Goal: Task Accomplishment & Management: Manage account settings

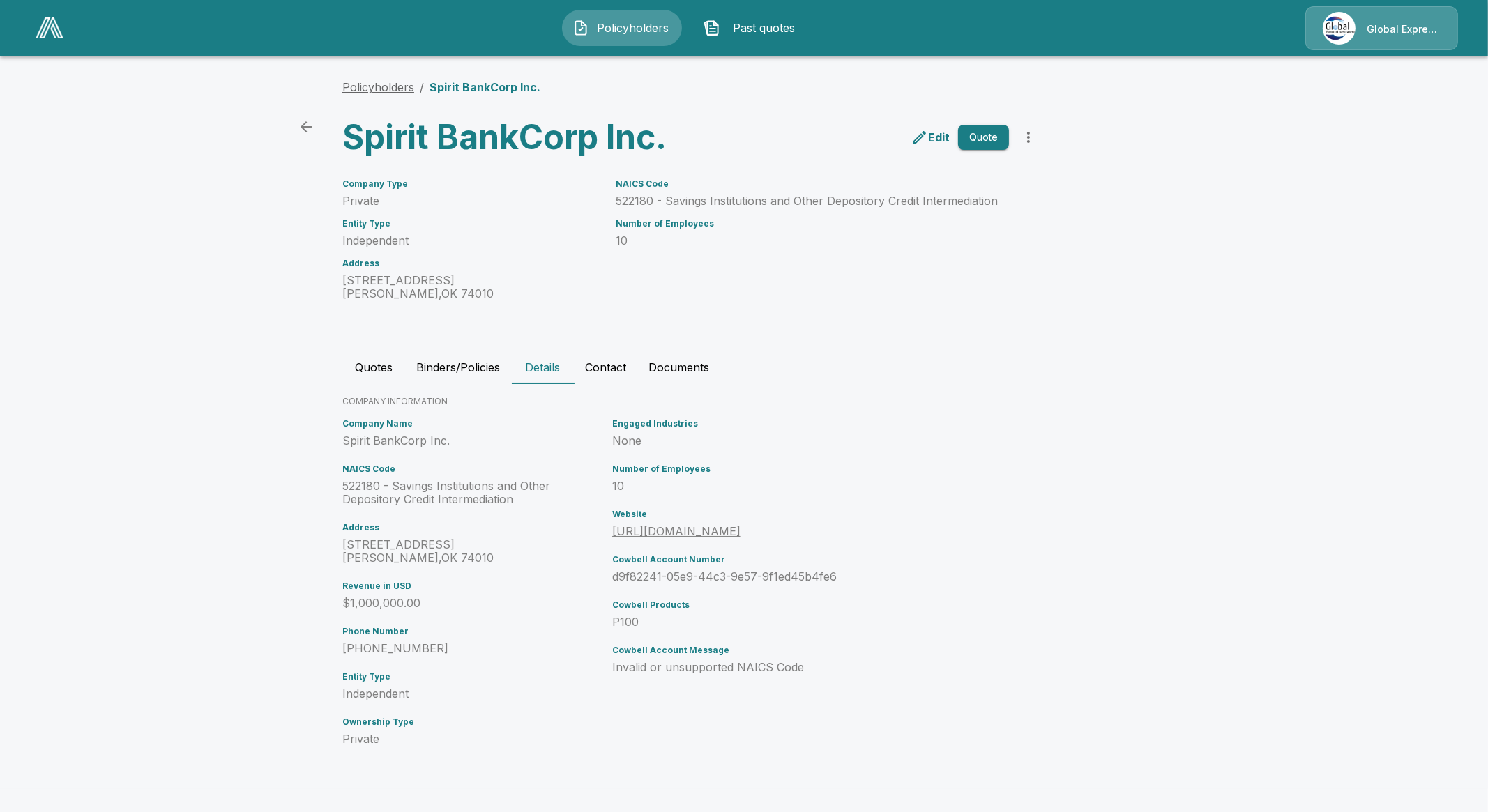
click at [388, 85] on link "Policyholders" at bounding box center [378, 86] width 72 height 14
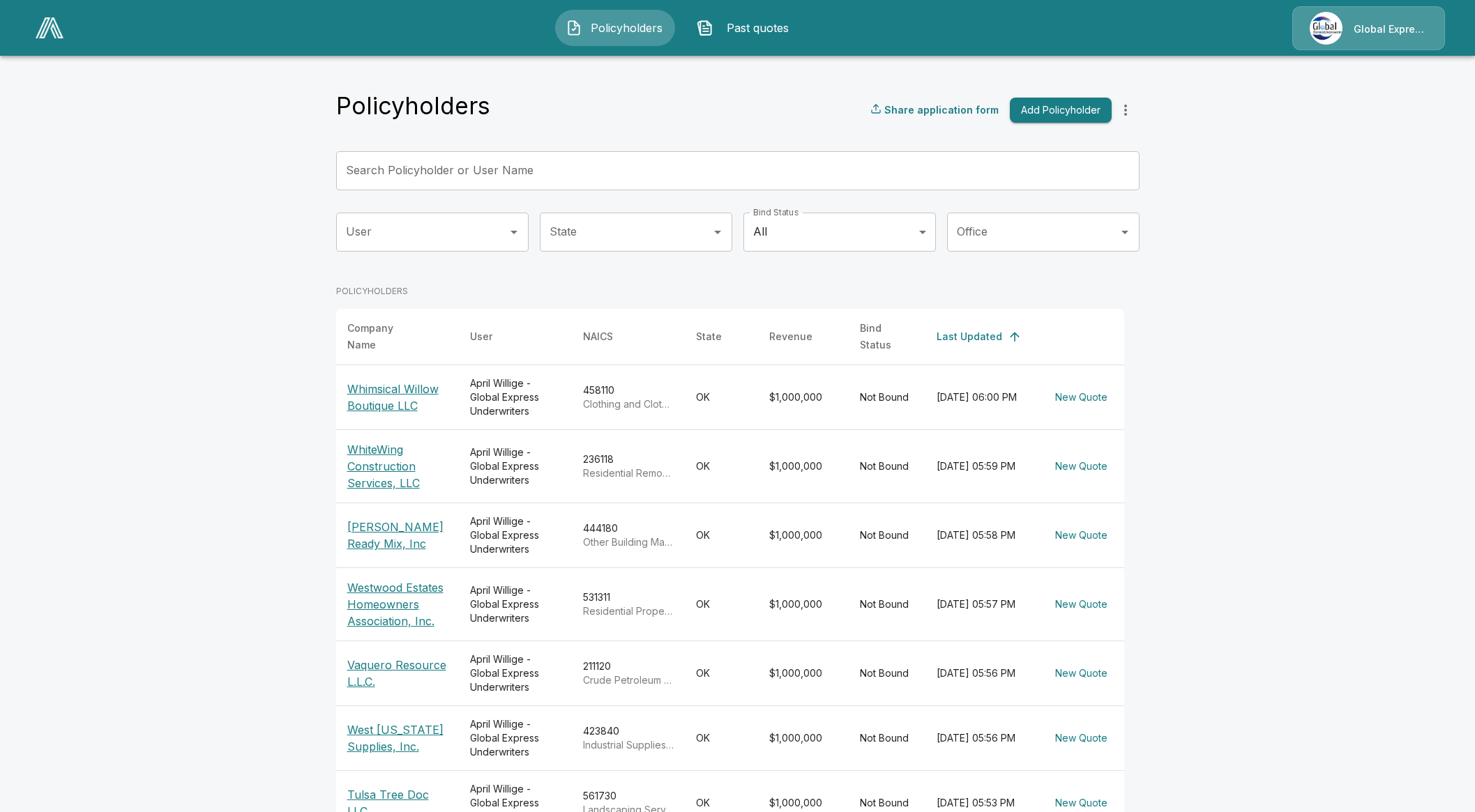
click at [368, 392] on p "Whimsical Willow Boutique LLC" at bounding box center [398, 397] width 101 height 33
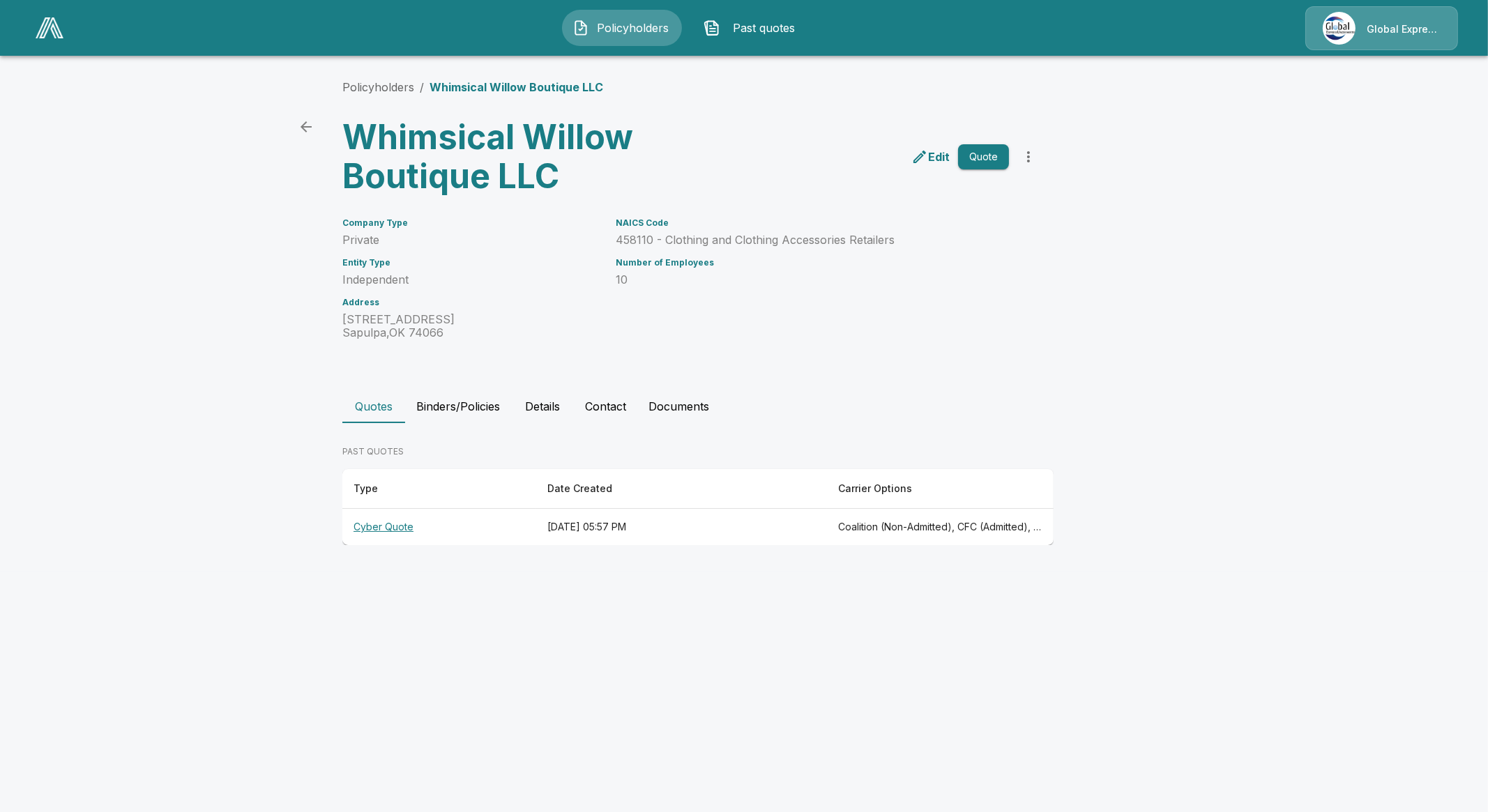
click at [386, 520] on th "Cyber Quote" at bounding box center [439, 527] width 194 height 37
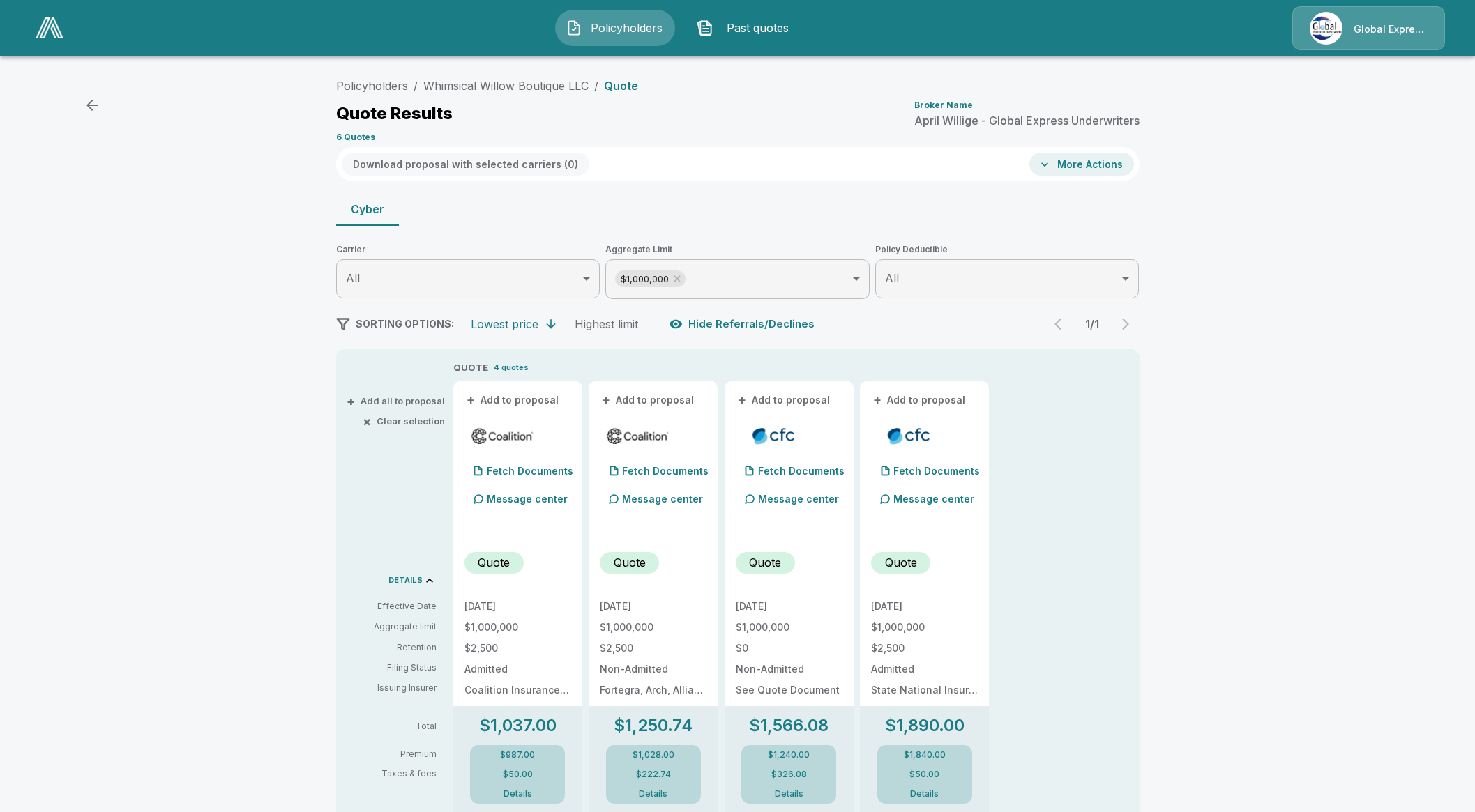
click at [516, 403] on button "+ Add to proposal" at bounding box center [513, 400] width 97 height 15
click at [629, 397] on button "+ Add to proposal" at bounding box center [648, 400] width 97 height 15
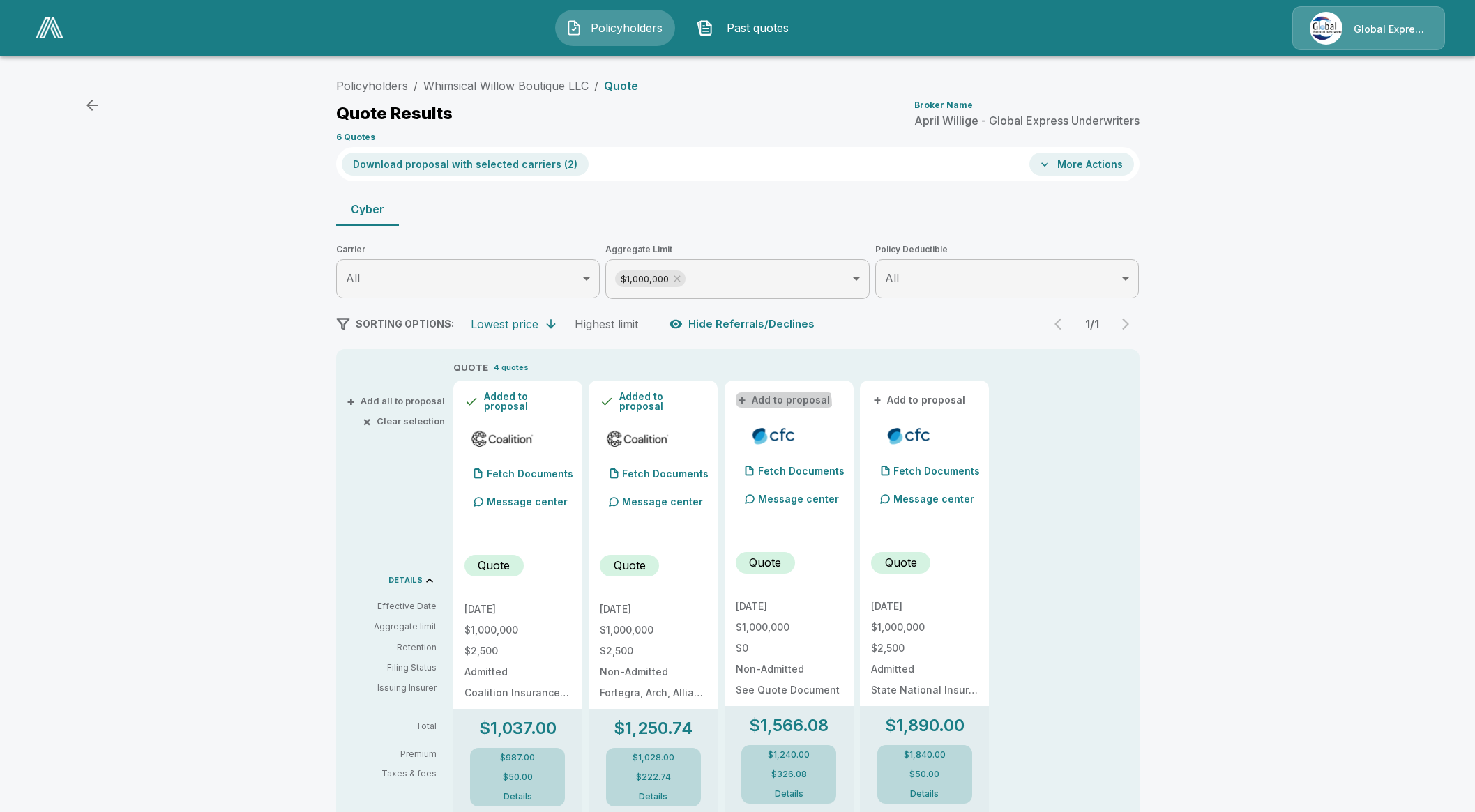
click at [775, 406] on button "+ Add to proposal" at bounding box center [784, 400] width 97 height 15
click at [1105, 158] on button "More Actions" at bounding box center [1081, 165] width 104 height 23
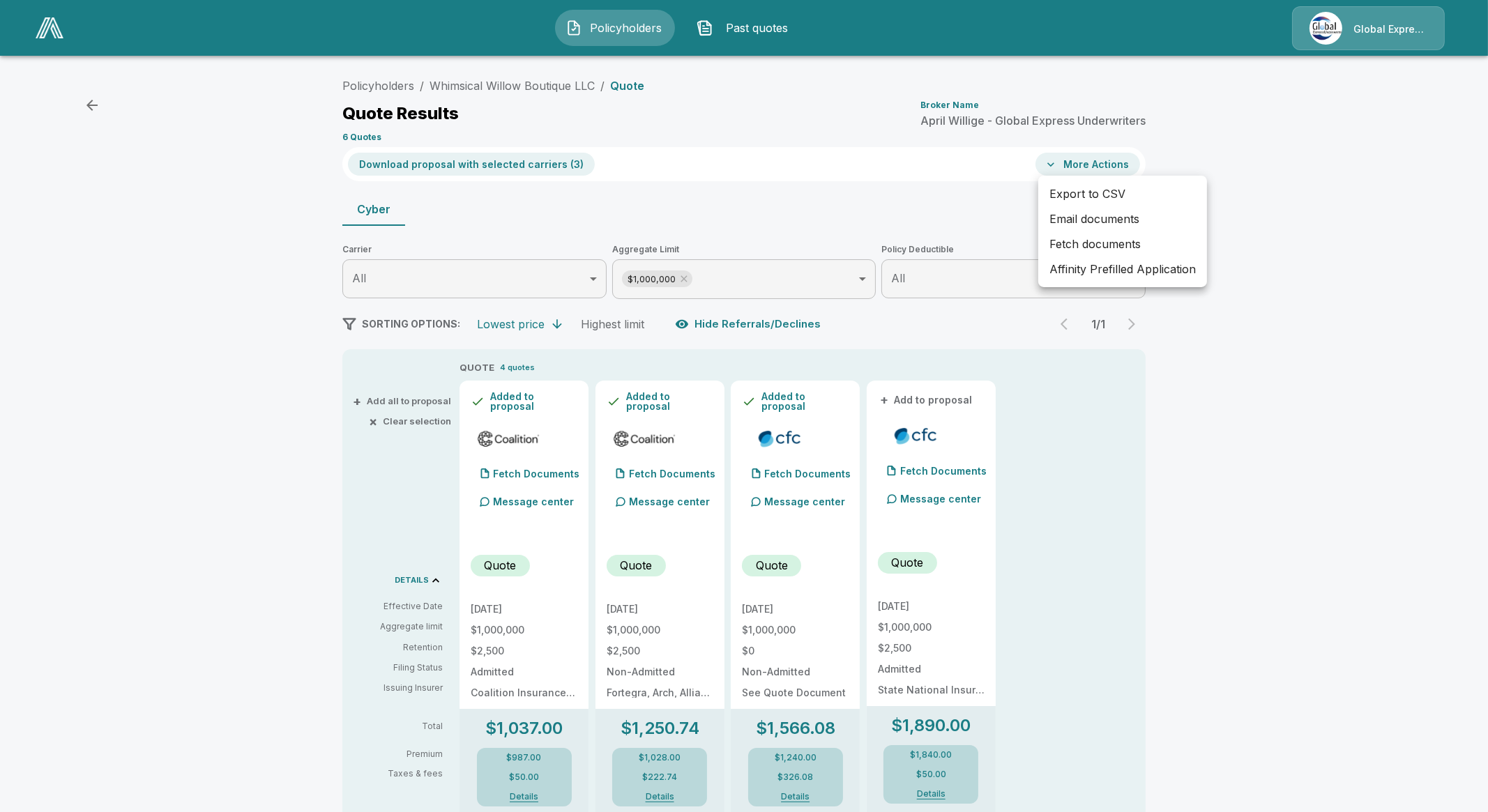
click at [708, 203] on div at bounding box center [744, 406] width 1488 height 812
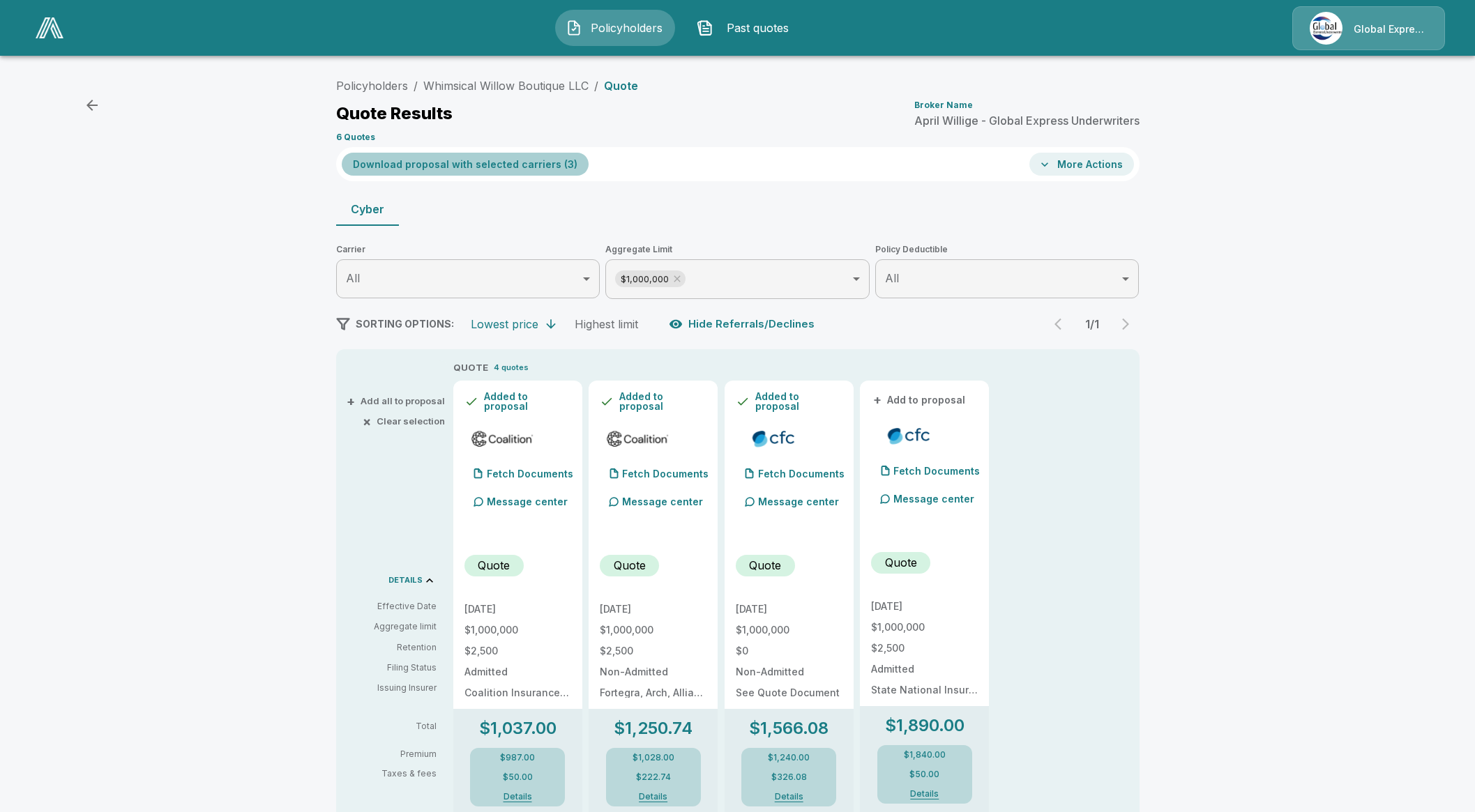
click at [502, 166] on button "Download proposal with selected carriers ( 3 )" at bounding box center [465, 165] width 247 height 23
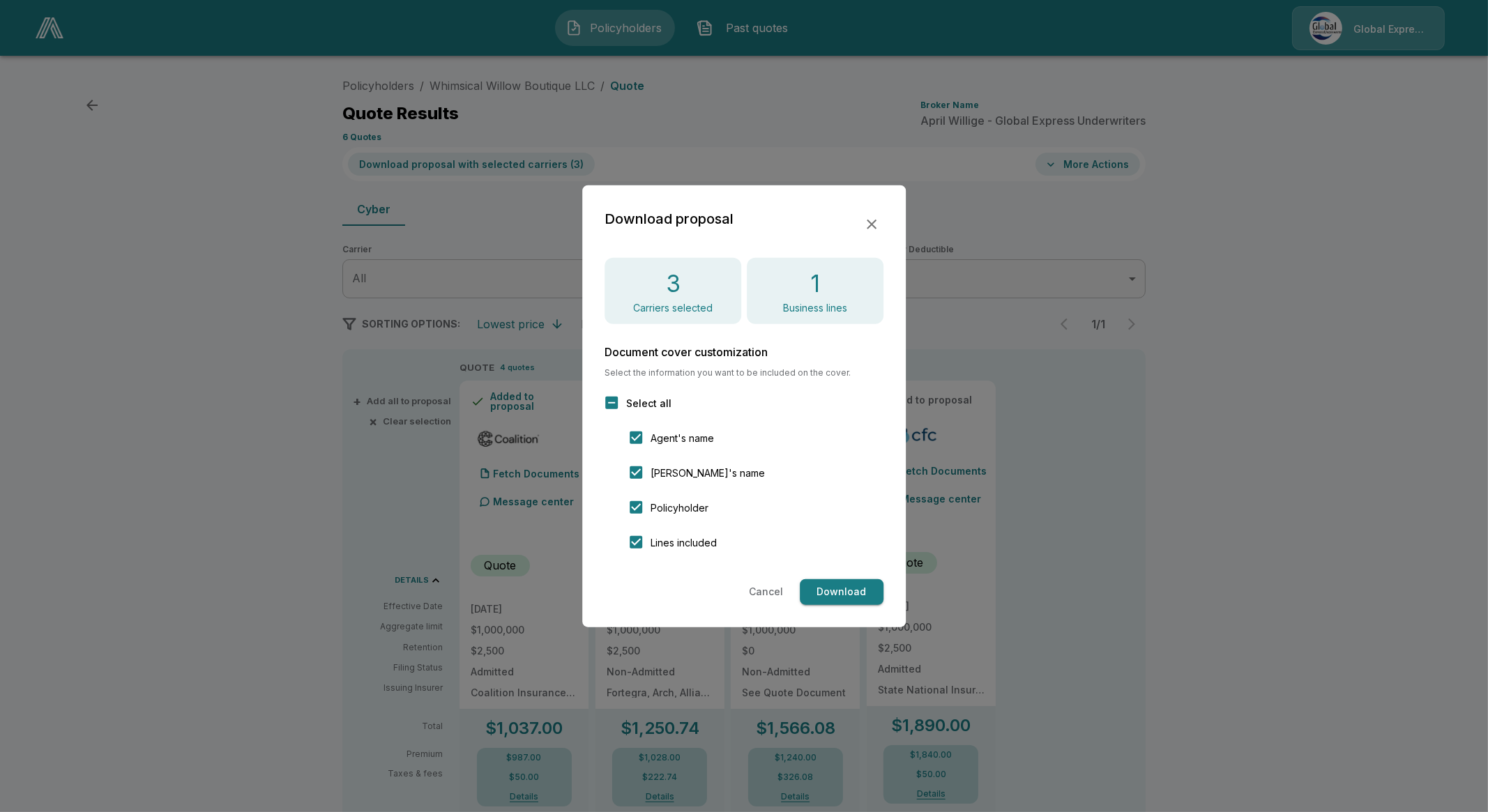
click at [874, 222] on icon "button" at bounding box center [872, 223] width 17 height 17
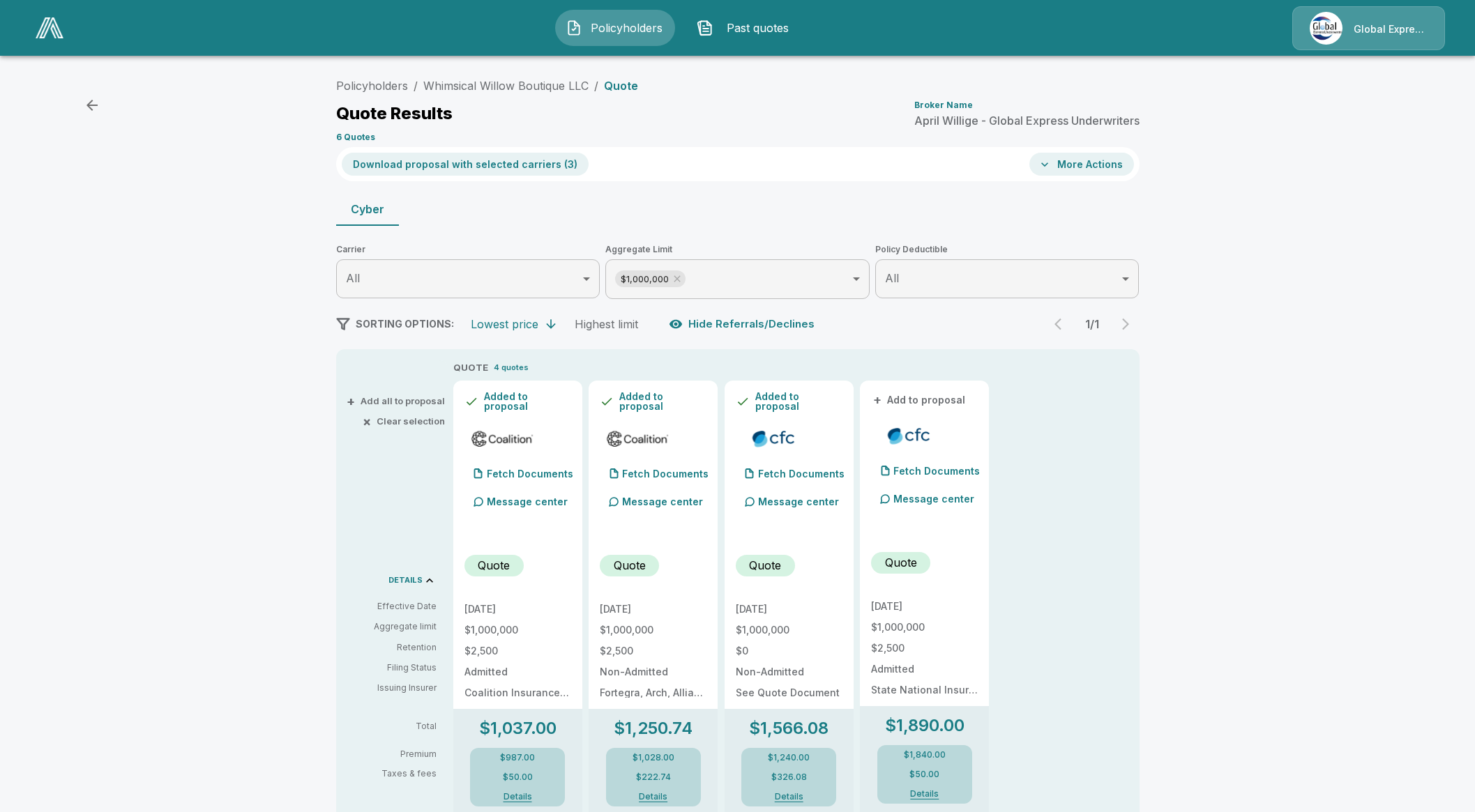
click at [1084, 158] on button "More Actions" at bounding box center [1081, 165] width 104 height 23
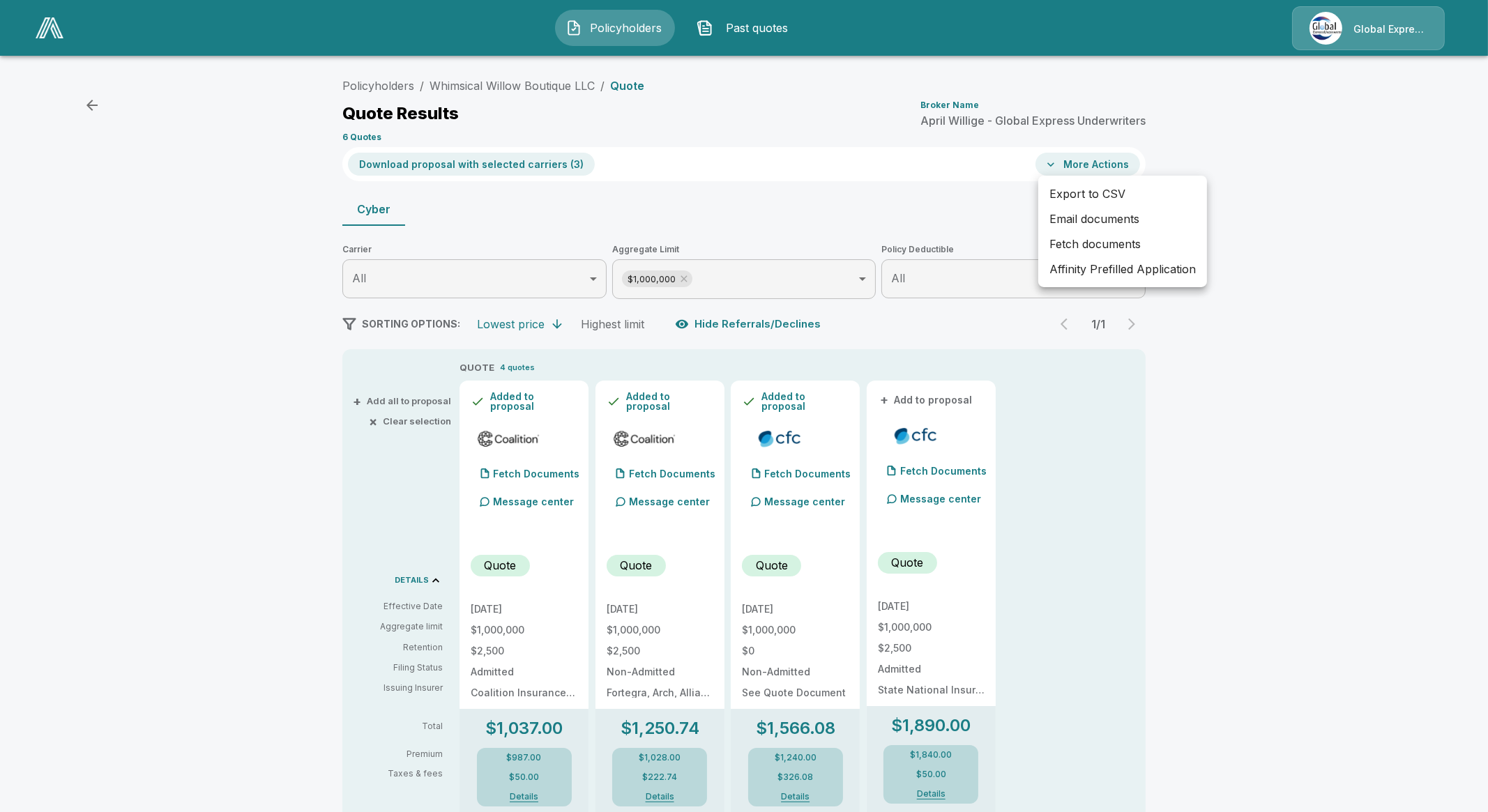
click at [542, 228] on div at bounding box center [744, 406] width 1488 height 812
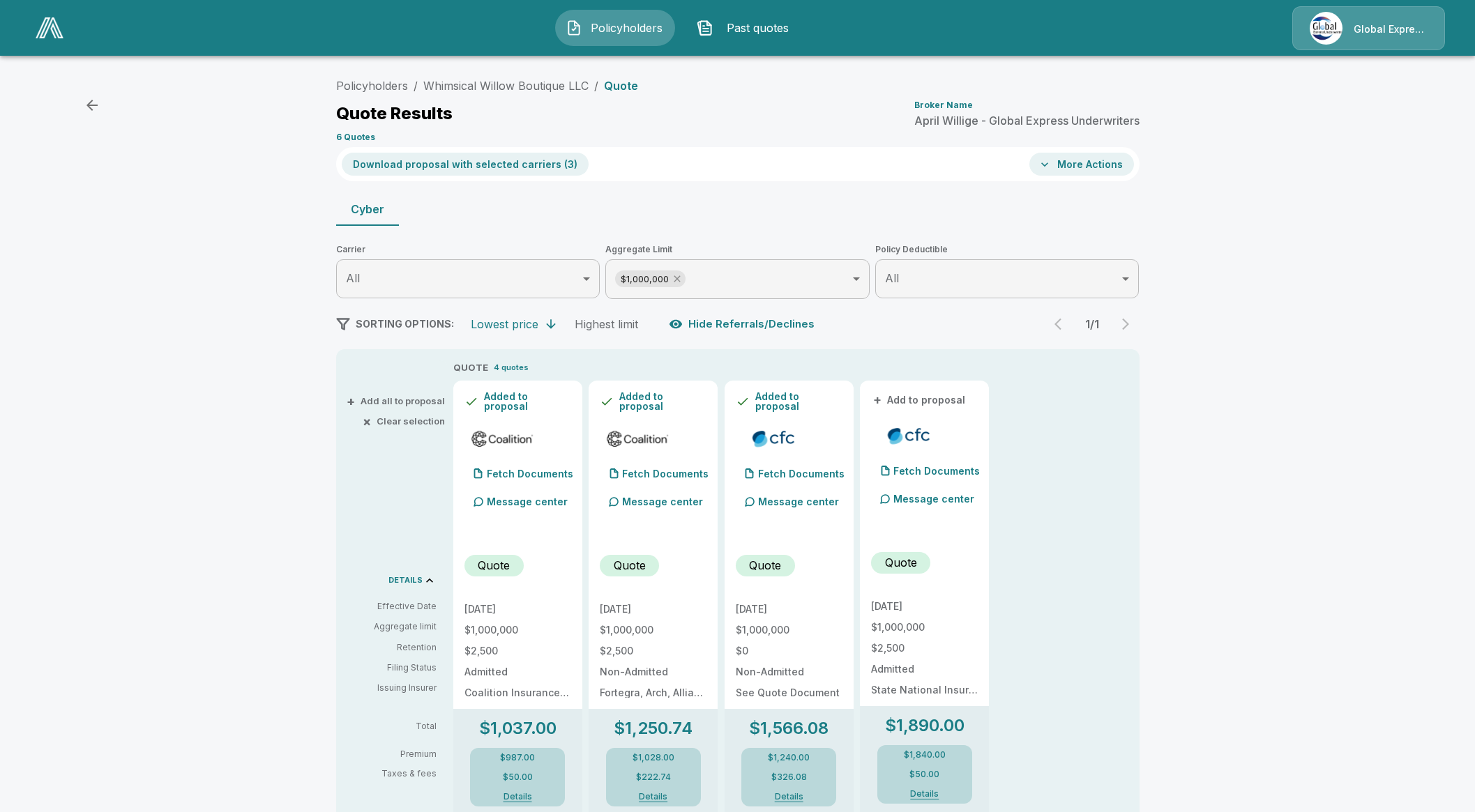
click at [683, 278] on icon at bounding box center [677, 279] width 11 height 11
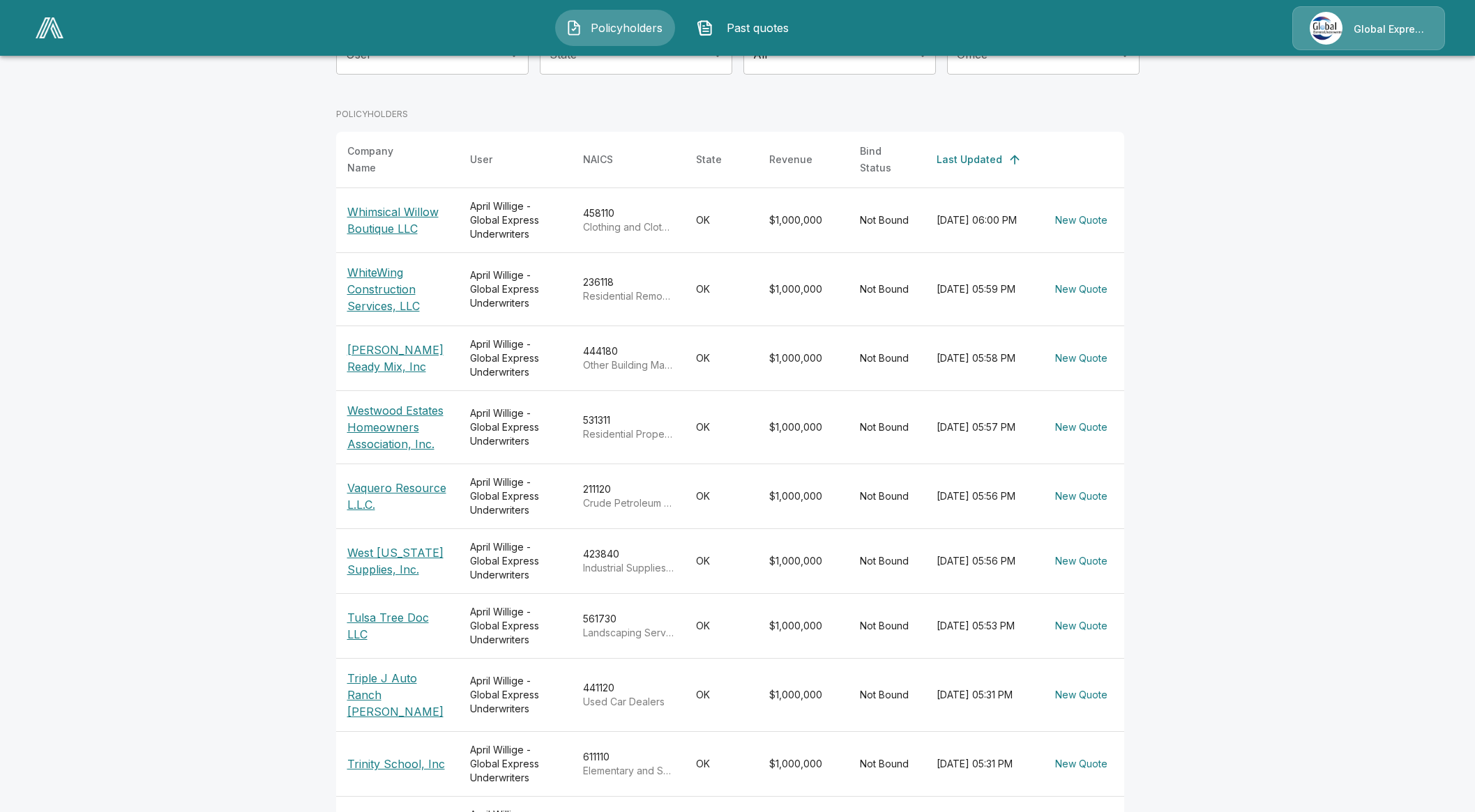
scroll to position [277, 0]
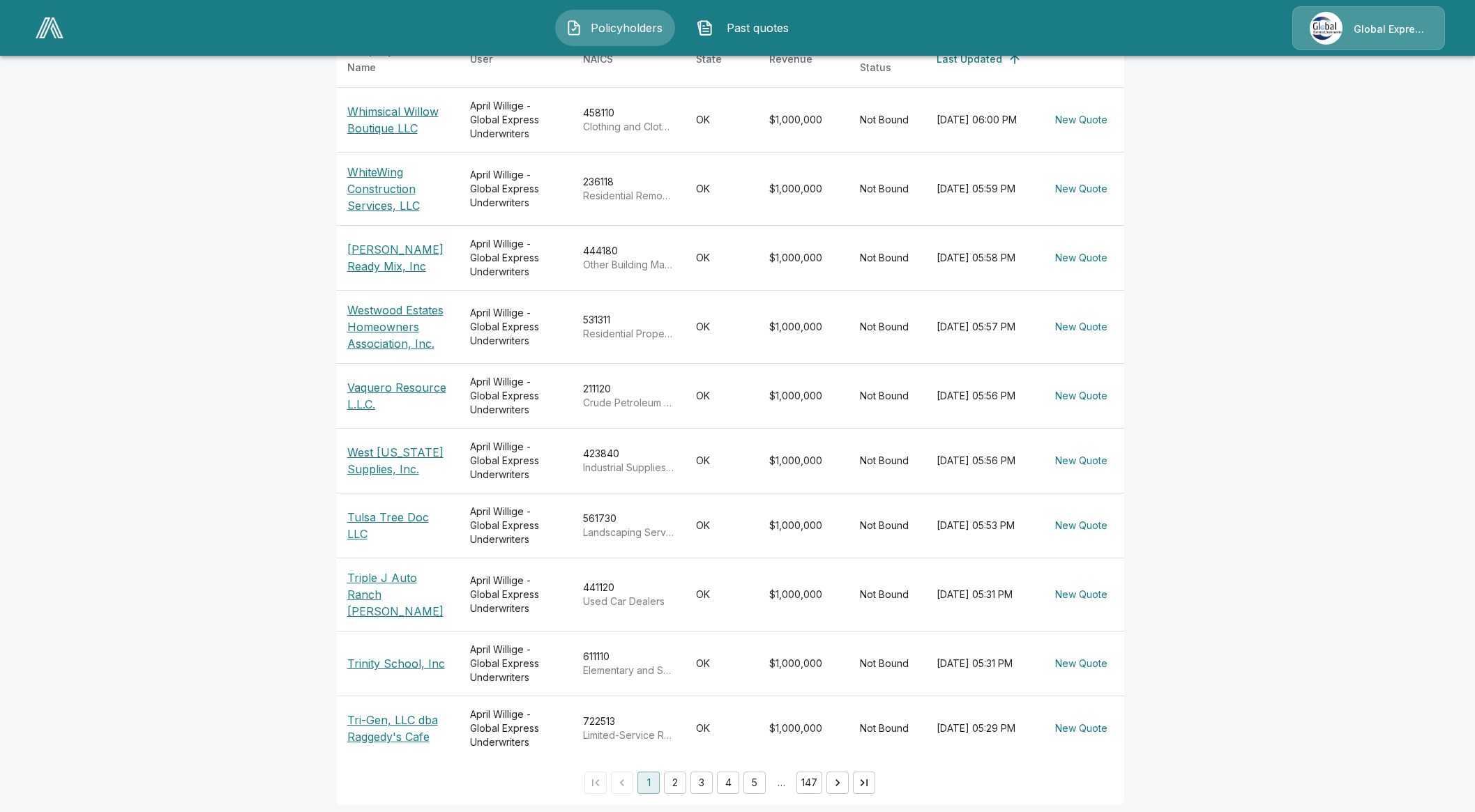
click at [384, 657] on p "Trinity School, Inc" at bounding box center [398, 663] width 101 height 17
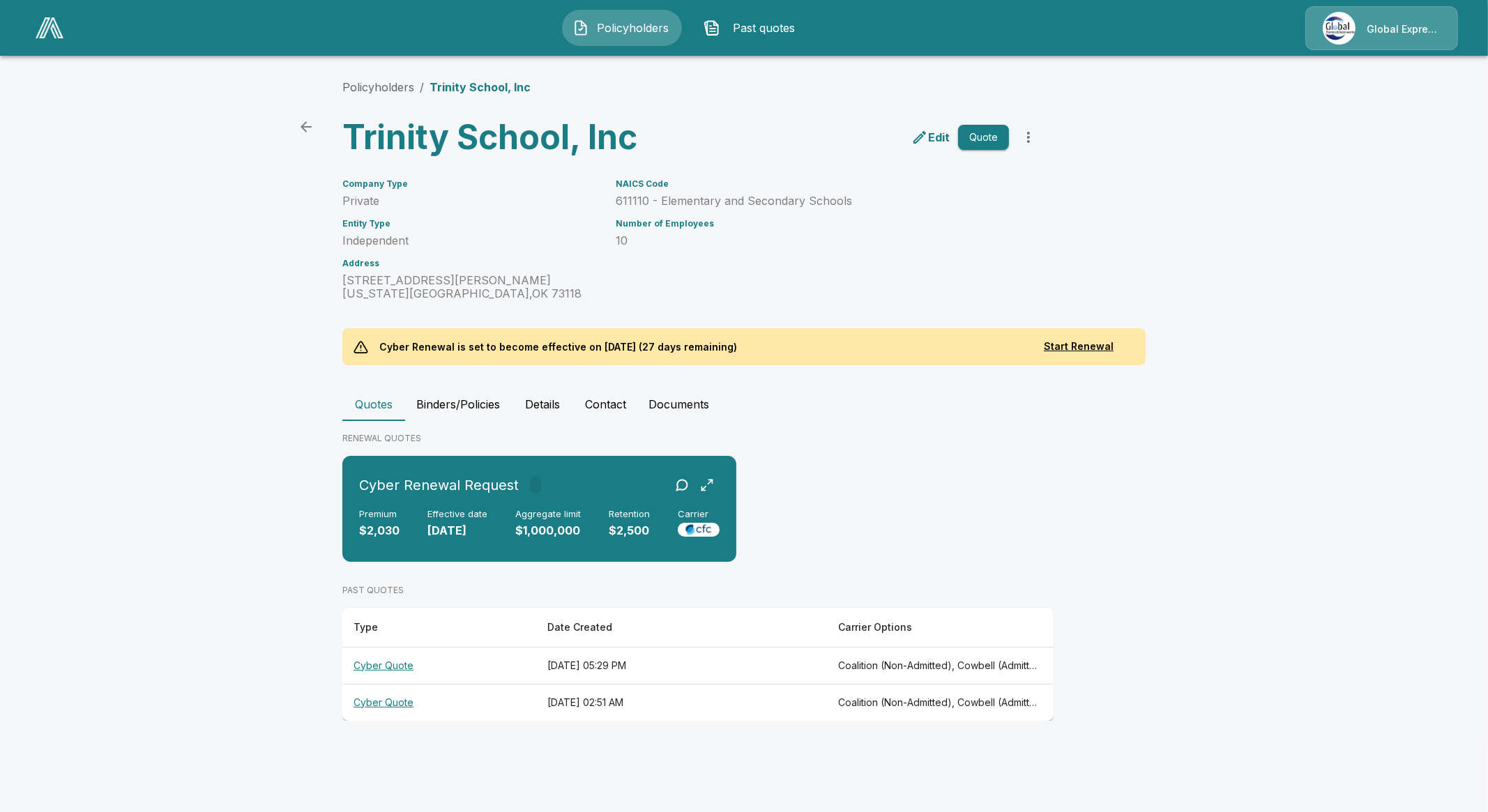
click at [382, 666] on th "Cyber Quote" at bounding box center [439, 665] width 194 height 37
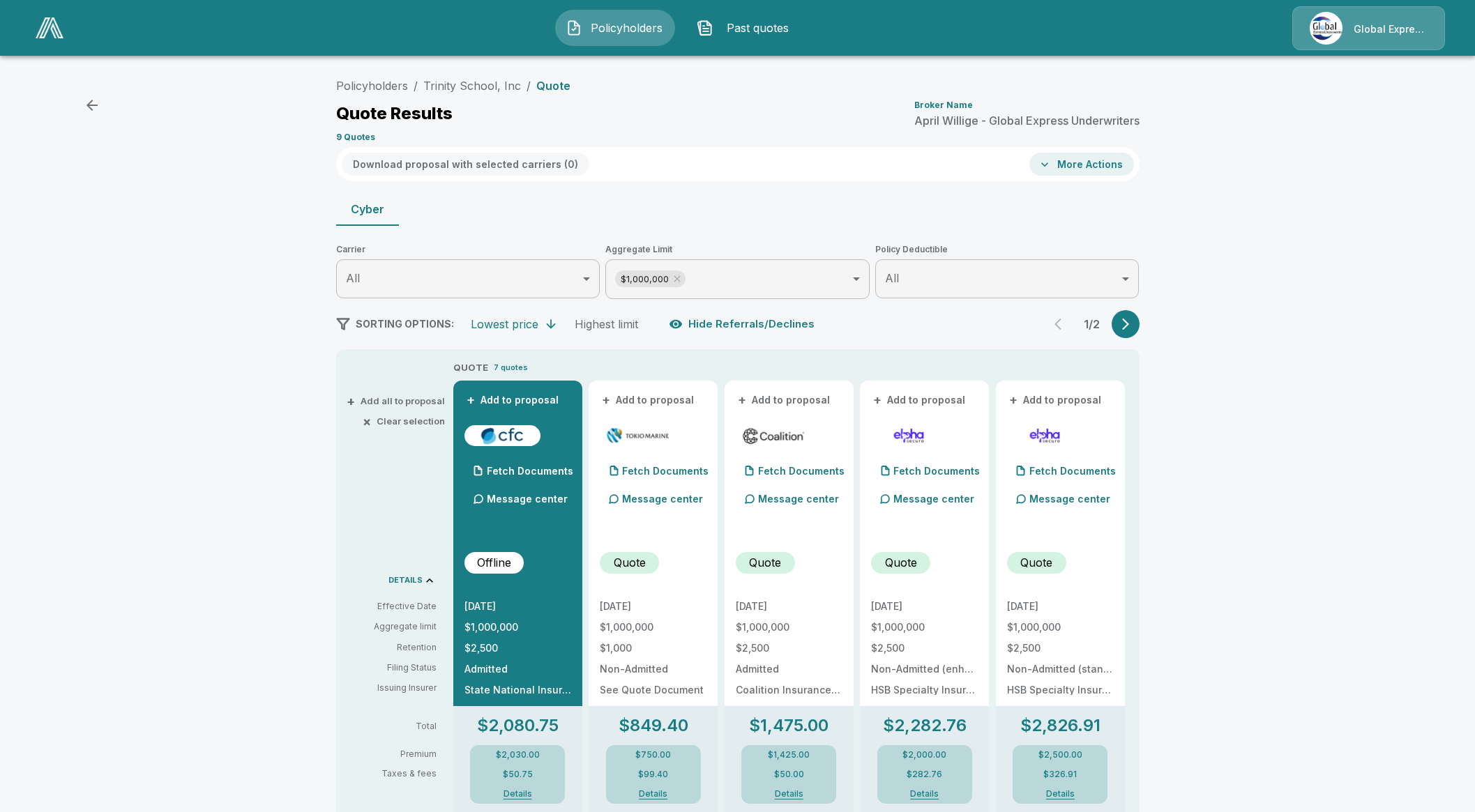
click at [1099, 162] on button "More Actions" at bounding box center [1081, 165] width 104 height 23
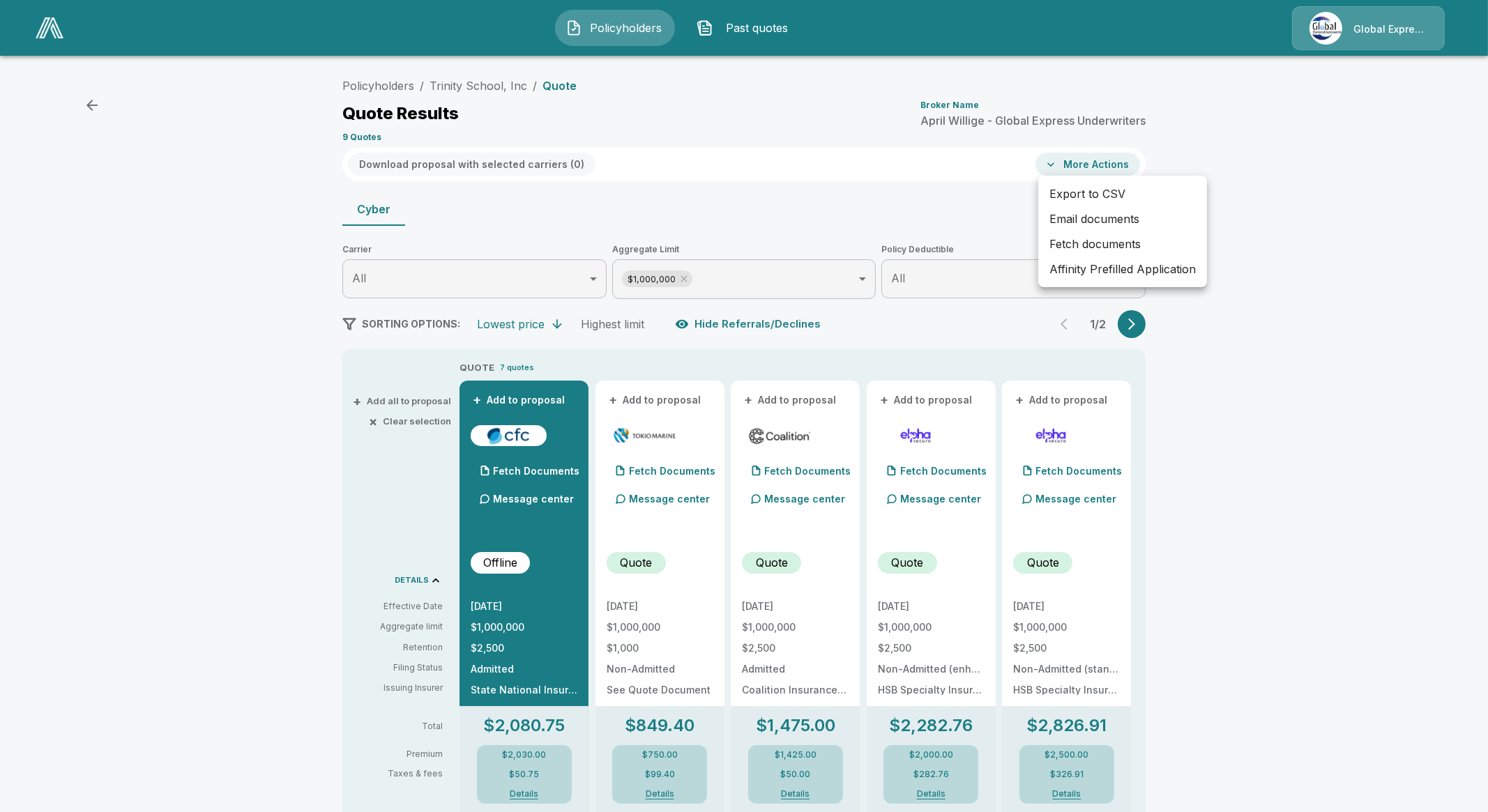
click at [757, 184] on div at bounding box center [744, 406] width 1488 height 812
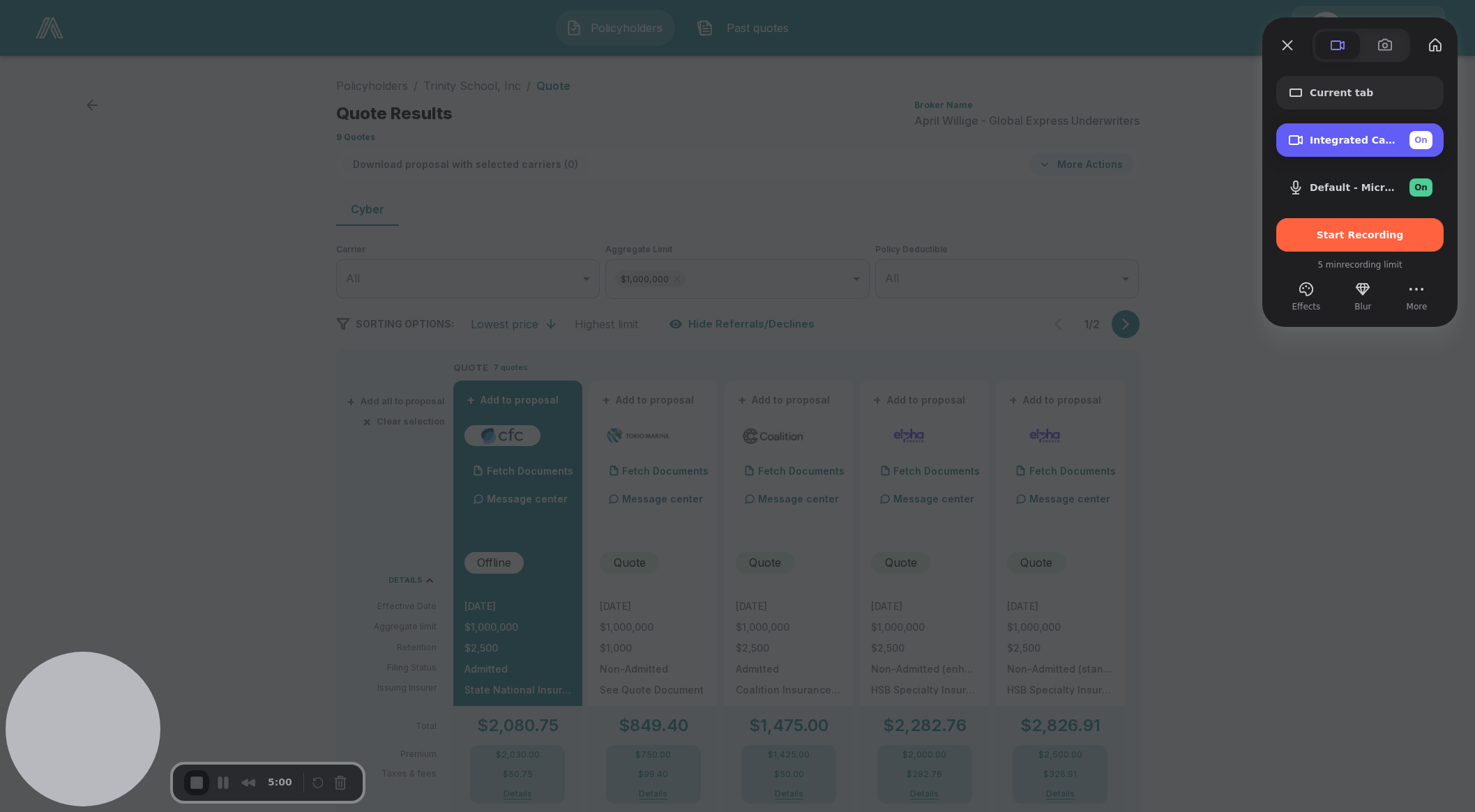
click at [1343, 139] on span "Integrated Camera (5986:115f)" at bounding box center [1353, 140] width 88 height 11
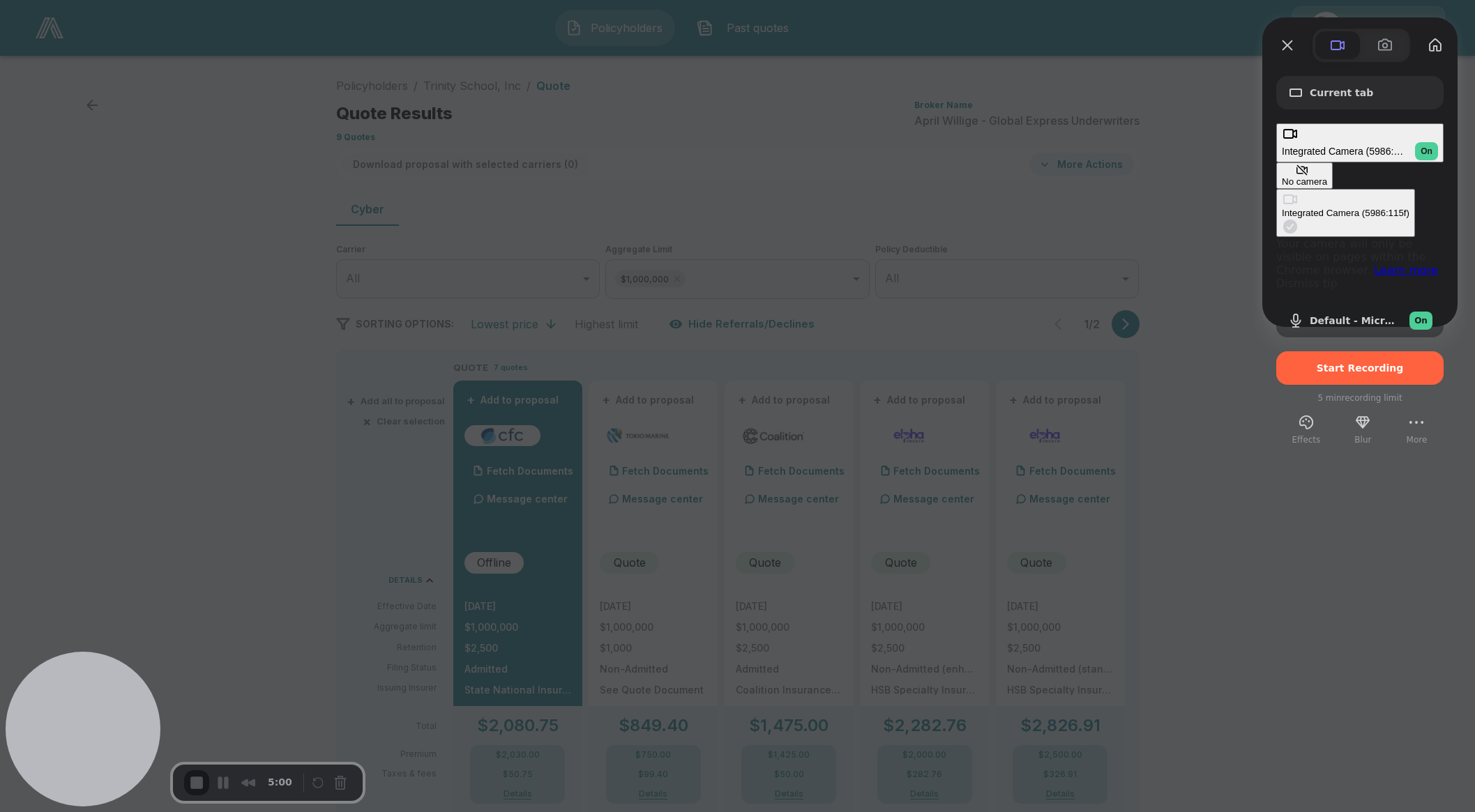
click at [1281, 176] on div "No camera" at bounding box center [1304, 182] width 45 height 11
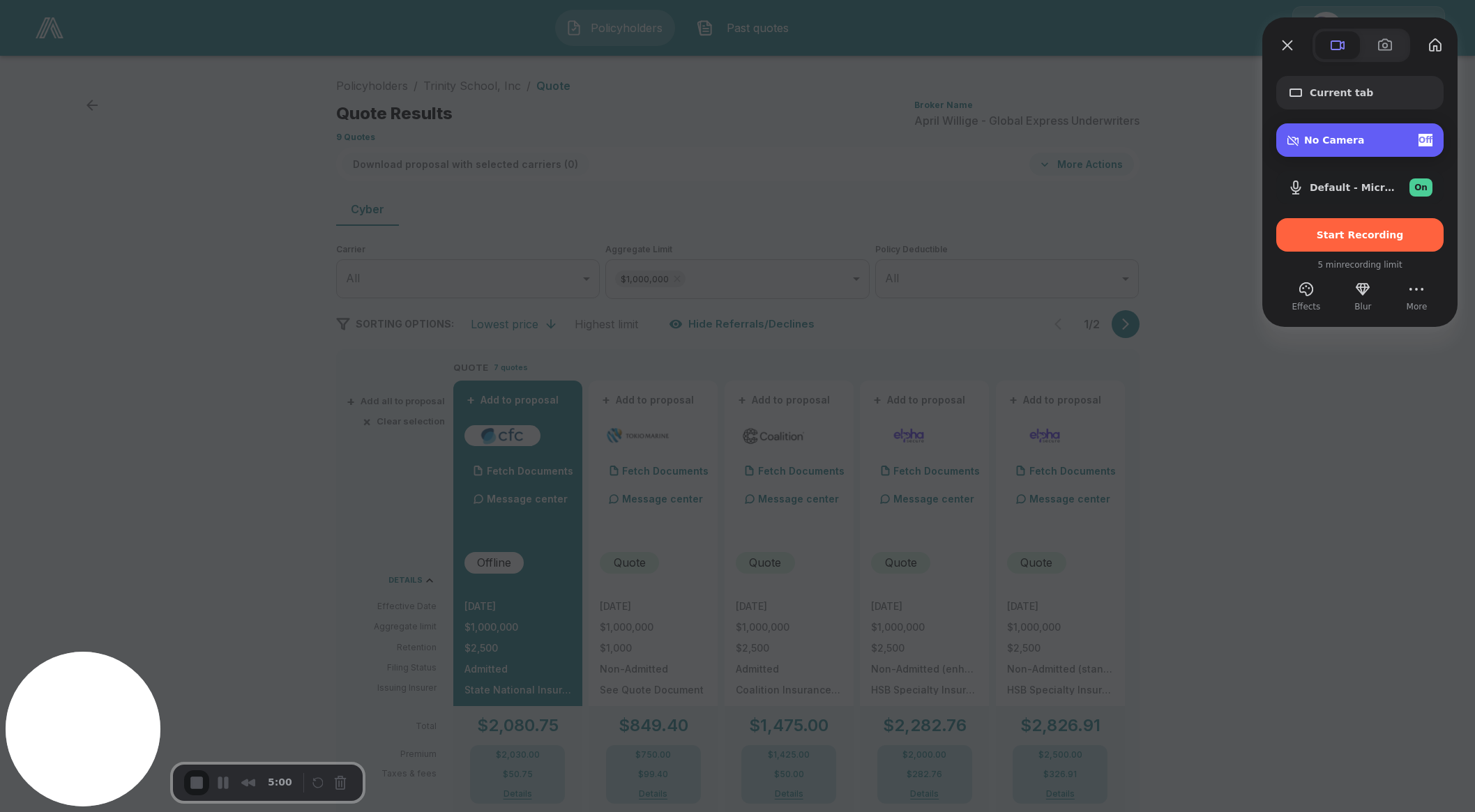
click at [1339, 143] on span "No Camera" at bounding box center [1334, 140] width 60 height 11
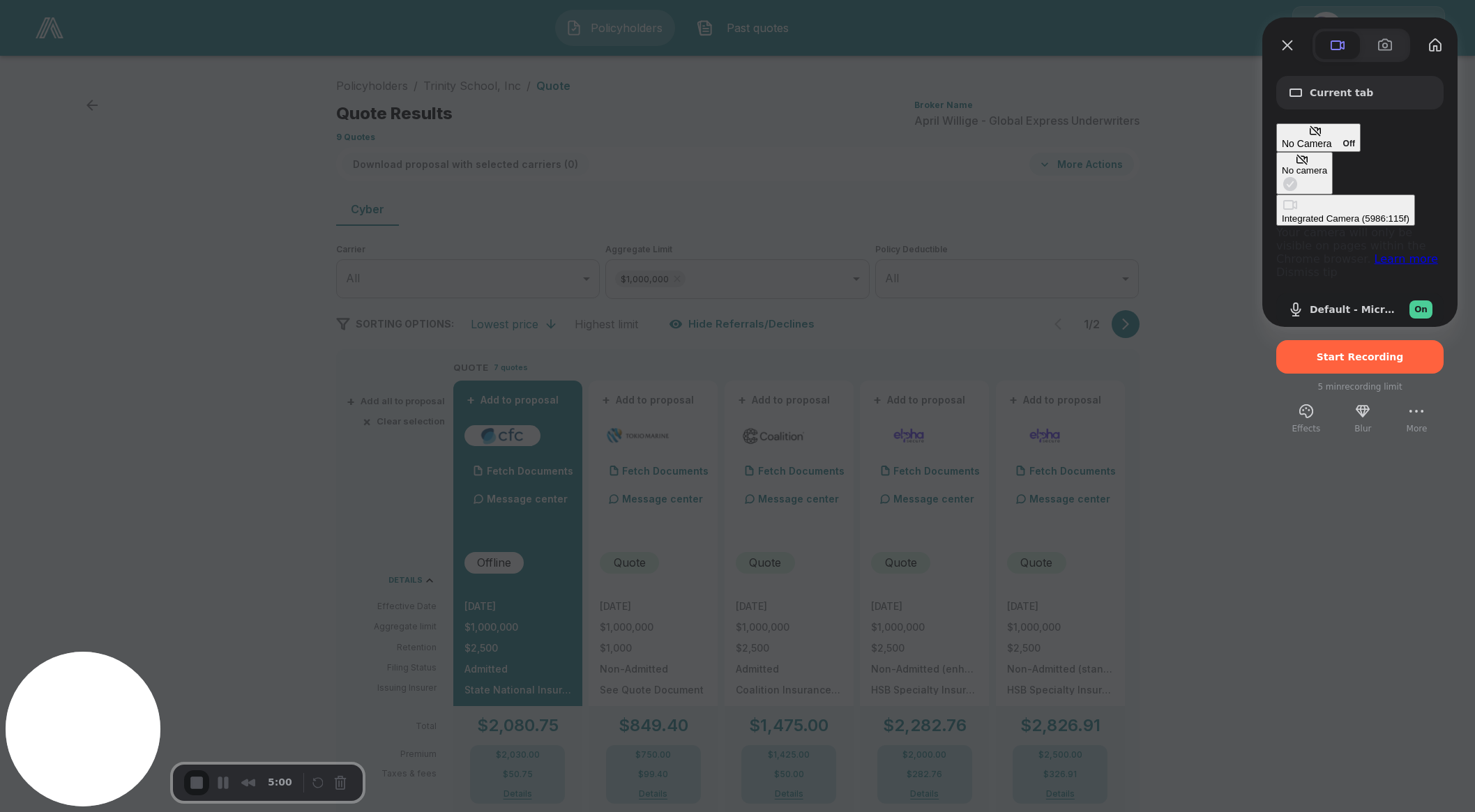
click at [1281, 213] on div "Integrated Camera (5986:115f)" at bounding box center [1345, 219] width 128 height 11
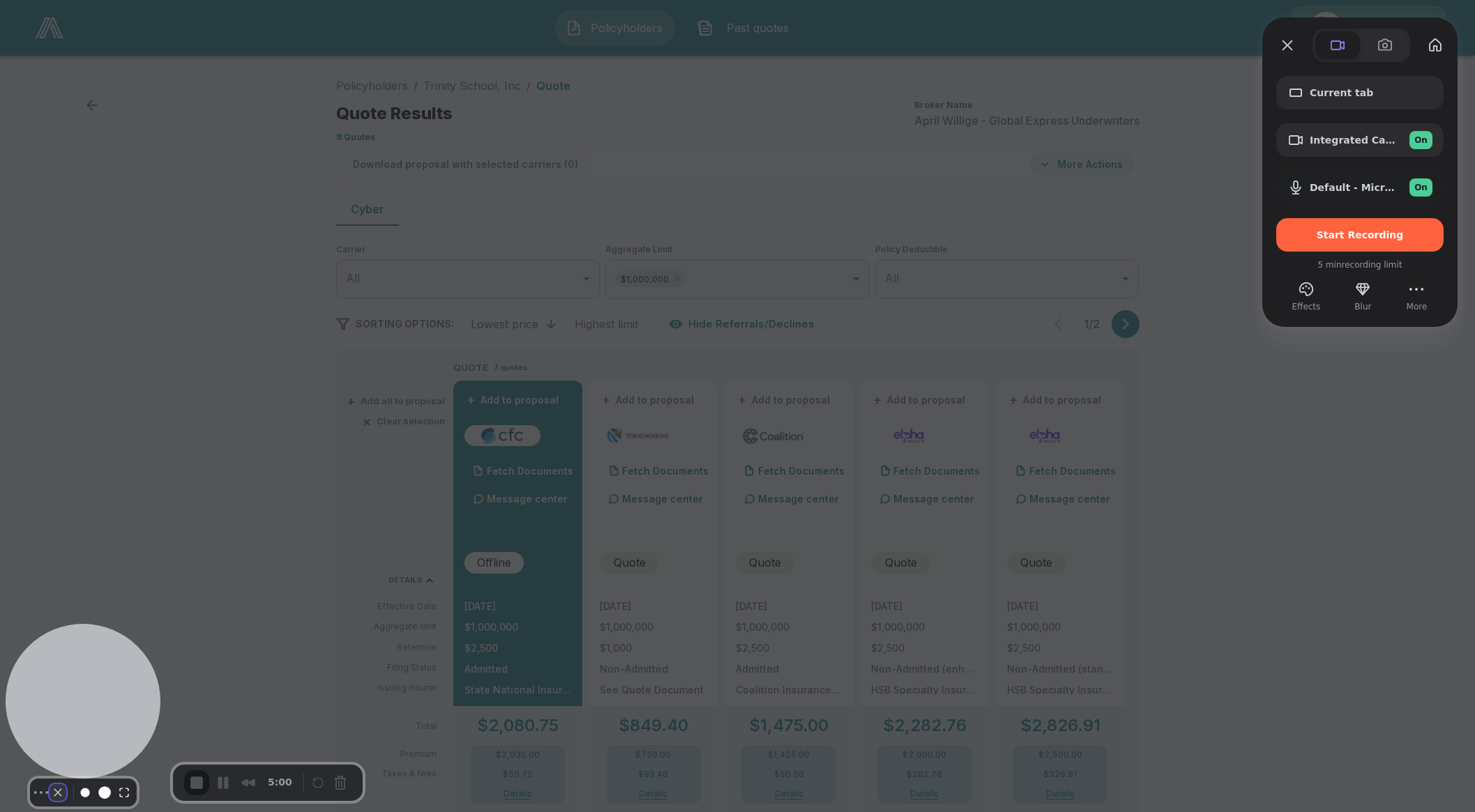
click at [50, 784] on button "Camera off" at bounding box center [58, 792] width 17 height 17
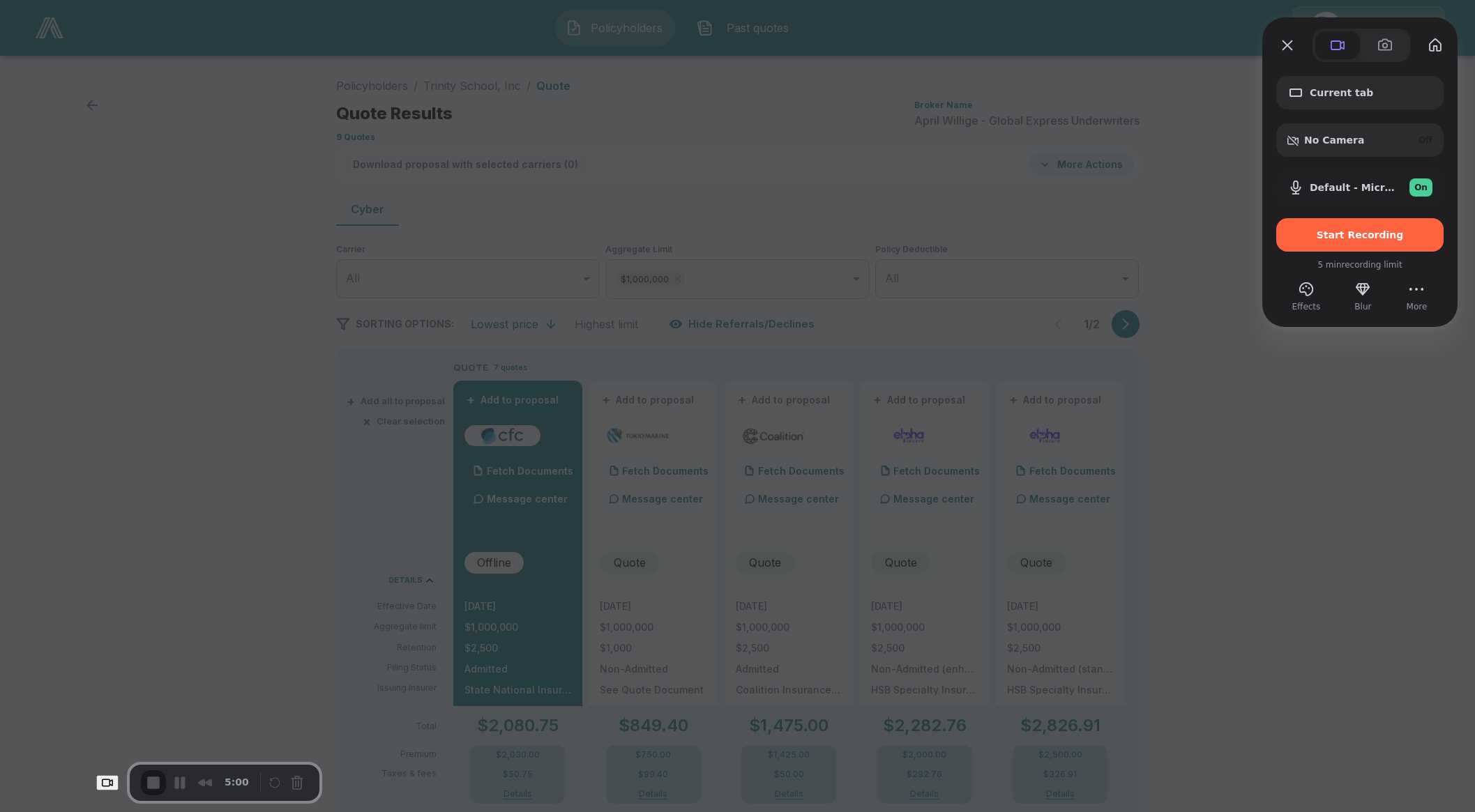
click at [1345, 468] on div at bounding box center [738, 406] width 1475 height 812
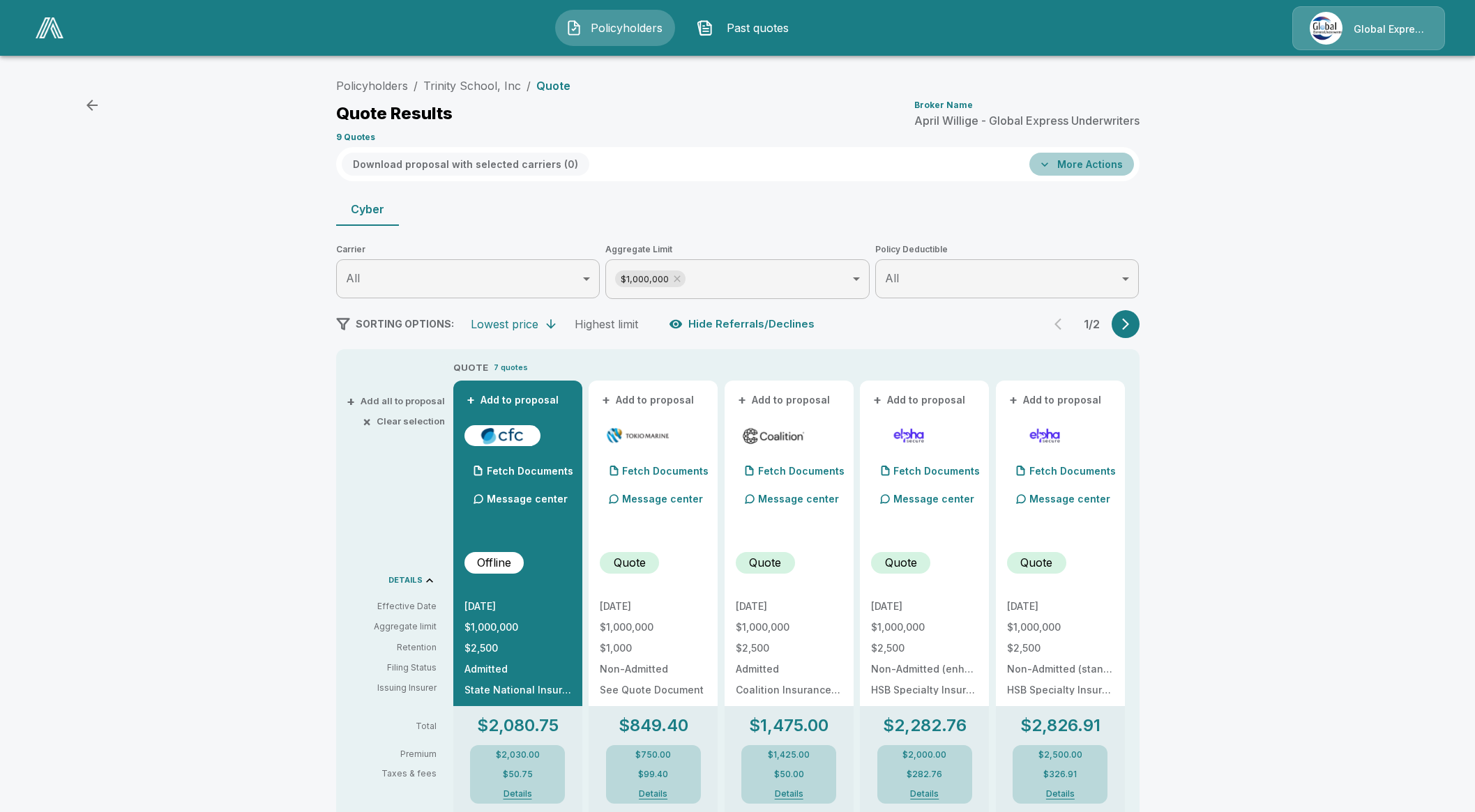
click at [1081, 175] on button "More Actions" at bounding box center [1081, 165] width 104 height 23
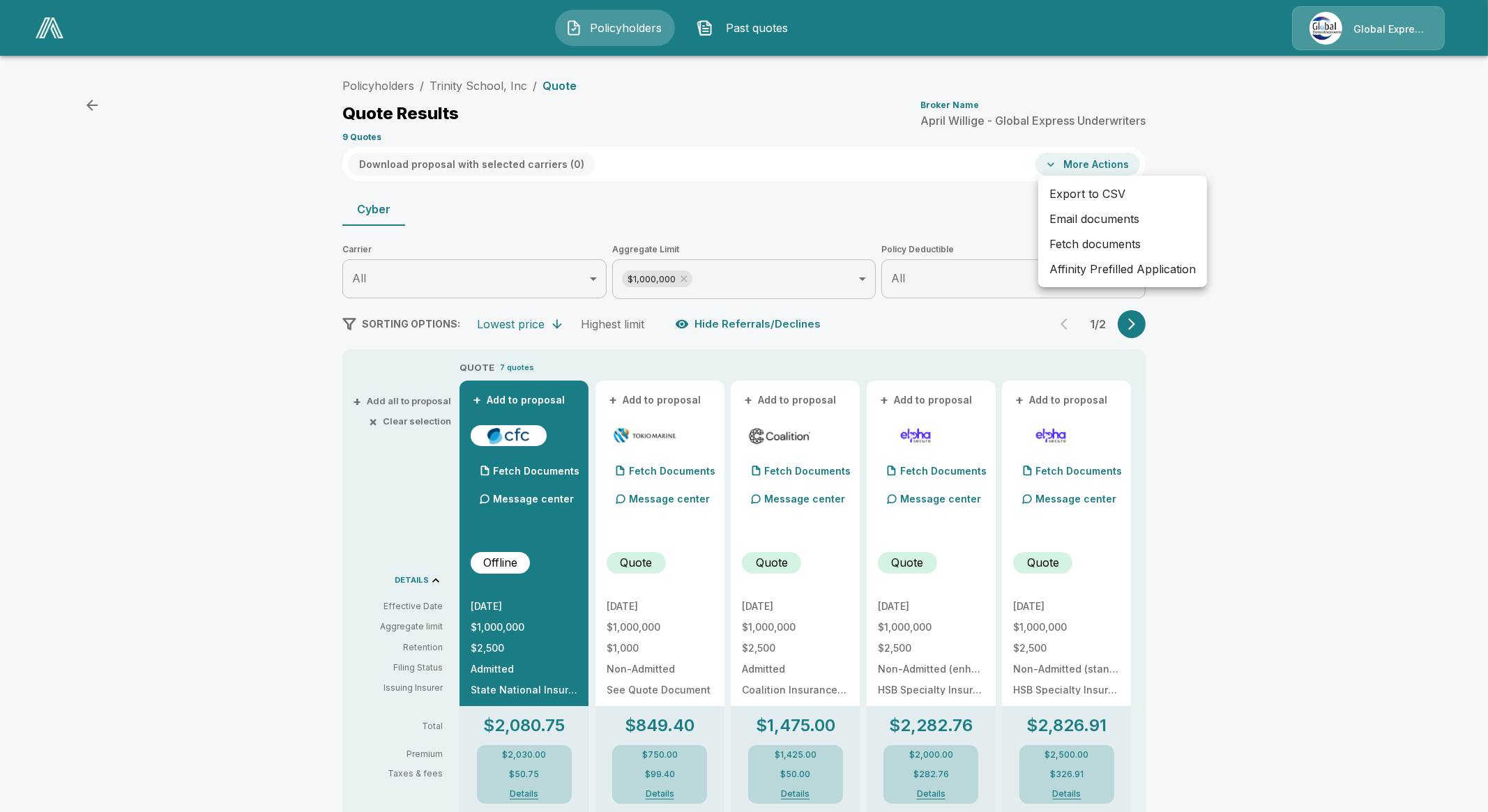
click at [565, 201] on div at bounding box center [744, 406] width 1488 height 812
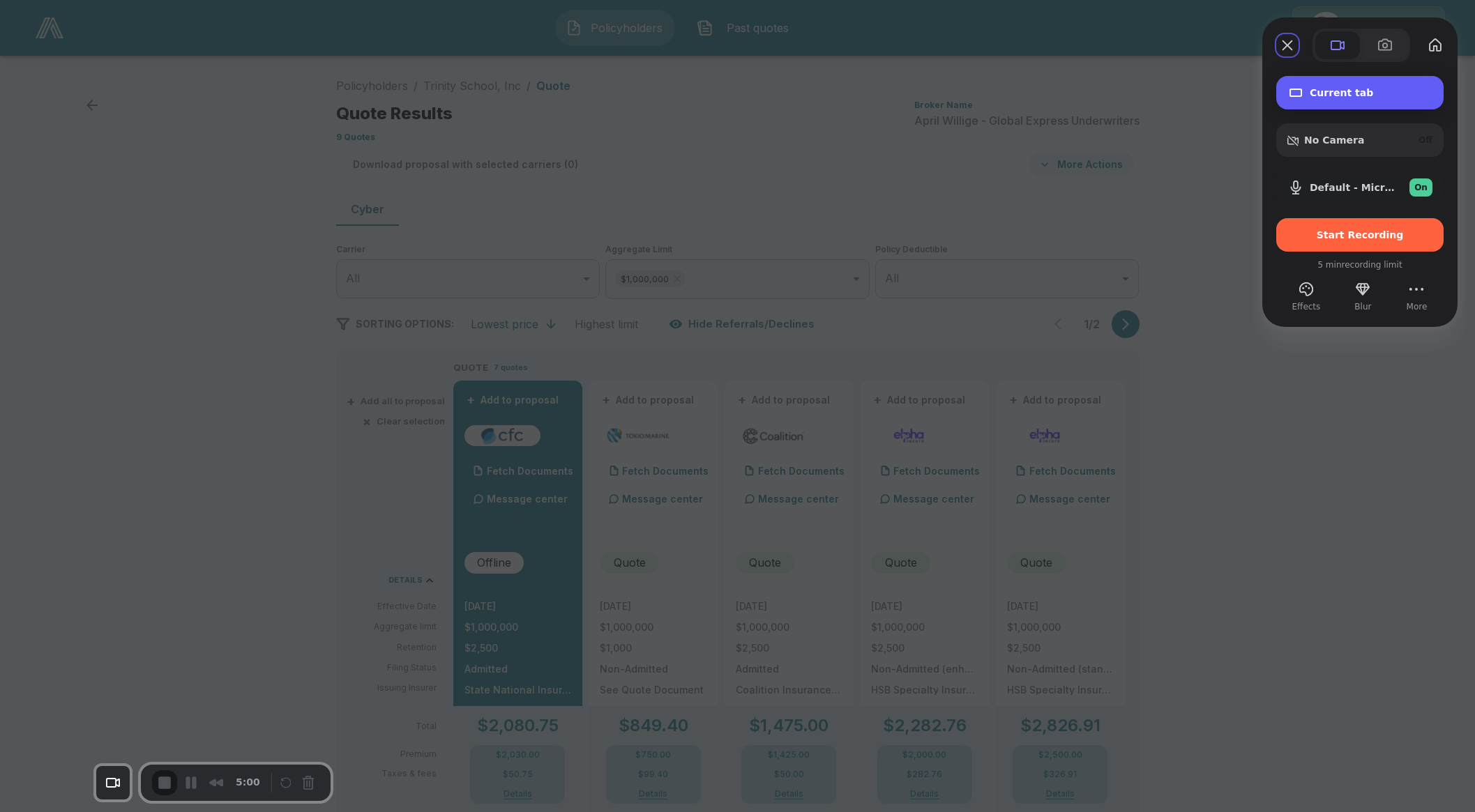
click at [1330, 83] on div "Current tab" at bounding box center [1360, 92] width 167 height 33
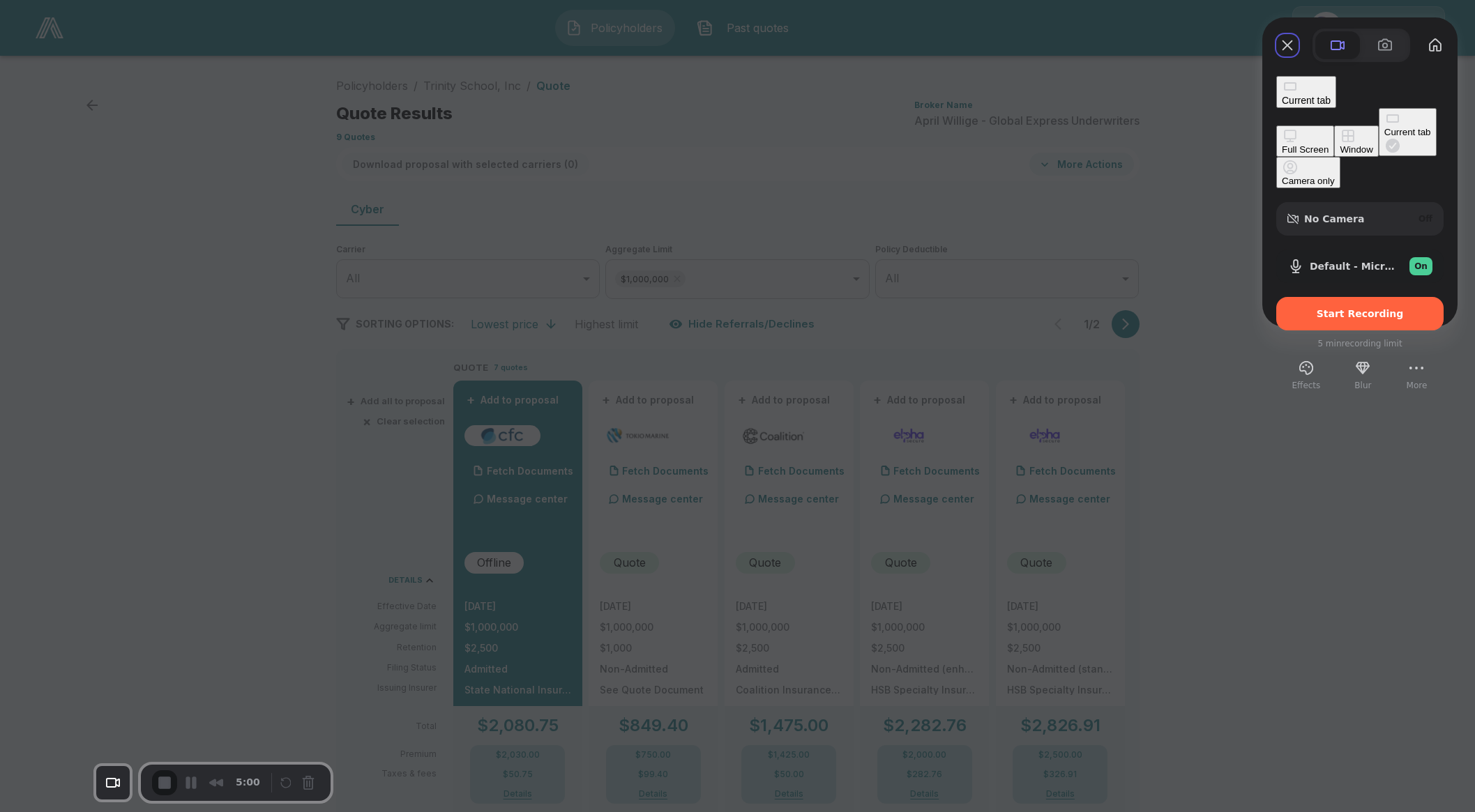
click at [1339, 144] on div "Window" at bounding box center [1355, 149] width 32 height 11
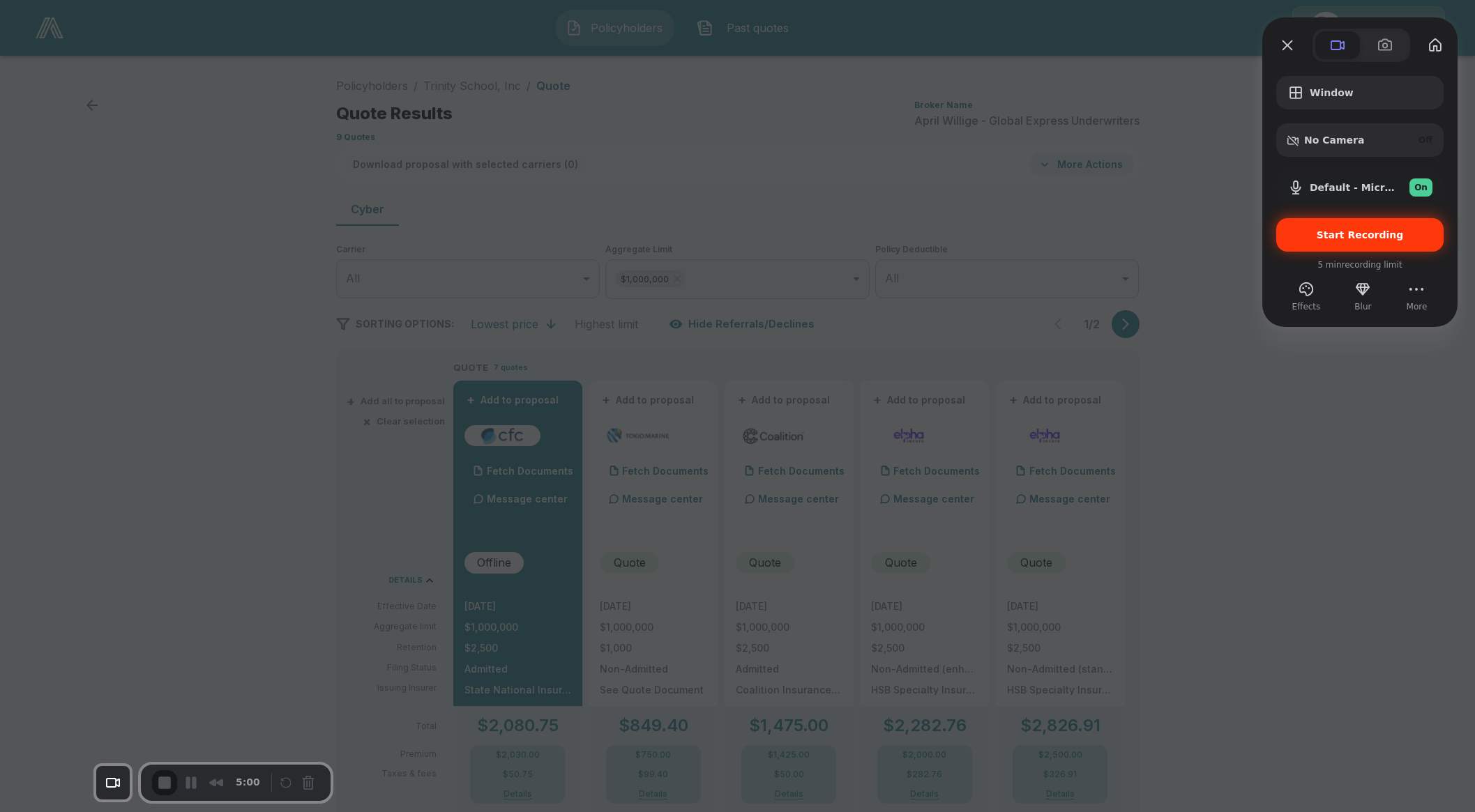
click at [1328, 246] on div "Start Recording" at bounding box center [1360, 234] width 167 height 33
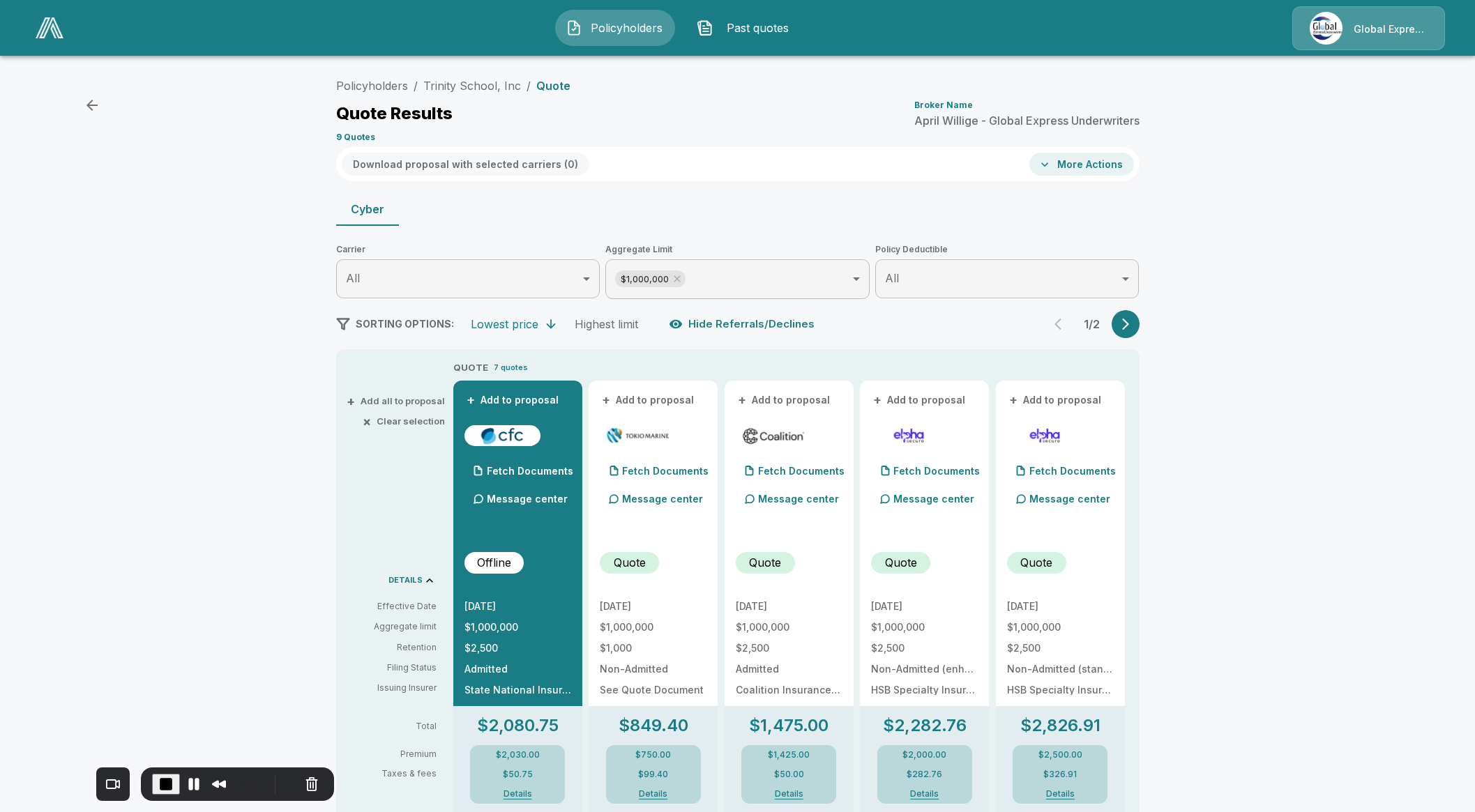
click at [680, 400] on button "+ Add to proposal" at bounding box center [648, 400] width 97 height 15
click at [788, 396] on button "+ Add to proposal" at bounding box center [784, 400] width 97 height 15
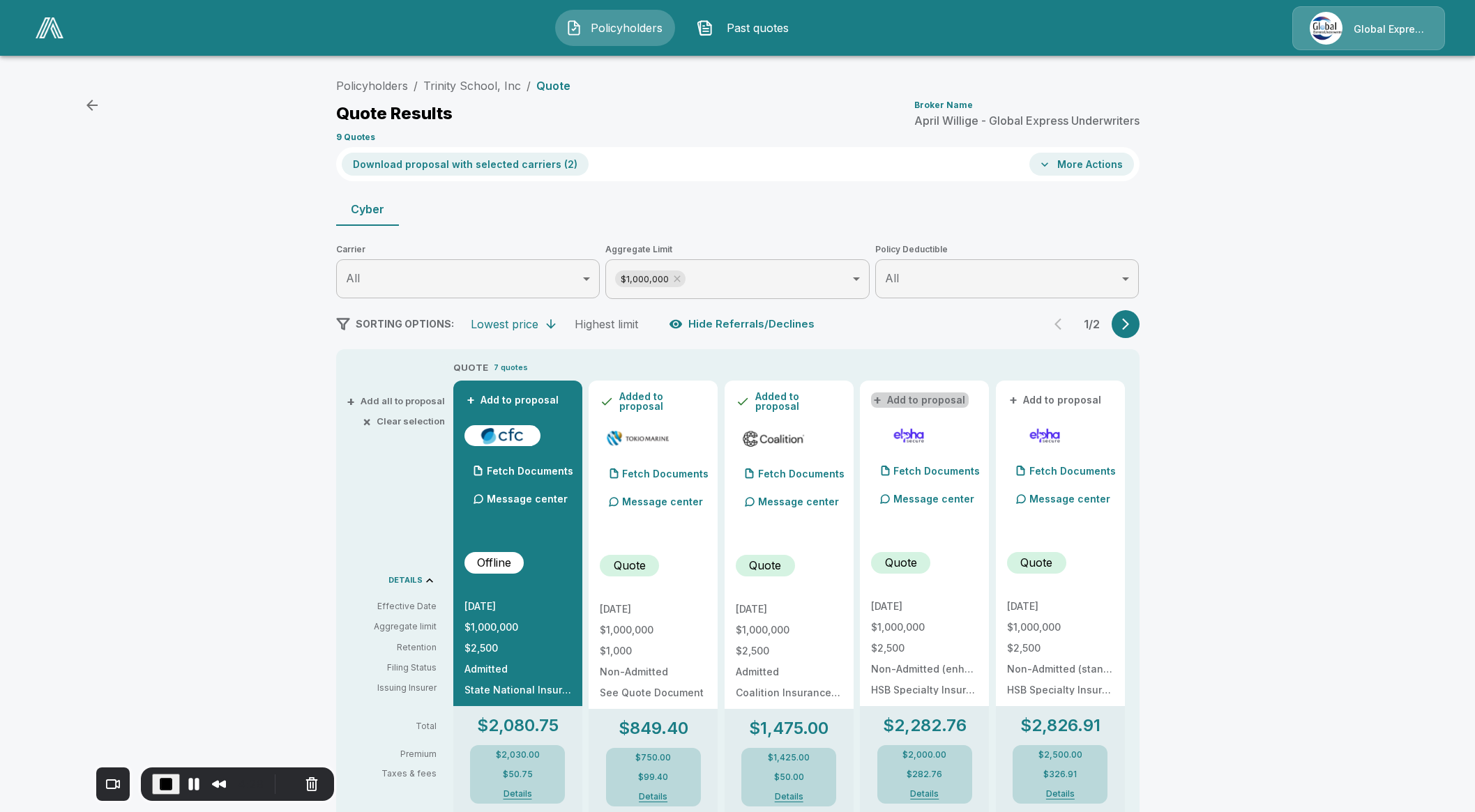
click at [941, 402] on button "+ Add to proposal" at bounding box center [919, 400] width 97 height 15
click at [500, 167] on button "Download proposal with selected carriers ( 3 )" at bounding box center [465, 165] width 247 height 23
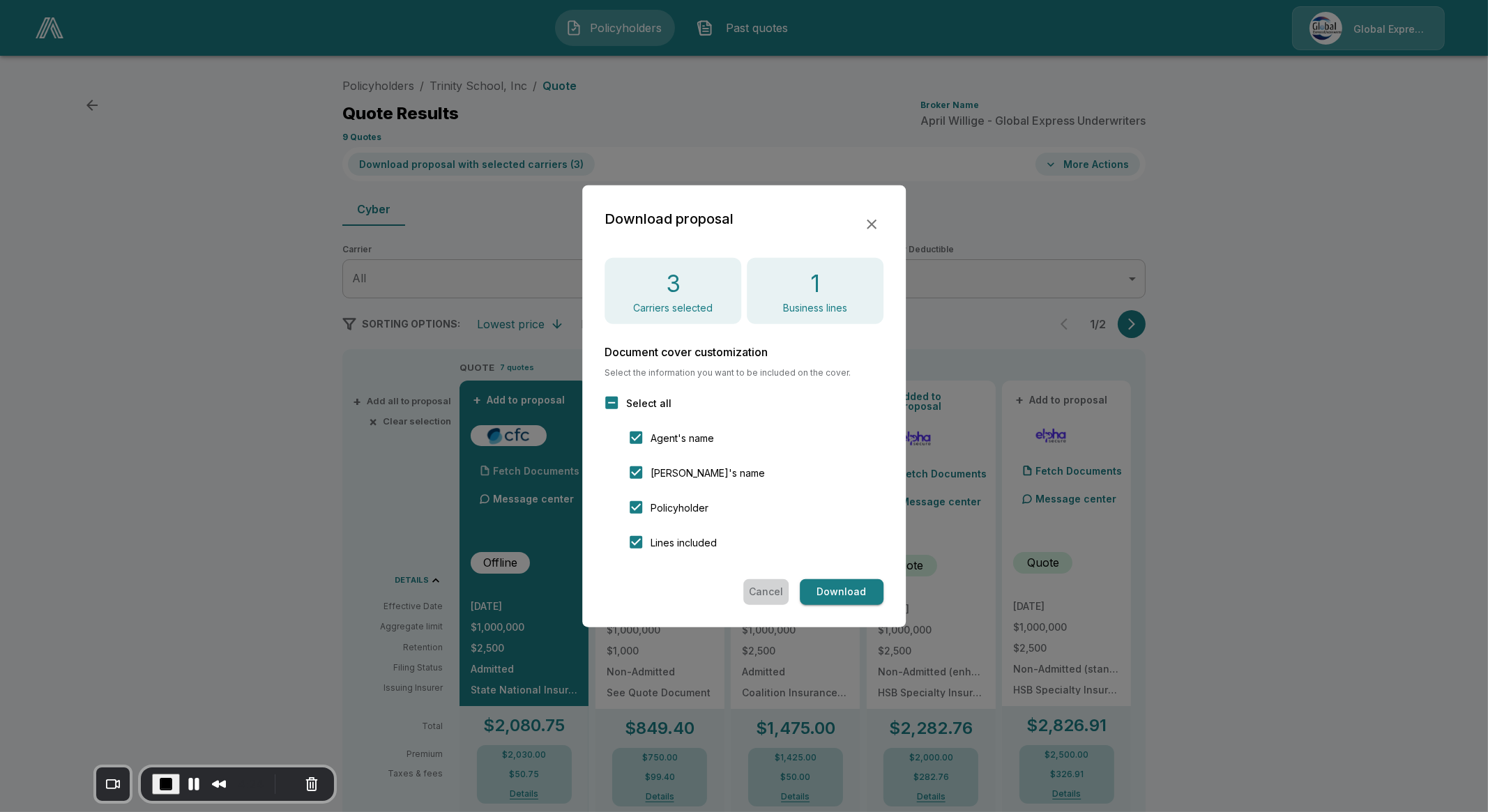
drag, startPoint x: 762, startPoint y: 596, endPoint x: 564, endPoint y: 471, distance: 234.2
click at [760, 594] on button "Cancel" at bounding box center [766, 591] width 45 height 26
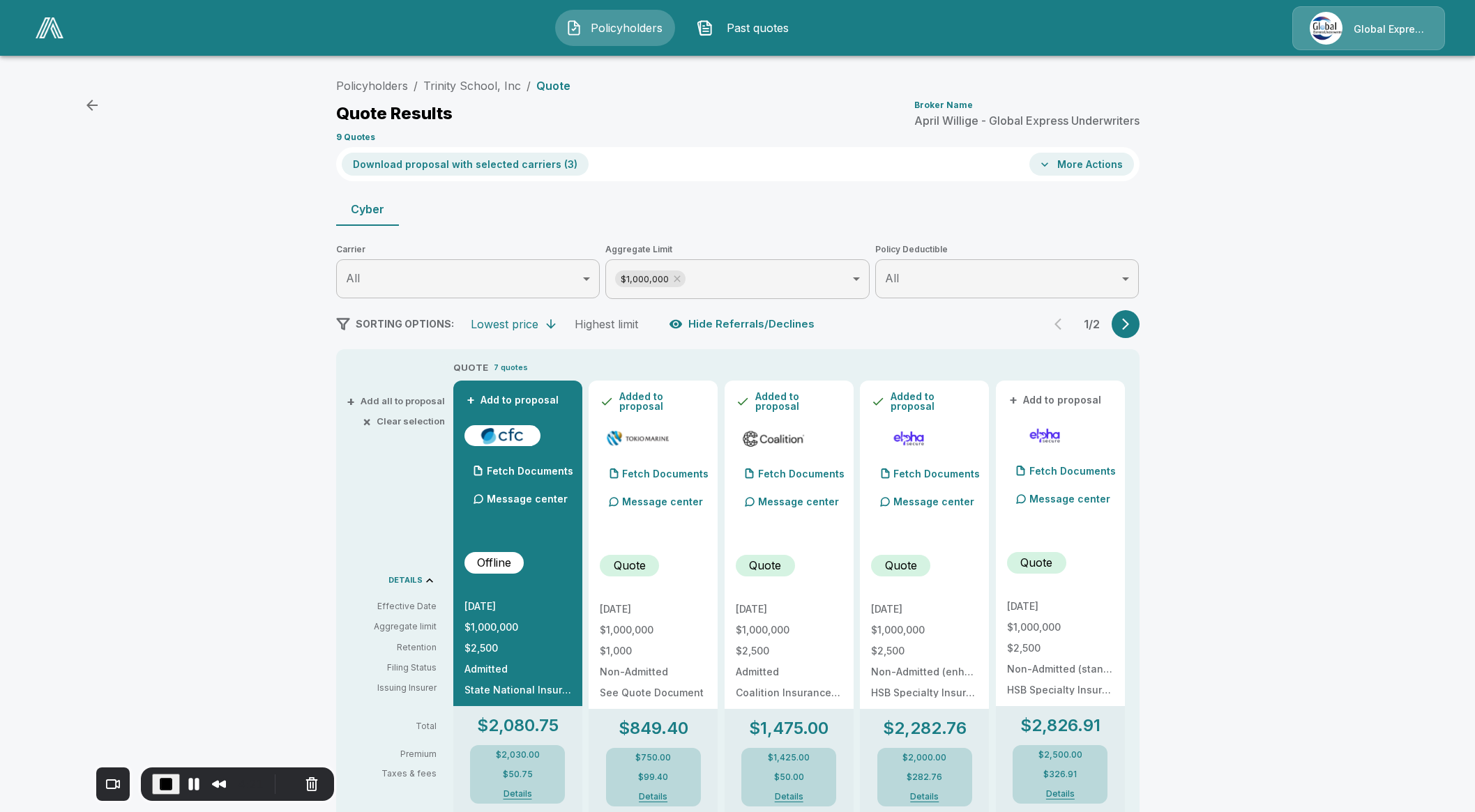
click at [476, 160] on button "Download proposal with selected carriers ( 3 )" at bounding box center [465, 165] width 247 height 23
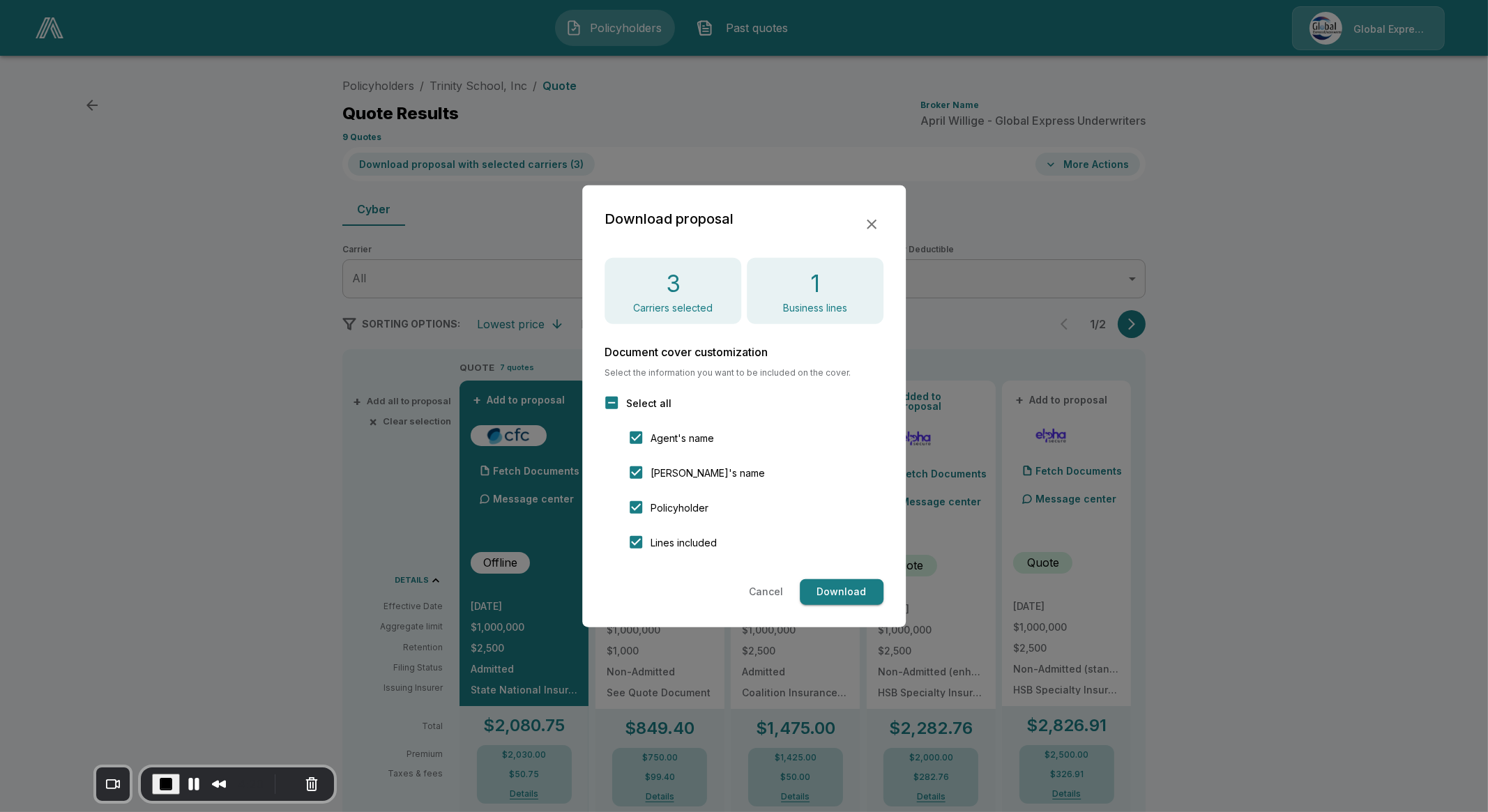
click at [868, 583] on button "Download" at bounding box center [841, 591] width 84 height 26
click at [878, 217] on icon "button" at bounding box center [872, 223] width 17 height 17
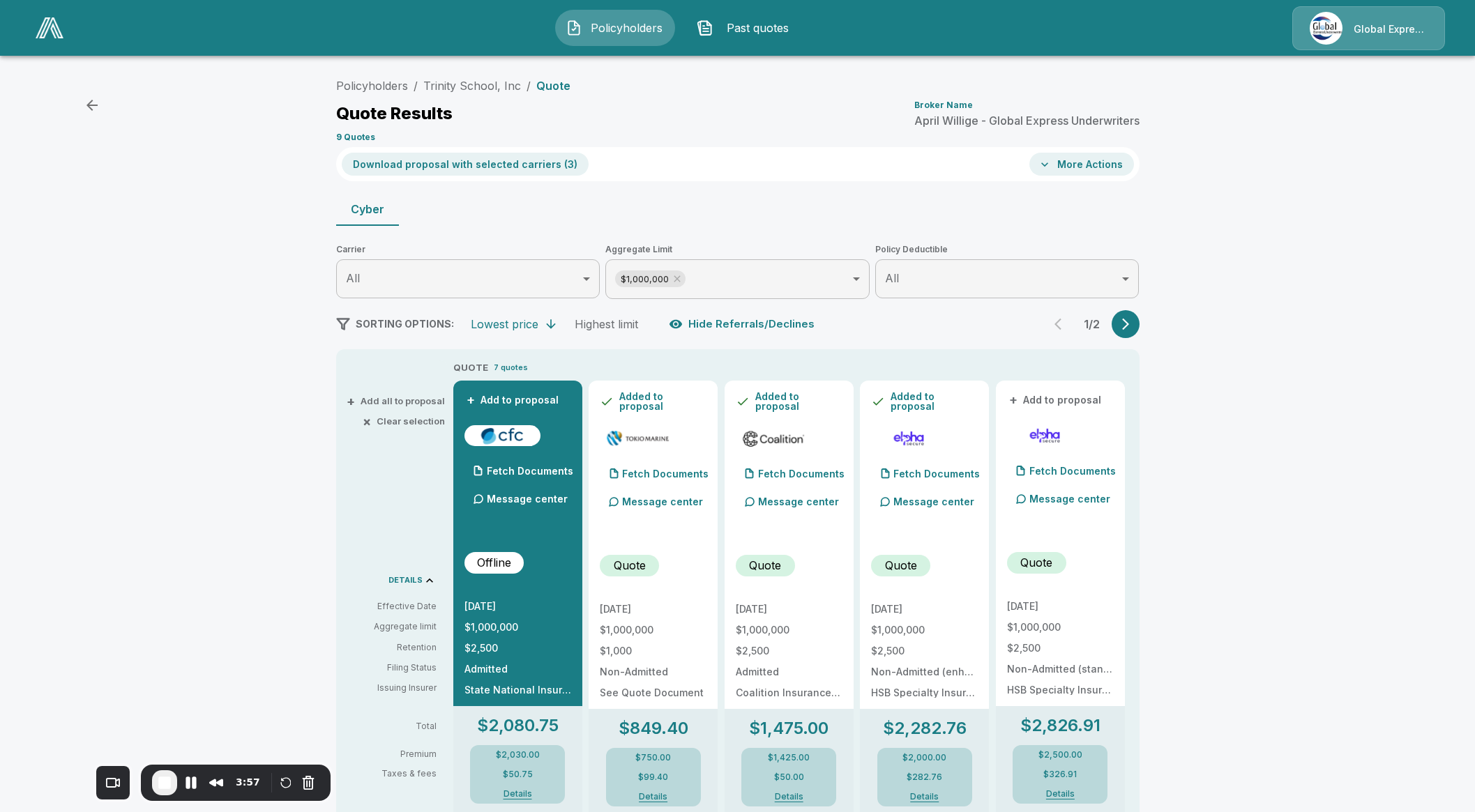
click at [1116, 158] on button "More Actions" at bounding box center [1081, 165] width 104 height 23
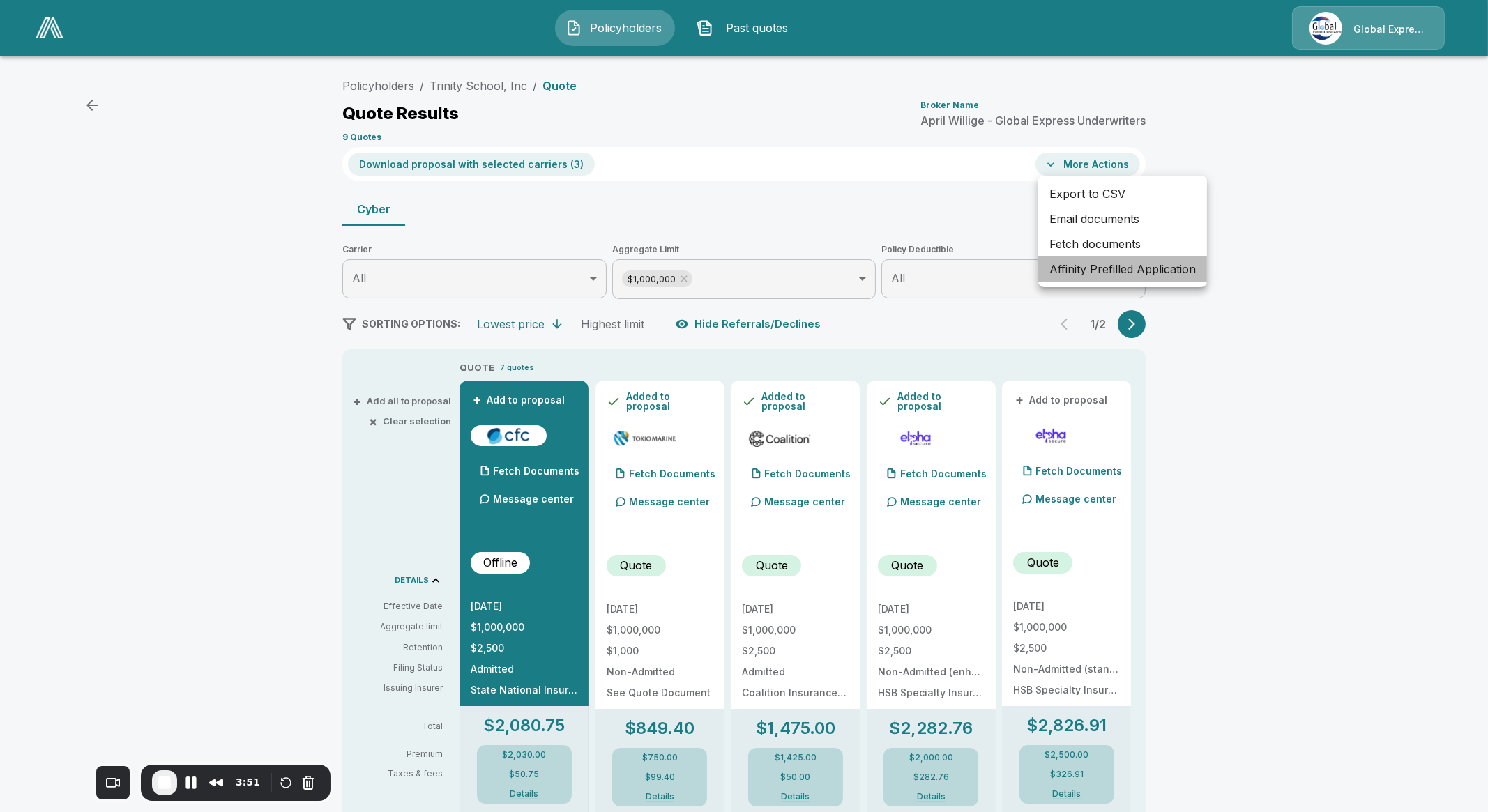
click at [1095, 272] on li "Affinity Prefilled Application" at bounding box center [1122, 269] width 168 height 25
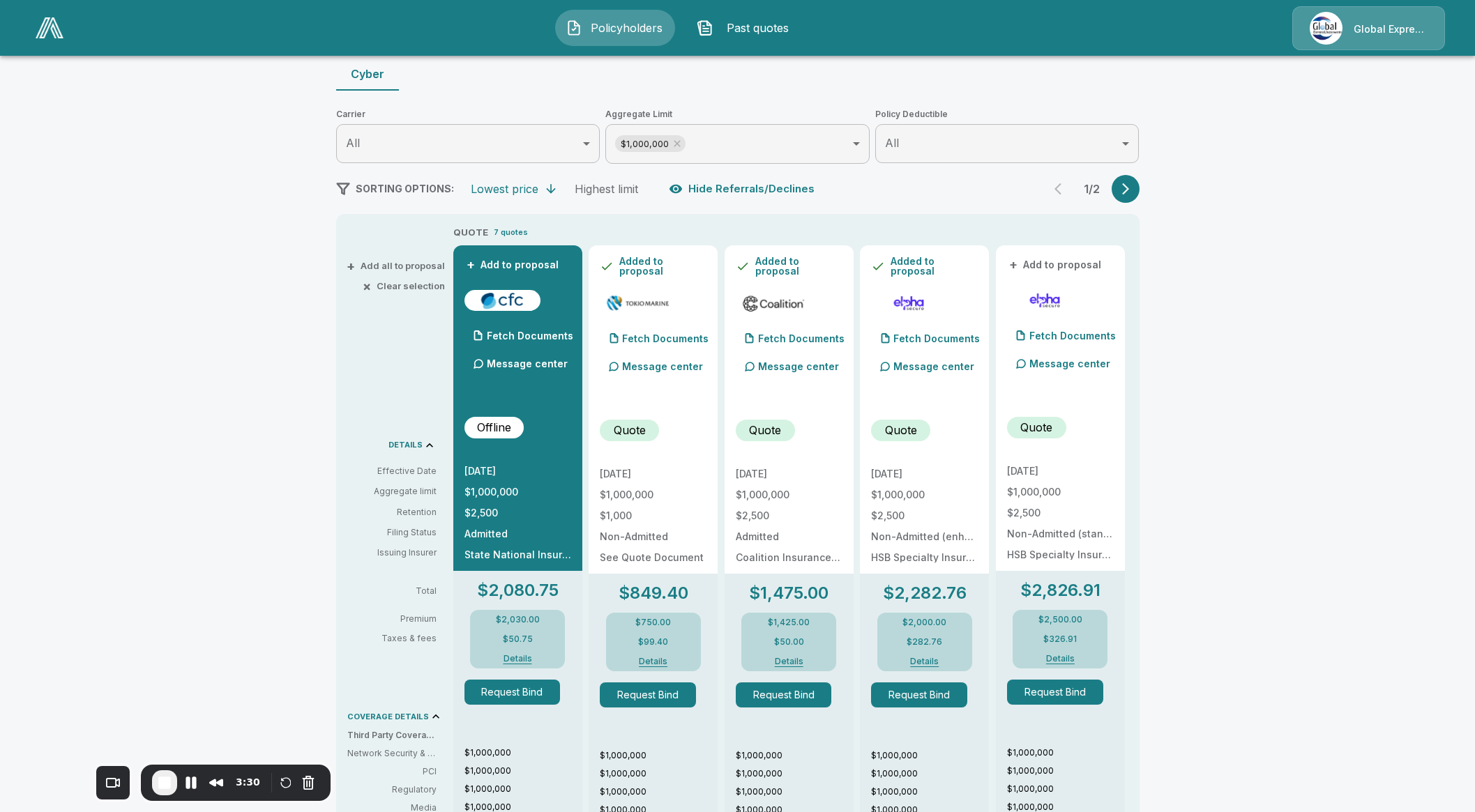
scroll to position [174, 0]
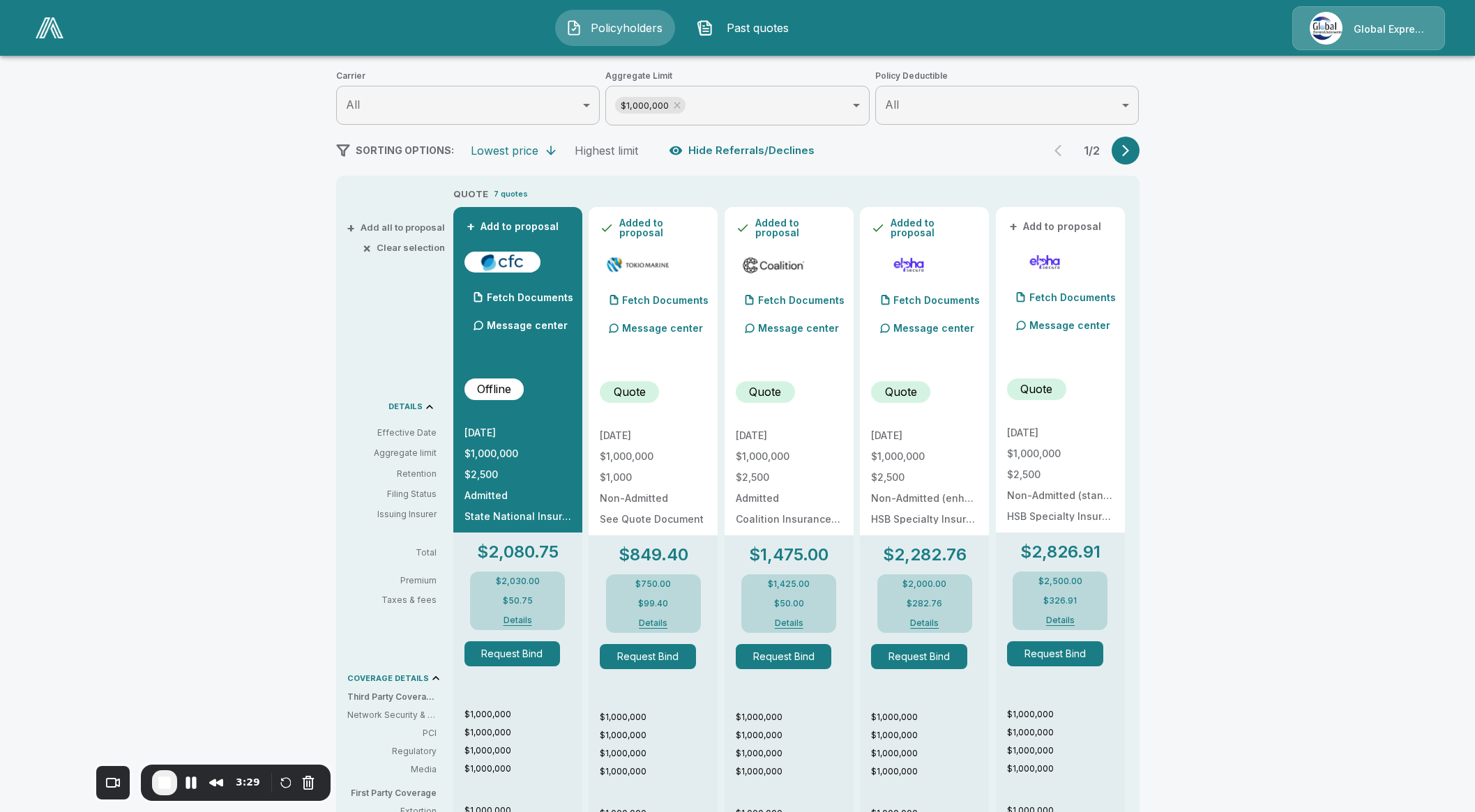
click at [652, 660] on button "Request Bind" at bounding box center [647, 656] width 96 height 25
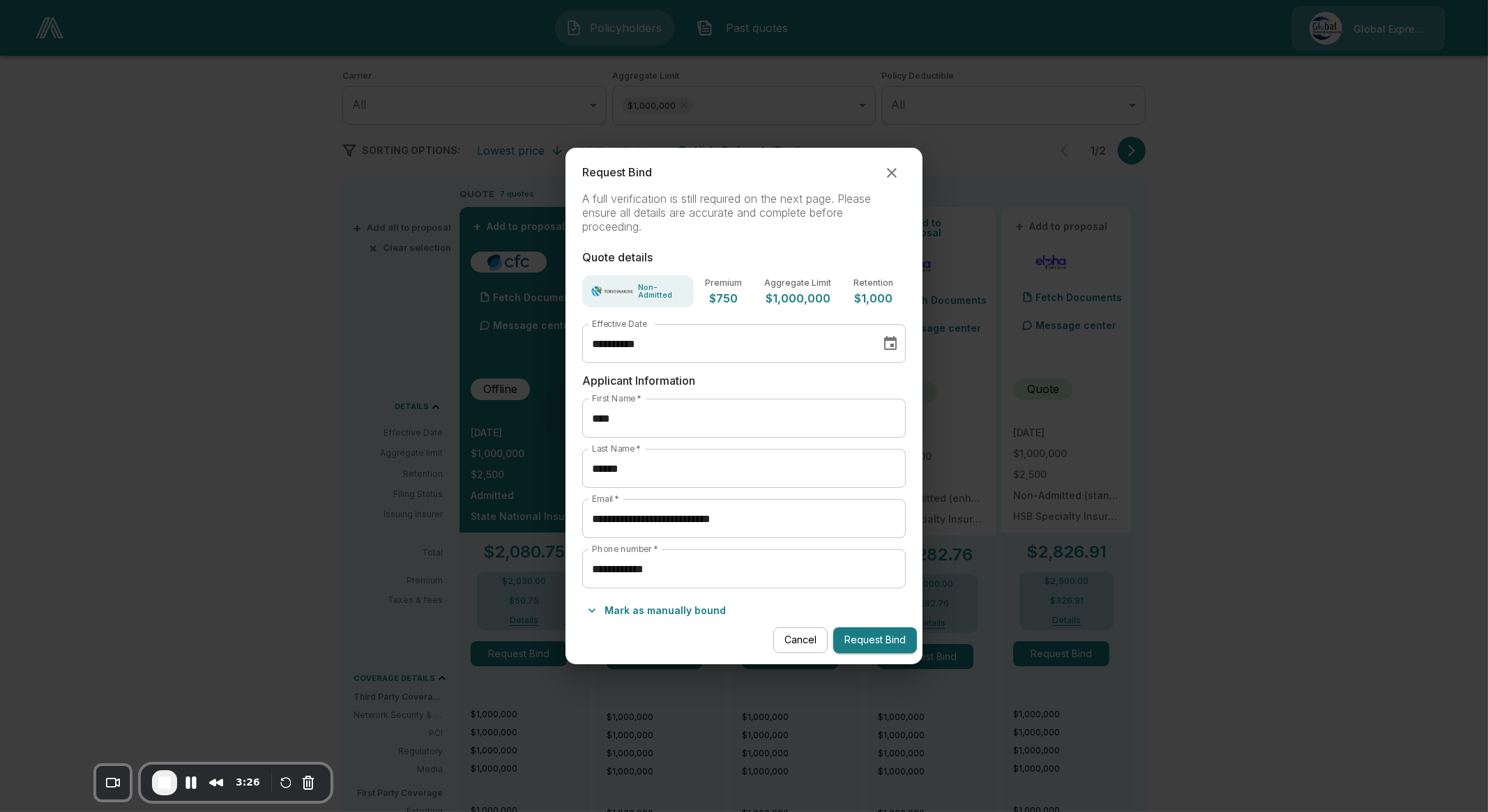
click at [807, 640] on button "Cancel" at bounding box center [801, 640] width 54 height 26
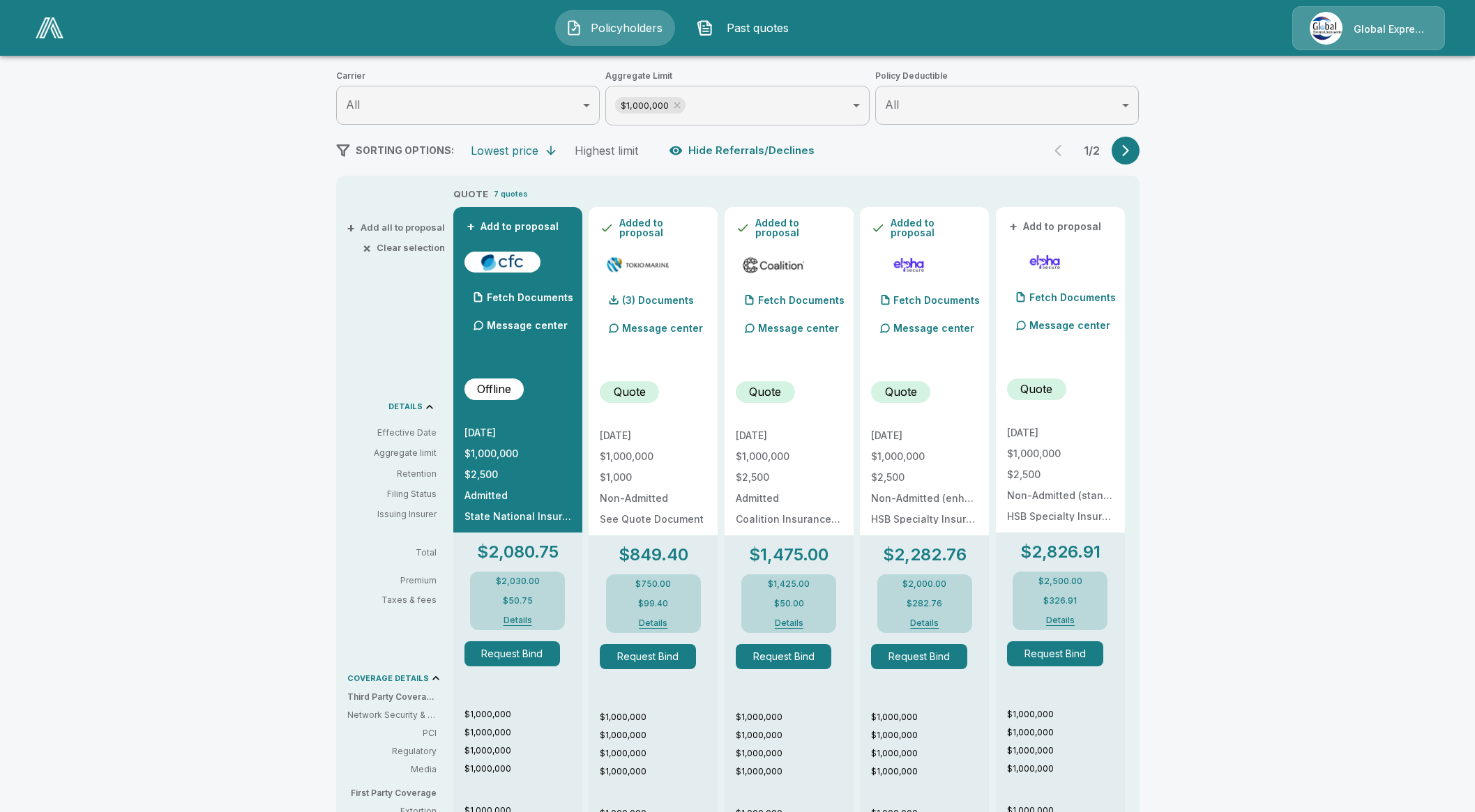
drag, startPoint x: 1364, startPoint y: 162, endPoint x: 1332, endPoint y: 101, distance: 68.9
click at [1361, 156] on div "Policyholders / Trinity School, Inc / Quote Quote Results Broker Name April Wil…" at bounding box center [738, 611] width 1475 height 1438
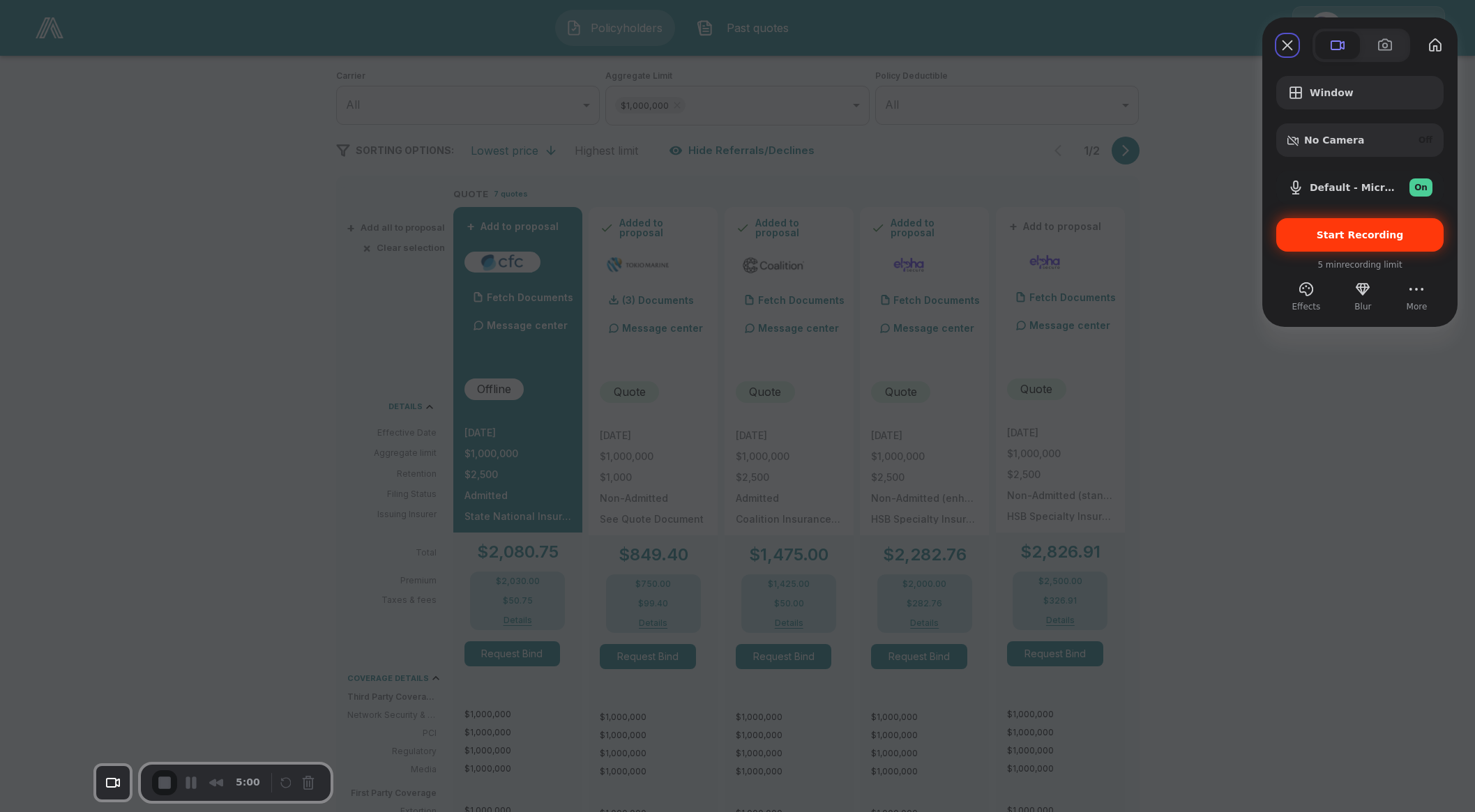
click at [1333, 237] on span "Start Recording" at bounding box center [1360, 235] width 87 height 11
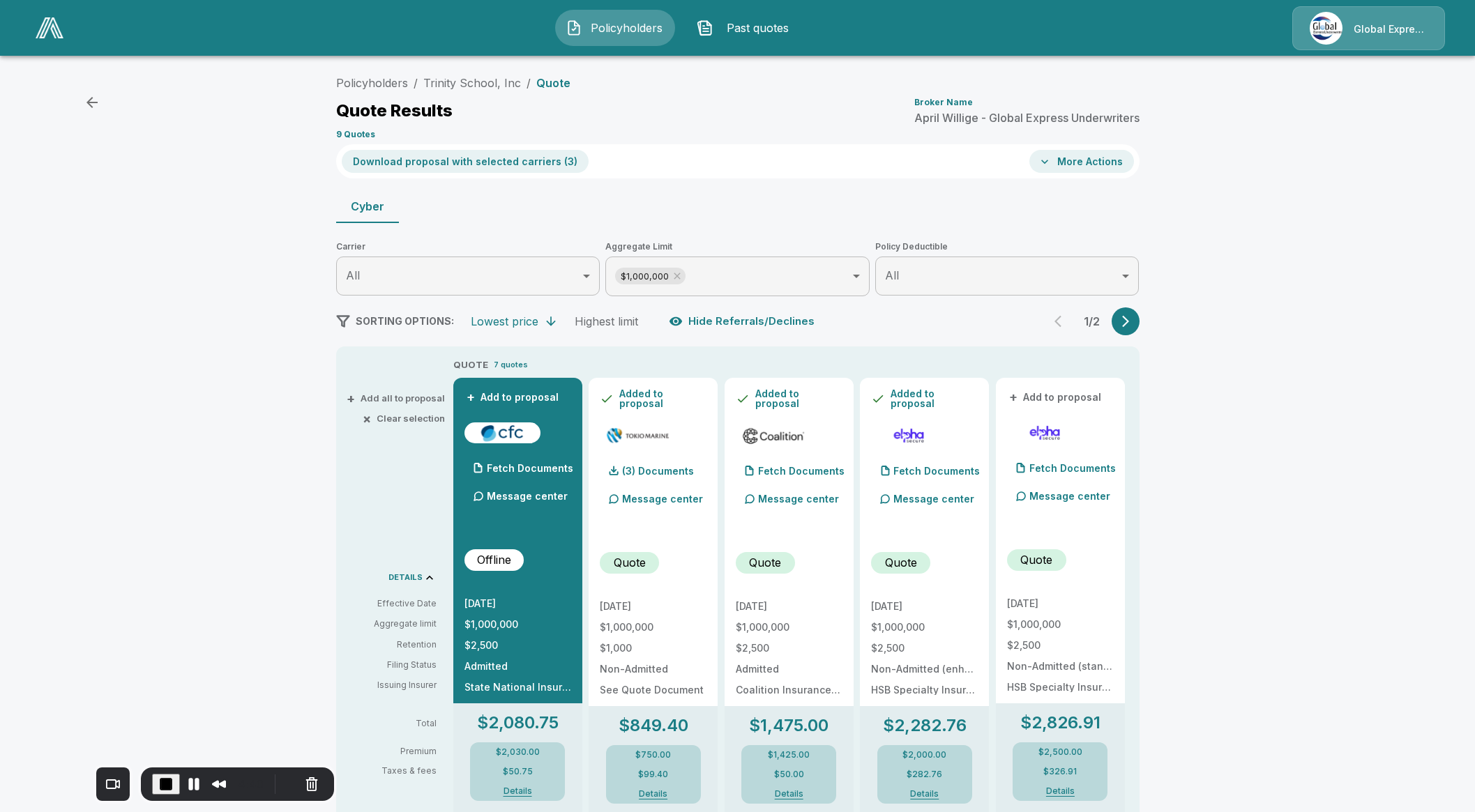
scroll to position [0, 0]
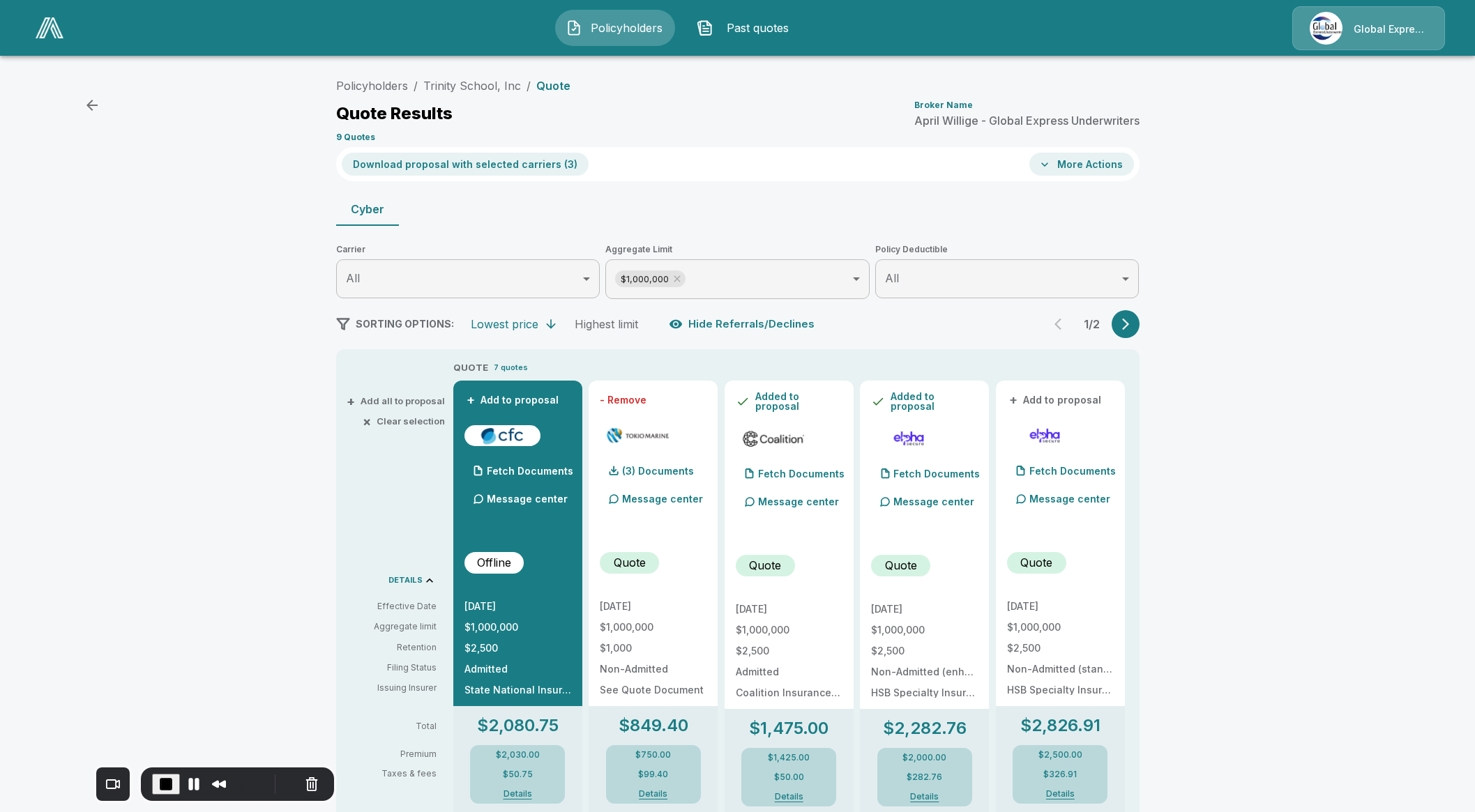
click at [669, 400] on div "- Remove" at bounding box center [653, 400] width 106 height 17
click at [645, 402] on button "- Remove" at bounding box center [623, 400] width 47 height 10
click at [780, 403] on button "- Remove" at bounding box center [759, 400] width 47 height 10
click at [918, 395] on button "- Remove" at bounding box center [894, 400] width 47 height 10
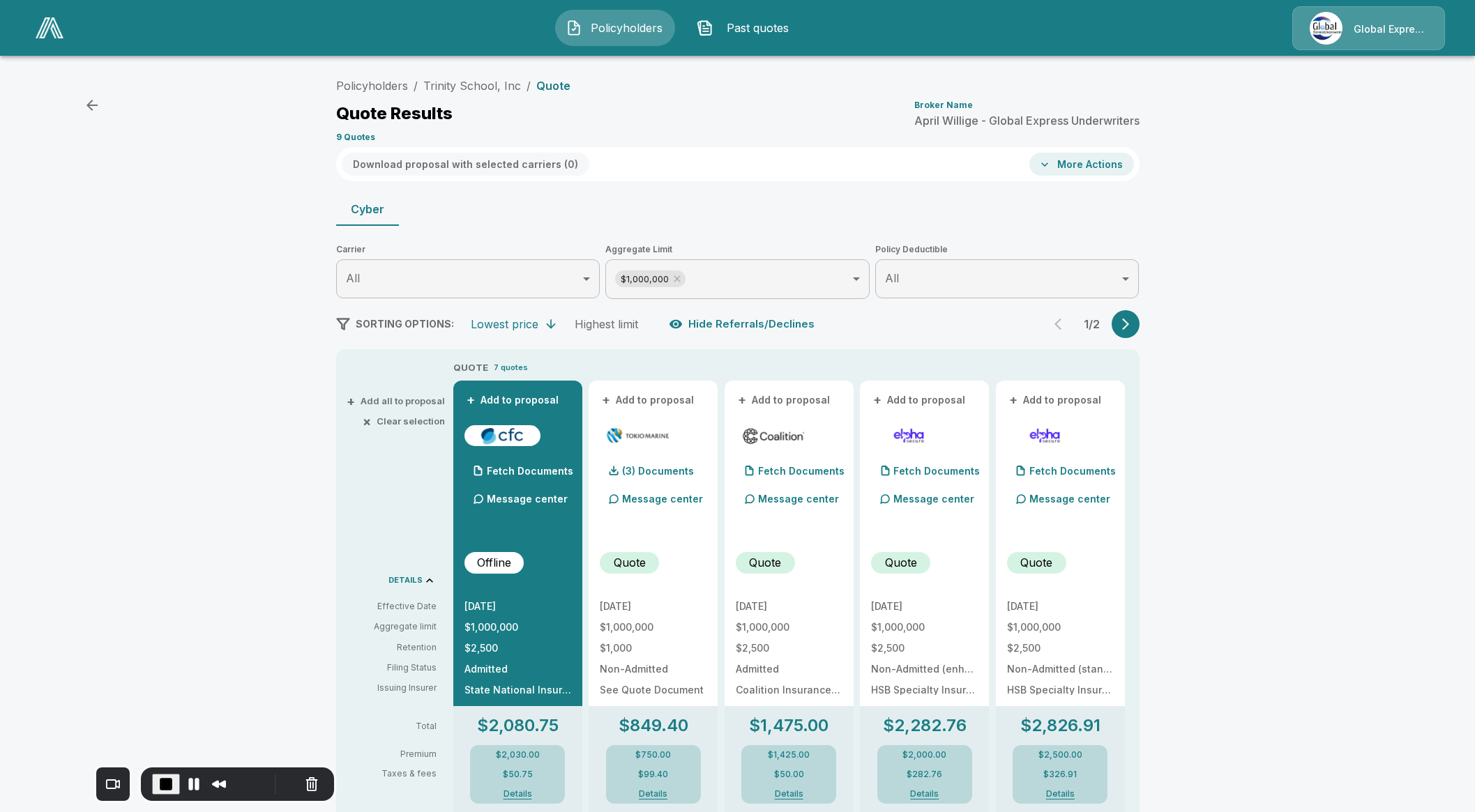
click at [653, 396] on button "+ Add to proposal" at bounding box center [648, 400] width 97 height 15
click at [765, 392] on button "+ Add to proposal" at bounding box center [784, 400] width 97 height 15
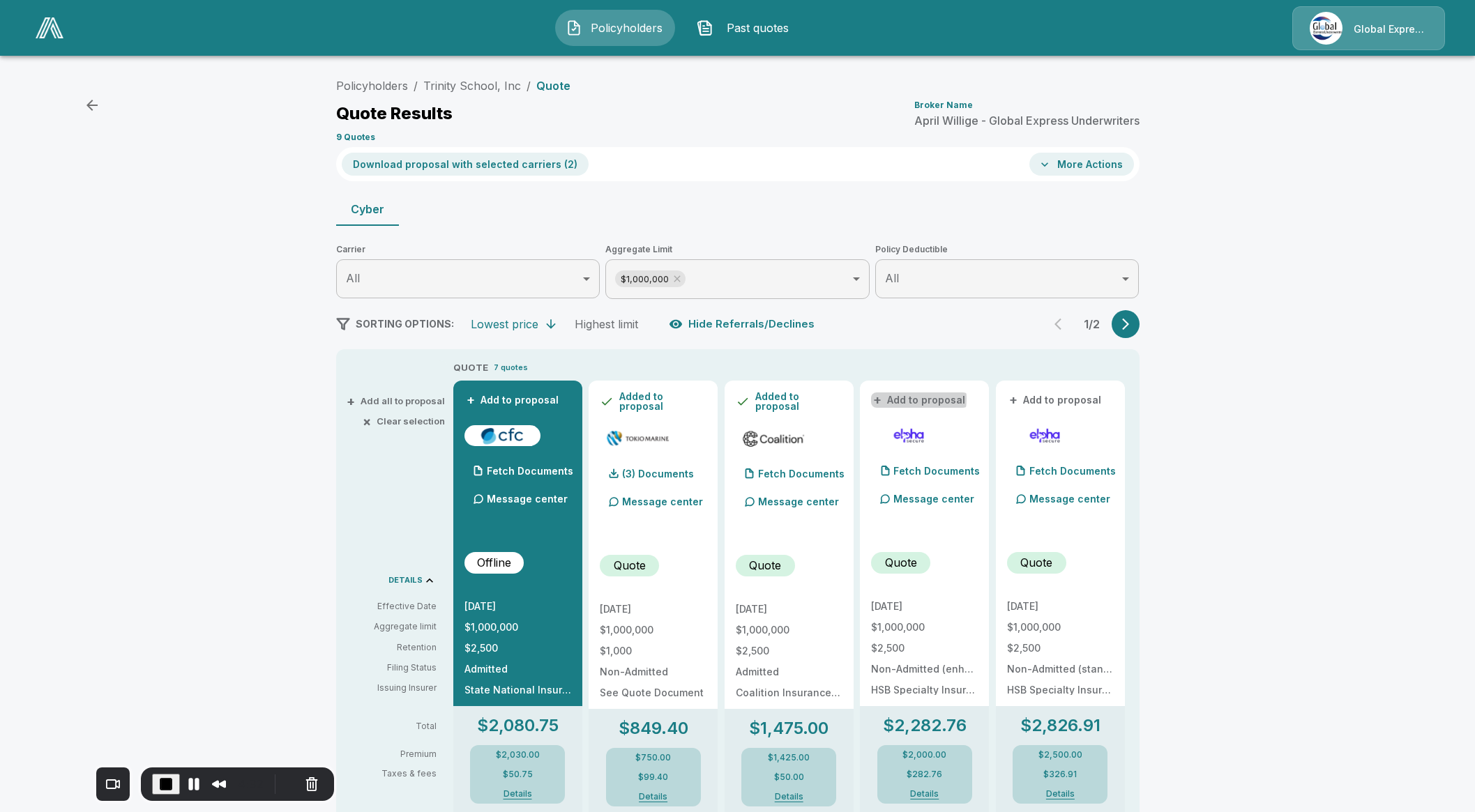
click at [897, 399] on button "+ Add to proposal" at bounding box center [919, 400] width 97 height 15
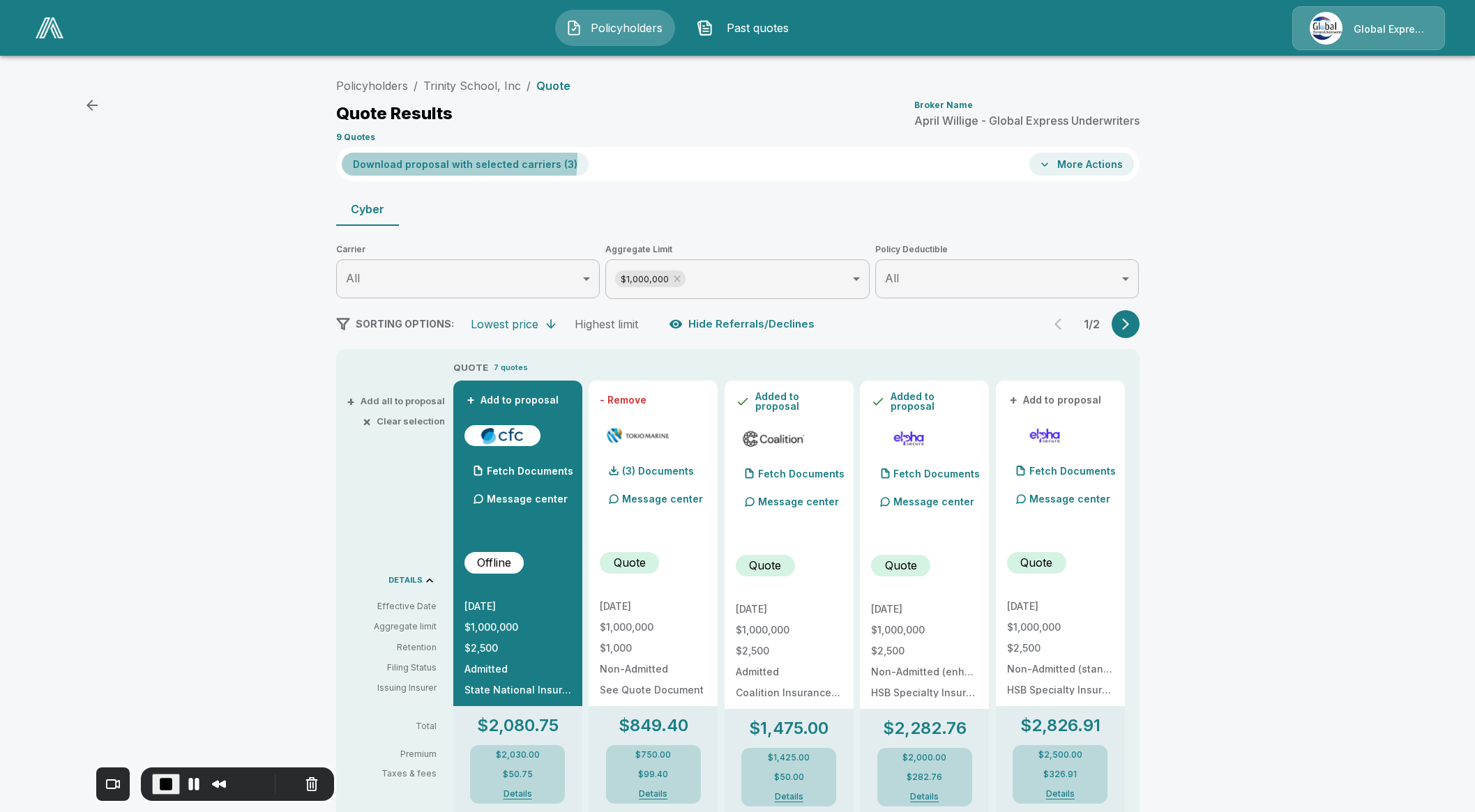
click at [443, 158] on button "Download proposal with selected carriers ( 3 )" at bounding box center [465, 165] width 247 height 23
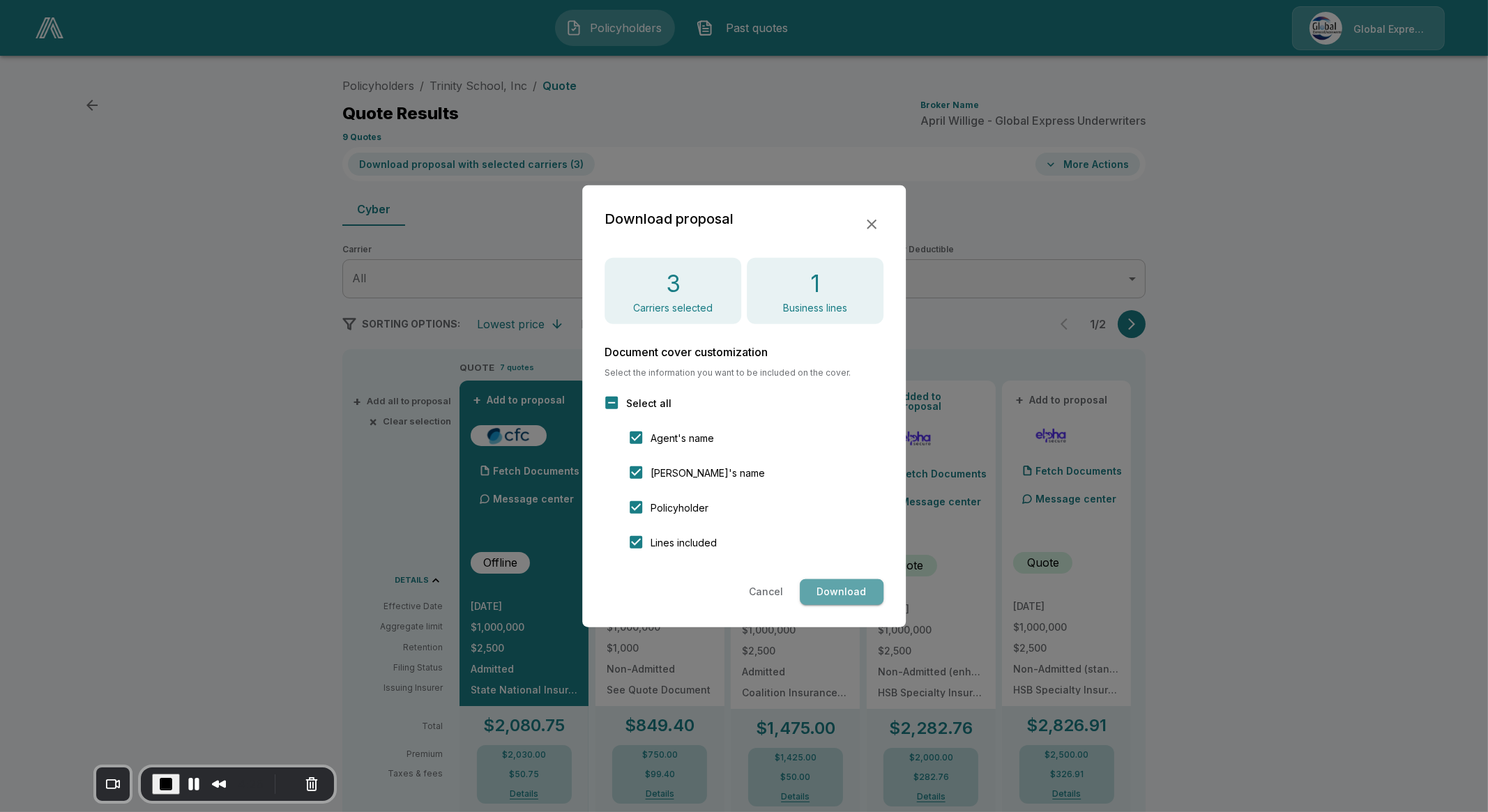
click at [856, 591] on button "Download" at bounding box center [841, 591] width 84 height 26
click at [874, 224] on icon "button" at bounding box center [872, 223] width 17 height 17
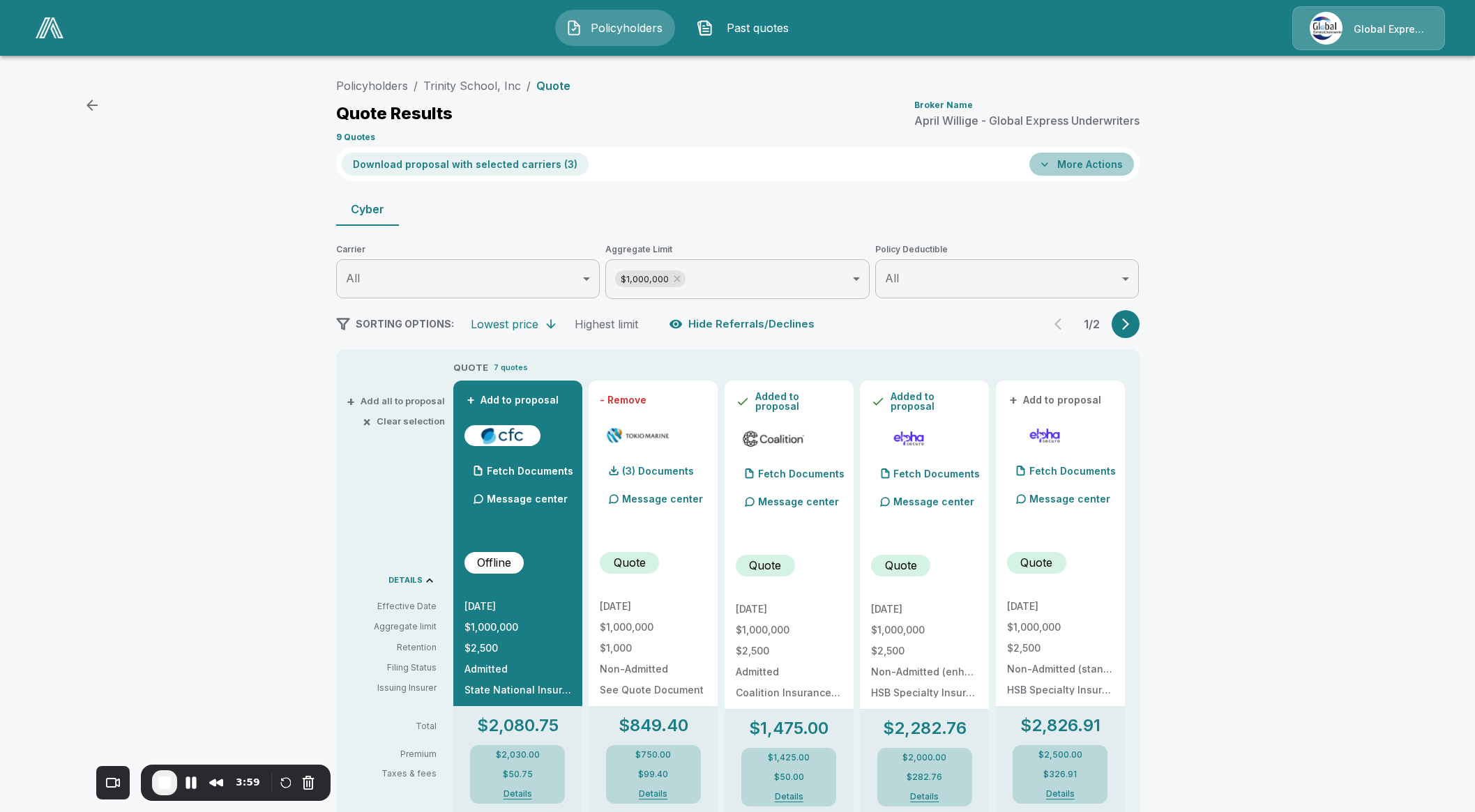
click at [1099, 166] on button "More Actions" at bounding box center [1081, 165] width 104 height 23
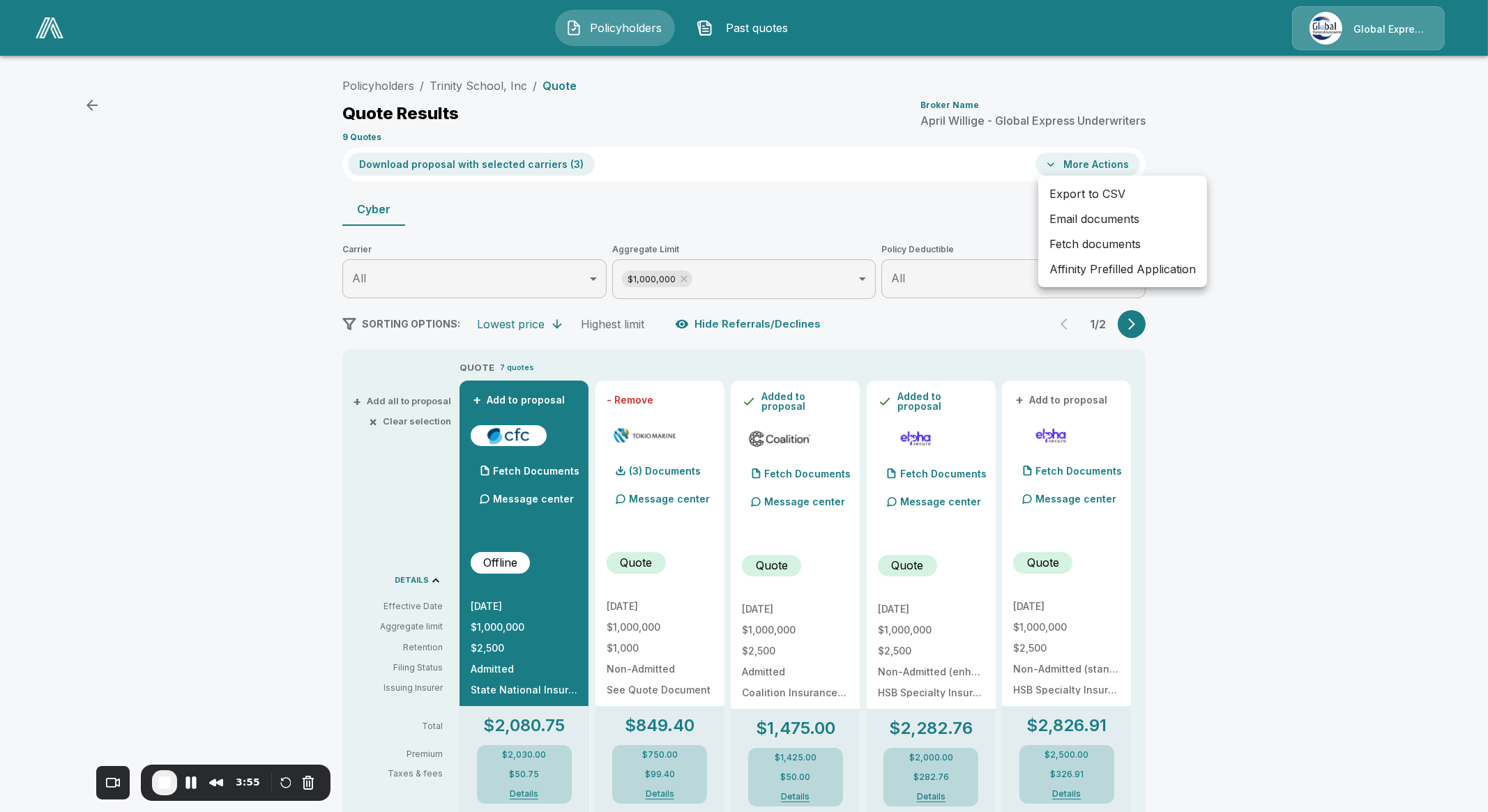
click at [1299, 259] on div at bounding box center [744, 406] width 1488 height 812
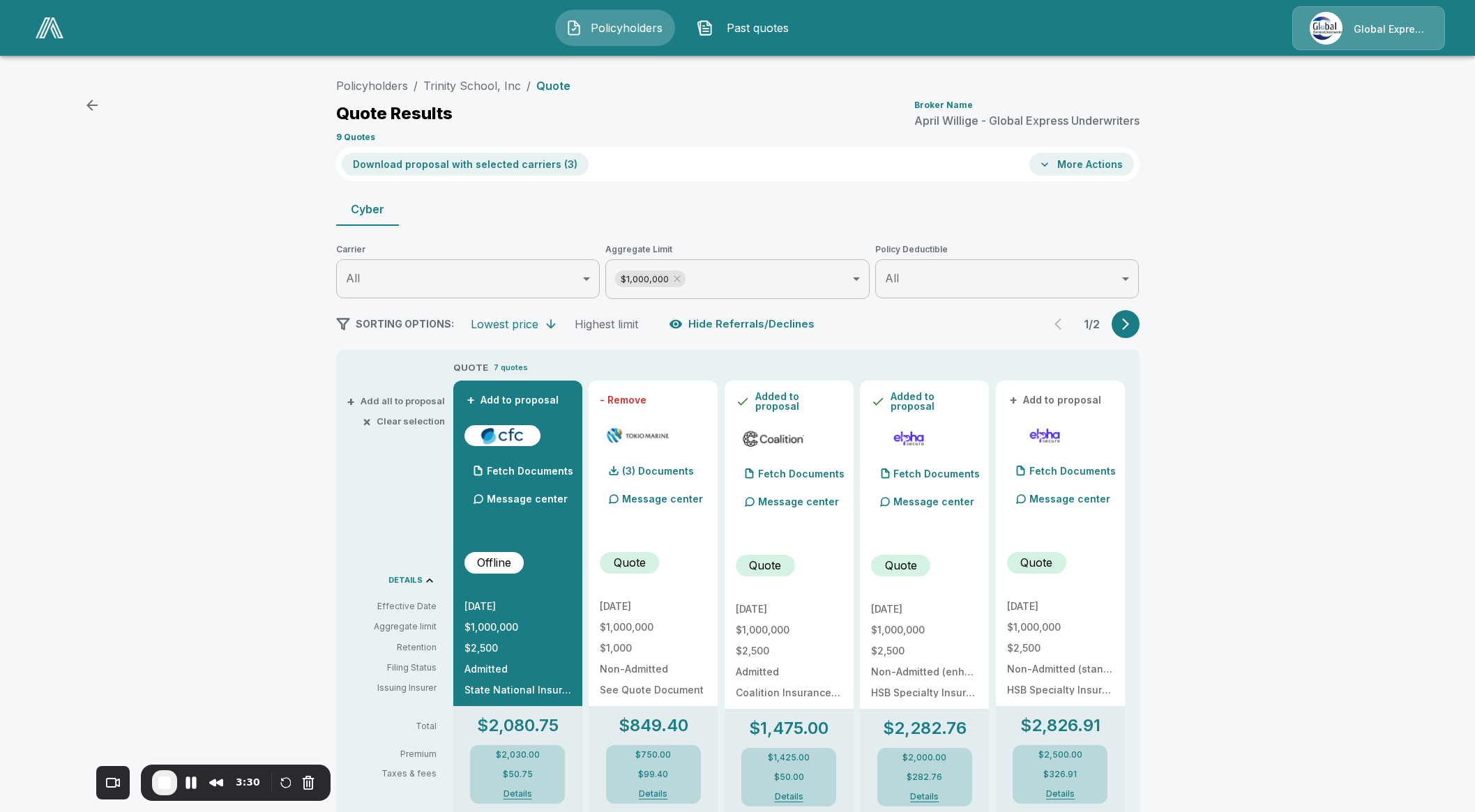
click at [242, 478] on div "Policyholders / Trinity School, Inc / Quote Quote Results Broker Name April Wil…" at bounding box center [738, 785] width 1475 height 1438
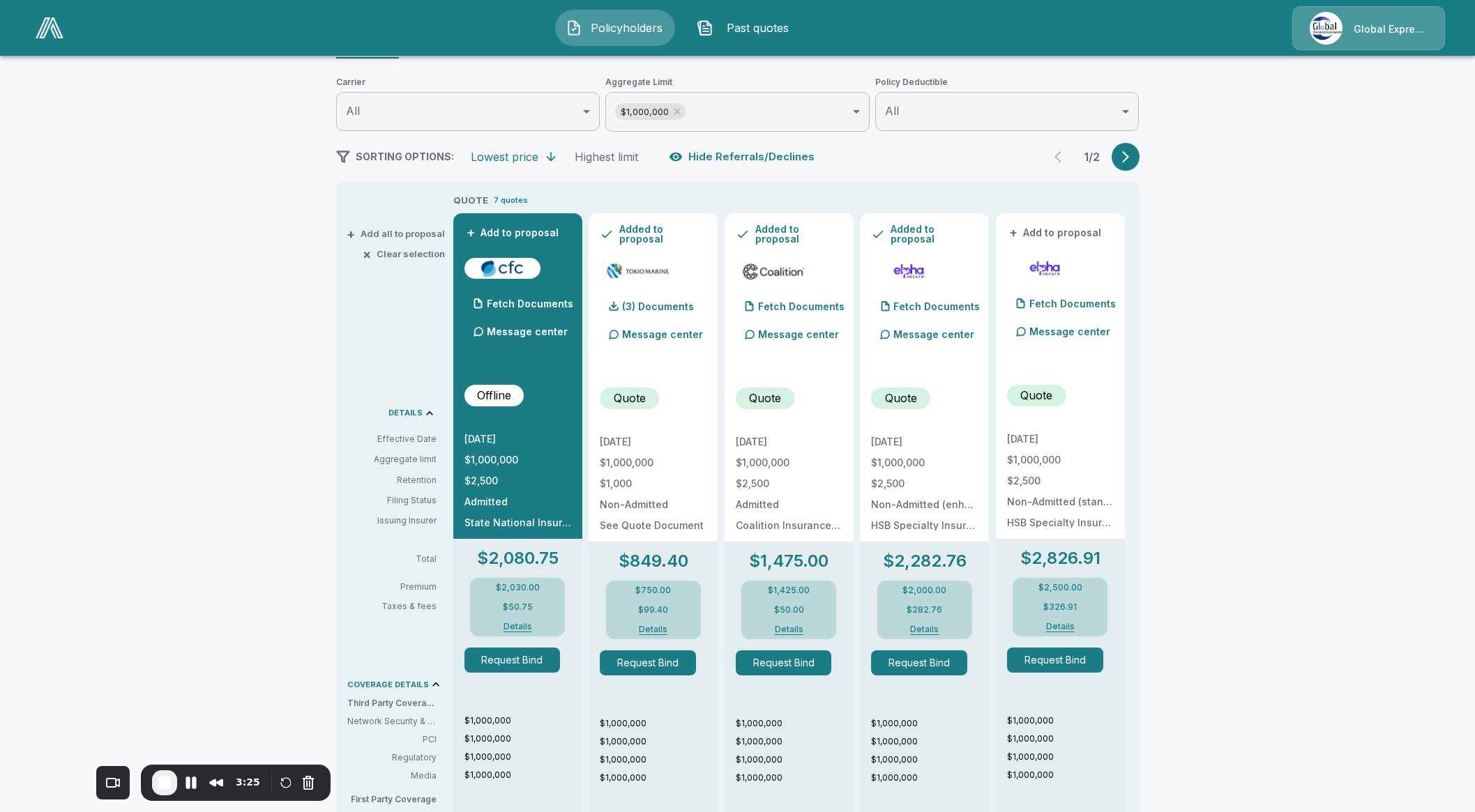
scroll to position [174, 0]
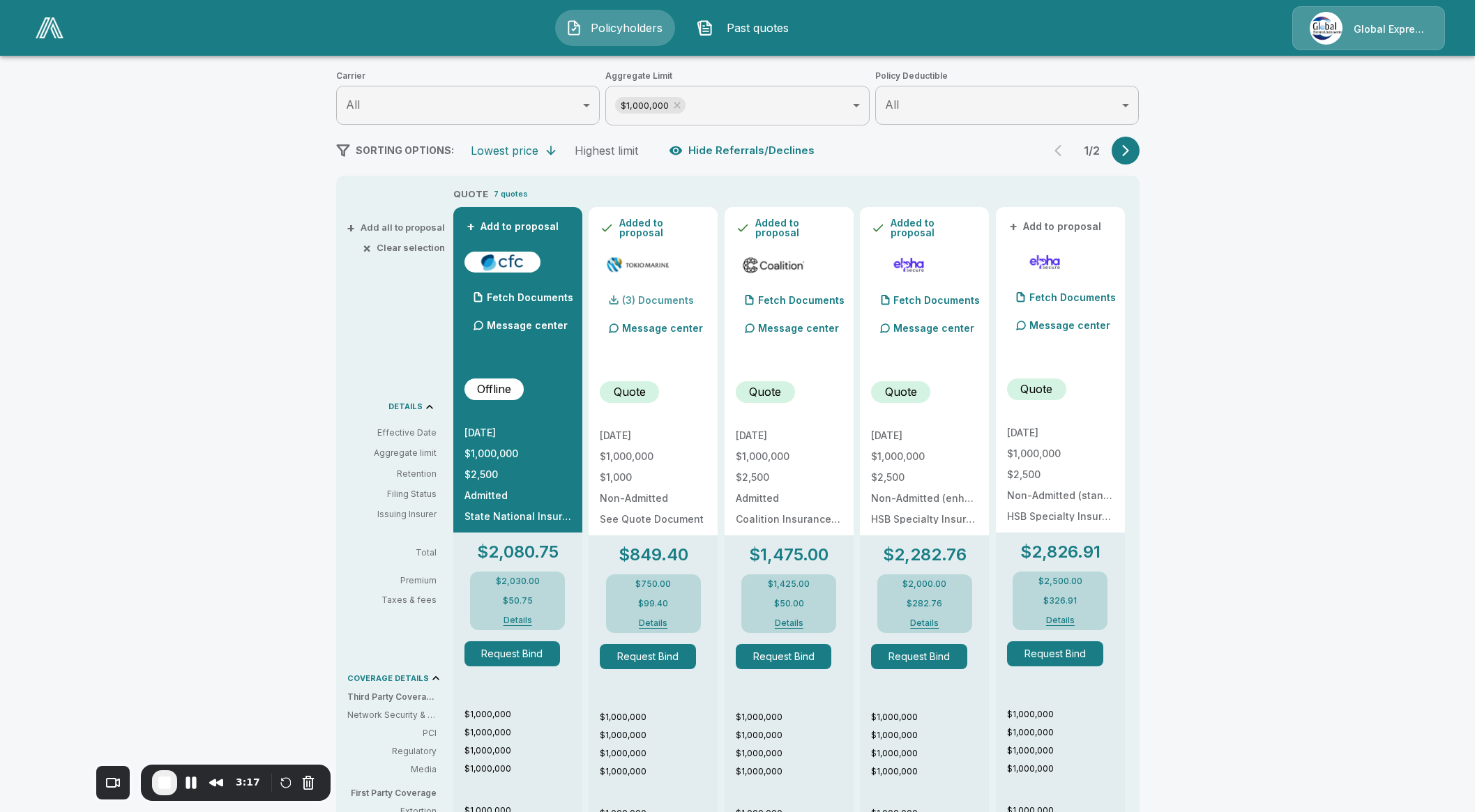
click at [661, 301] on p "(3) Documents" at bounding box center [658, 300] width 72 height 10
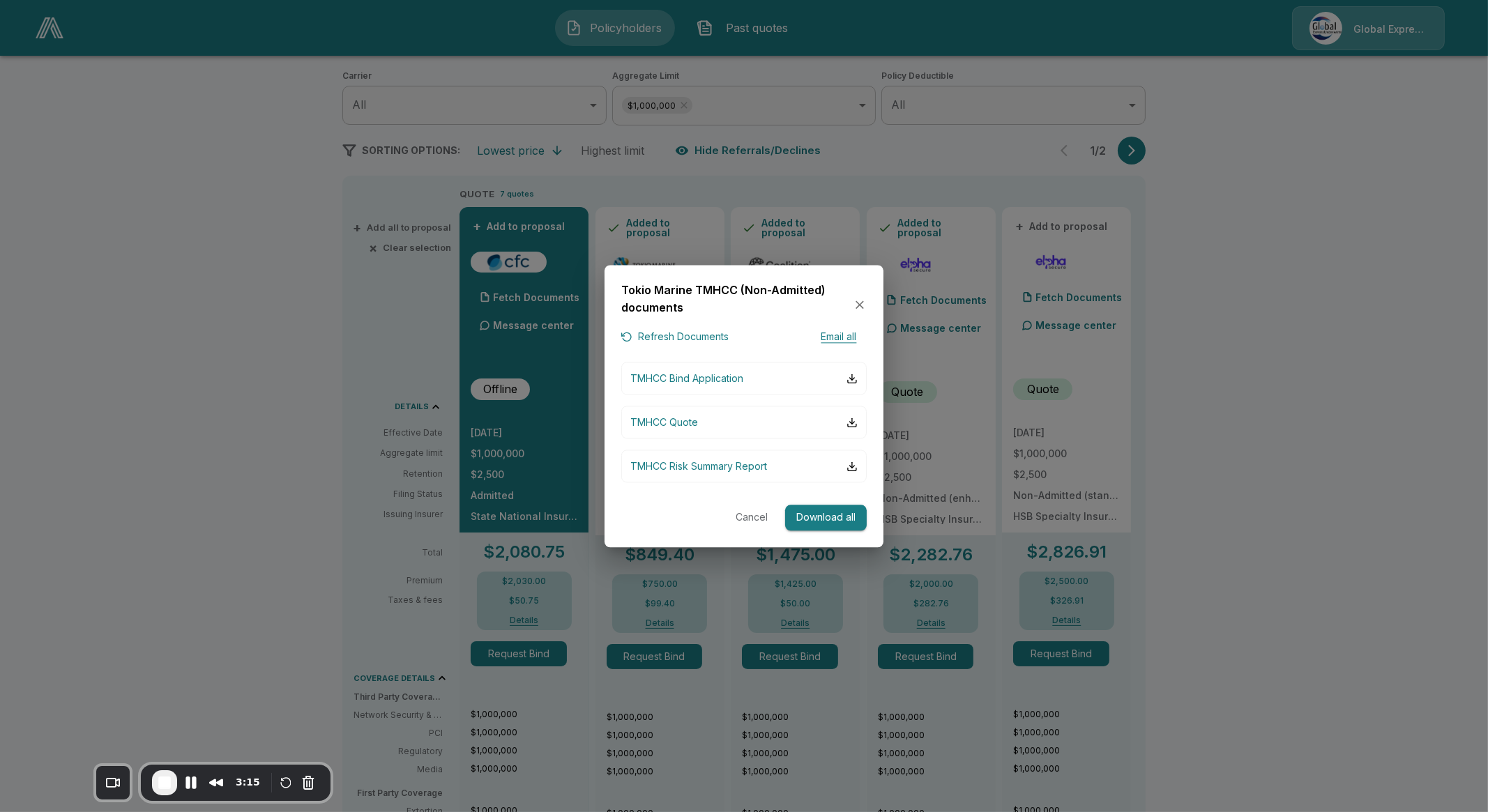
click at [741, 517] on button "Cancel" at bounding box center [752, 518] width 45 height 26
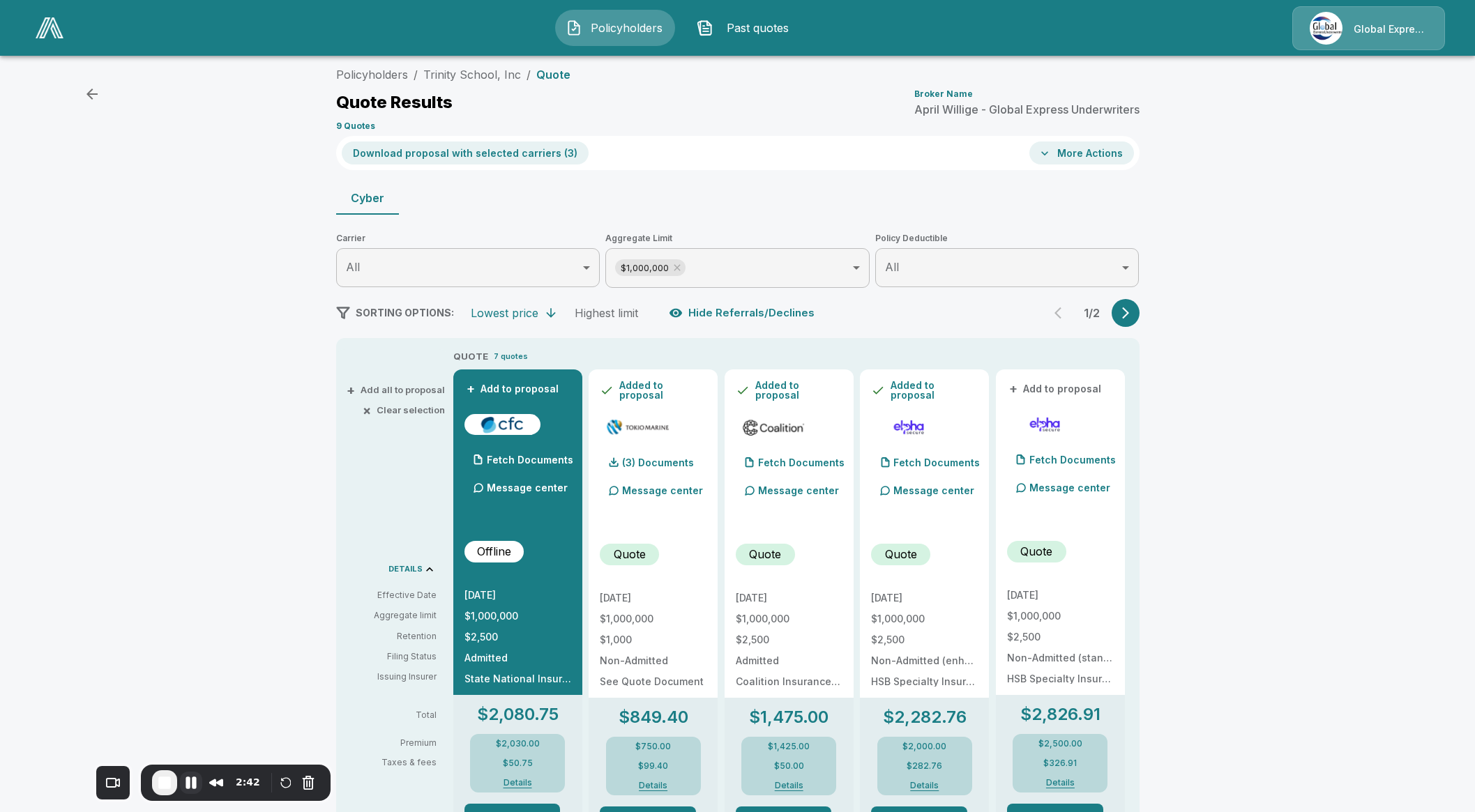
scroll to position [0, 0]
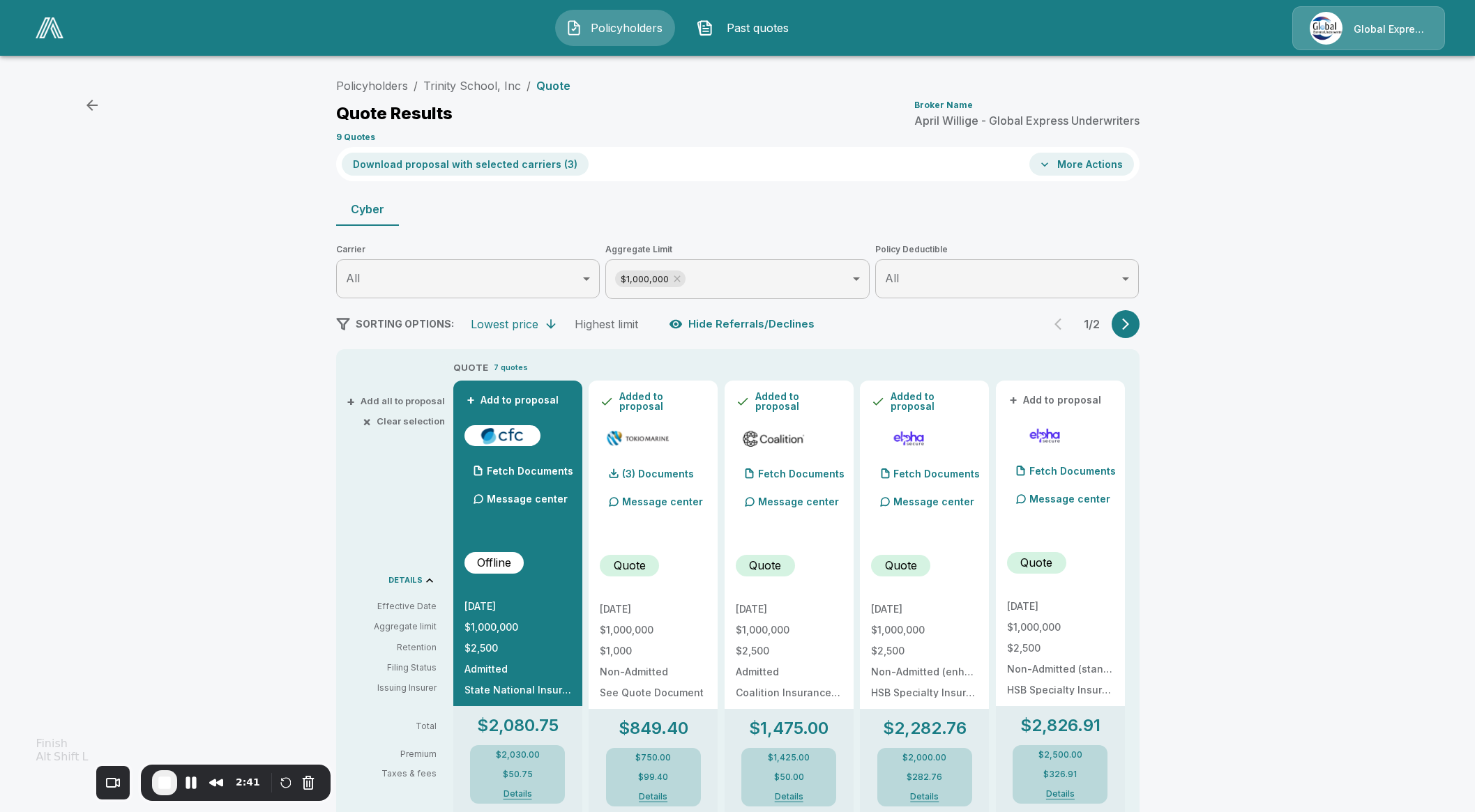
click at [156, 784] on span "End Recording" at bounding box center [164, 782] width 17 height 17
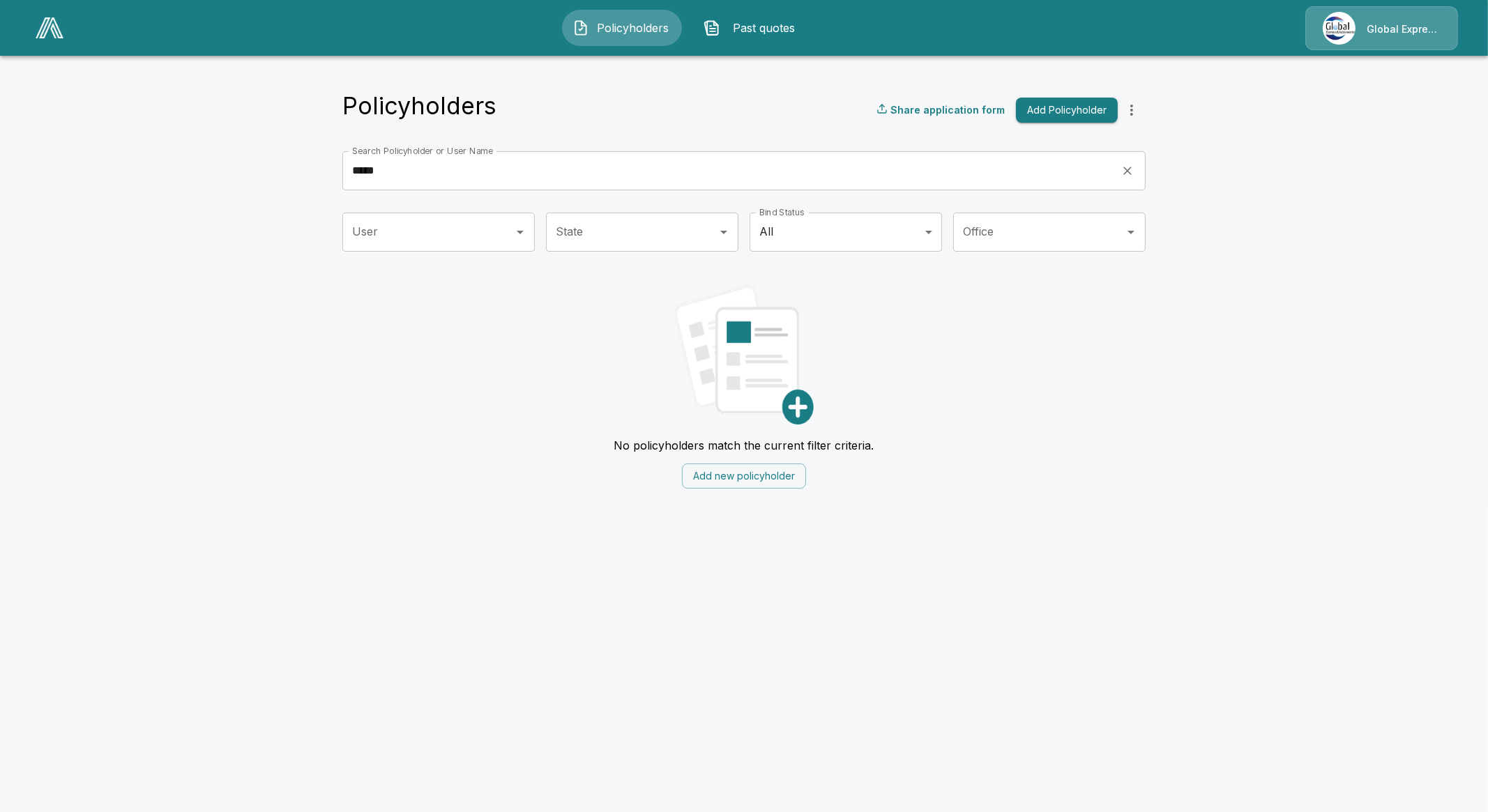
click at [56, 34] on img at bounding box center [49, 27] width 28 height 21
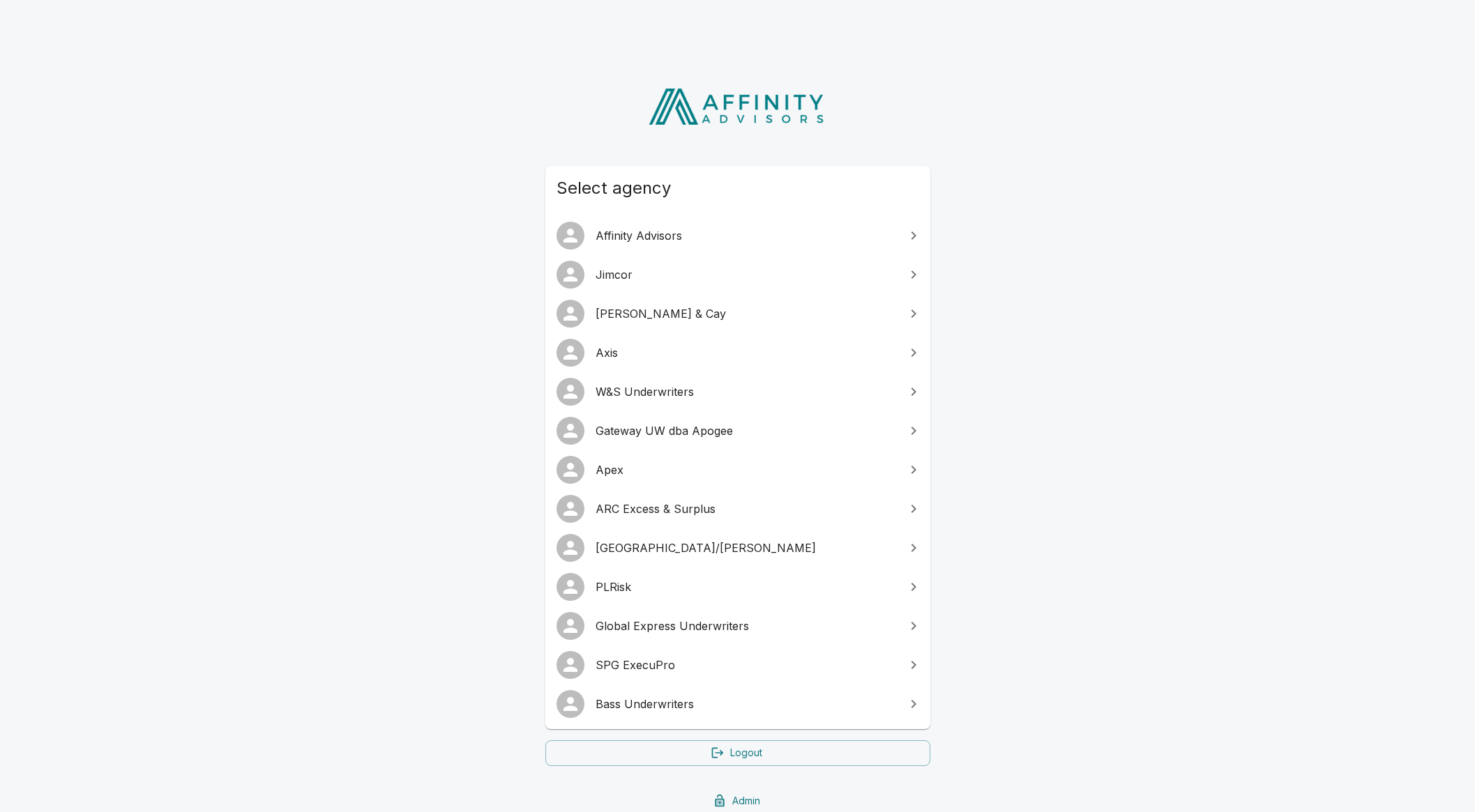
click at [730, 791] on link "Admin" at bounding box center [738, 801] width 385 height 26
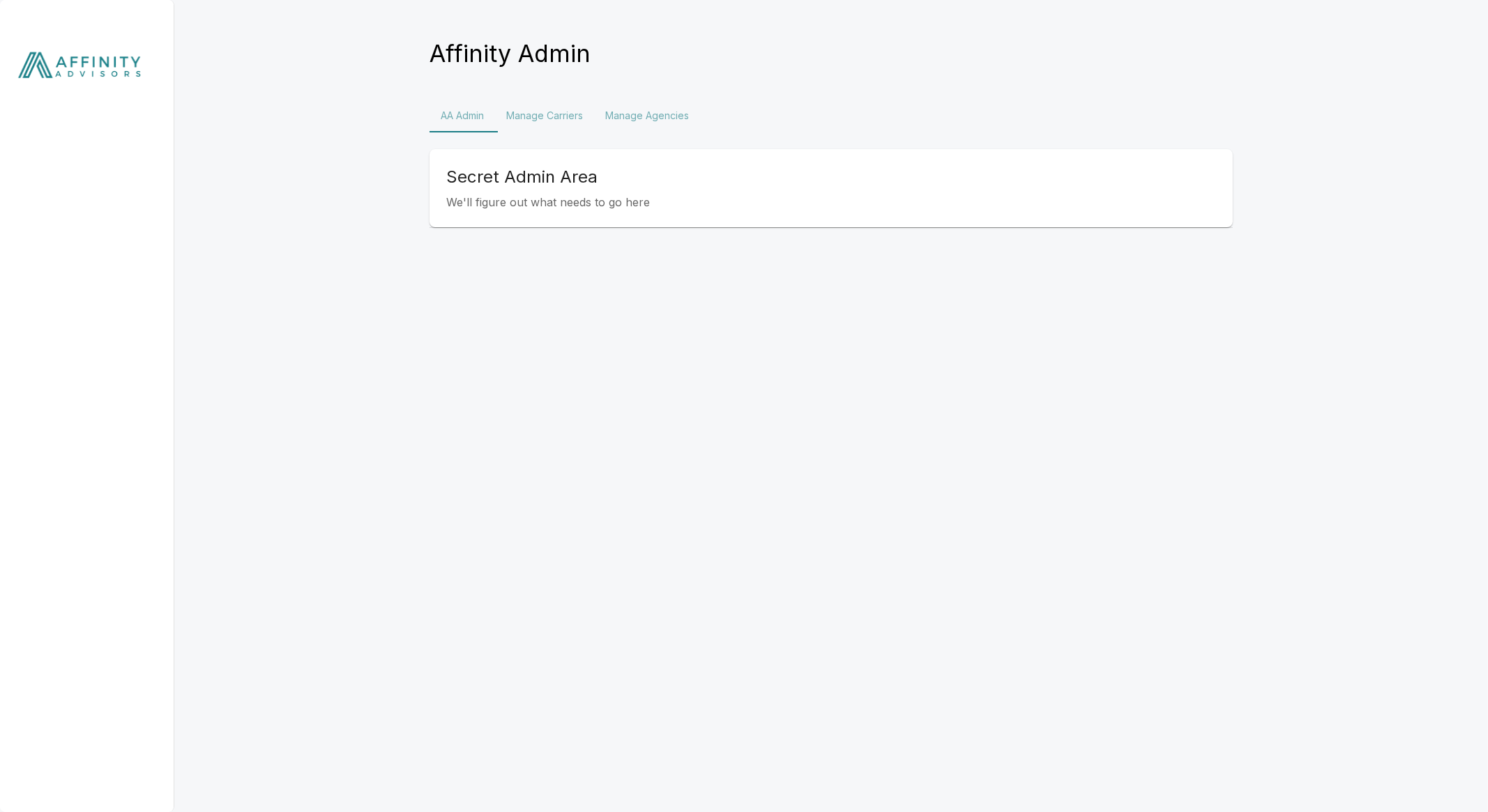
click at [682, 121] on button "Manage Agencies" at bounding box center [648, 115] width 106 height 33
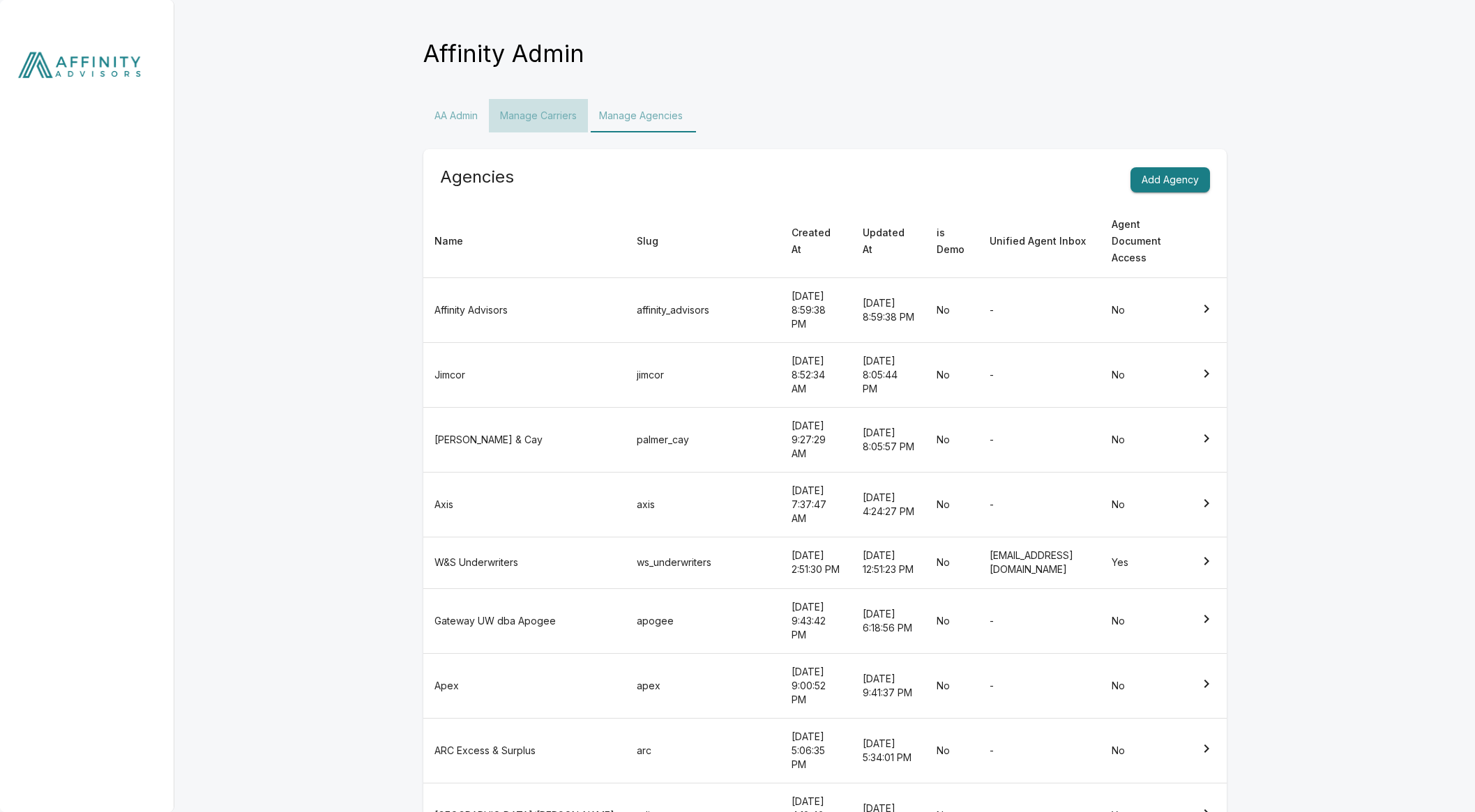
click at [566, 114] on button "Manage Carriers" at bounding box center [538, 115] width 99 height 33
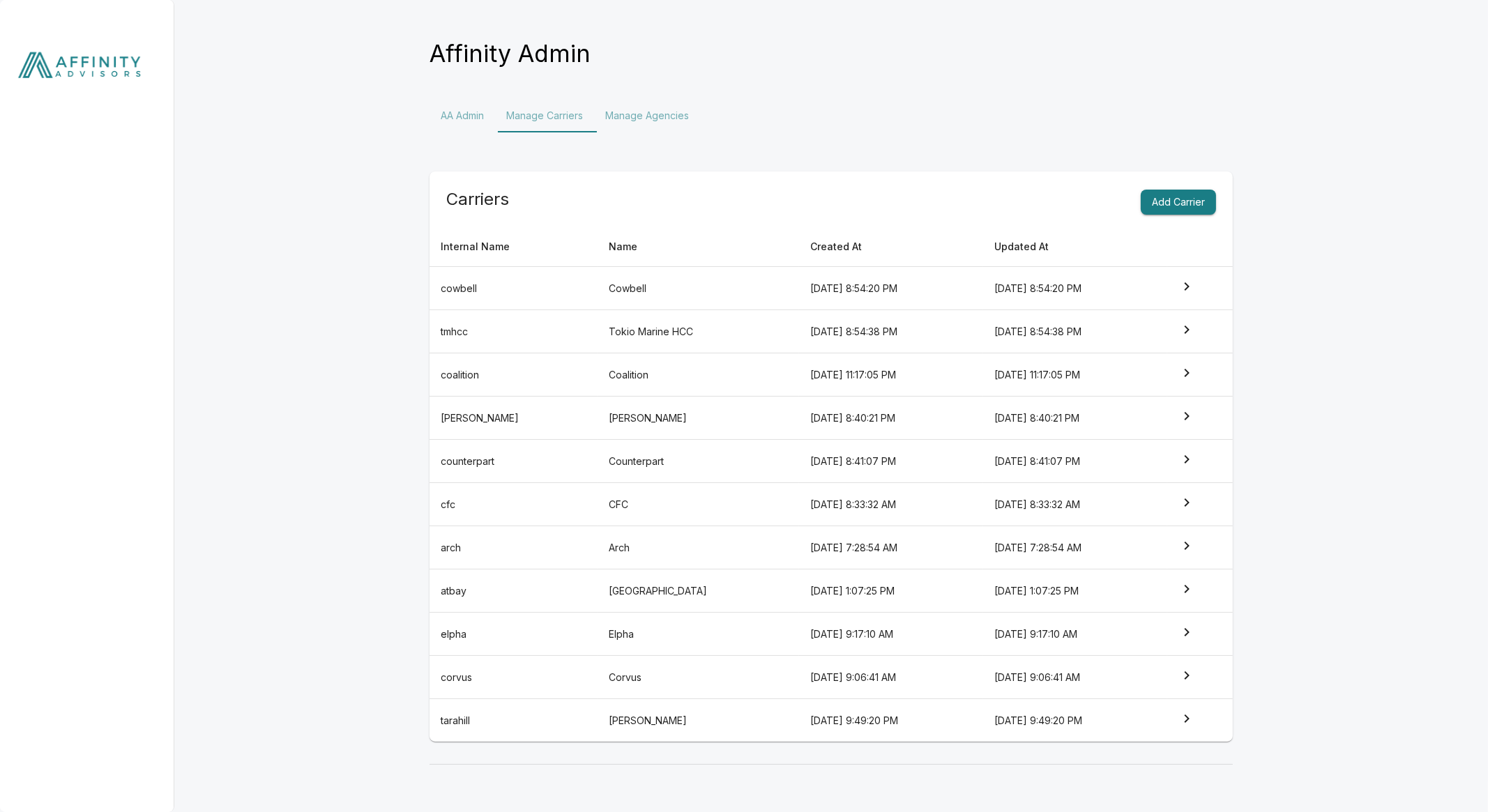
click at [647, 124] on button "Manage Agencies" at bounding box center [648, 115] width 106 height 33
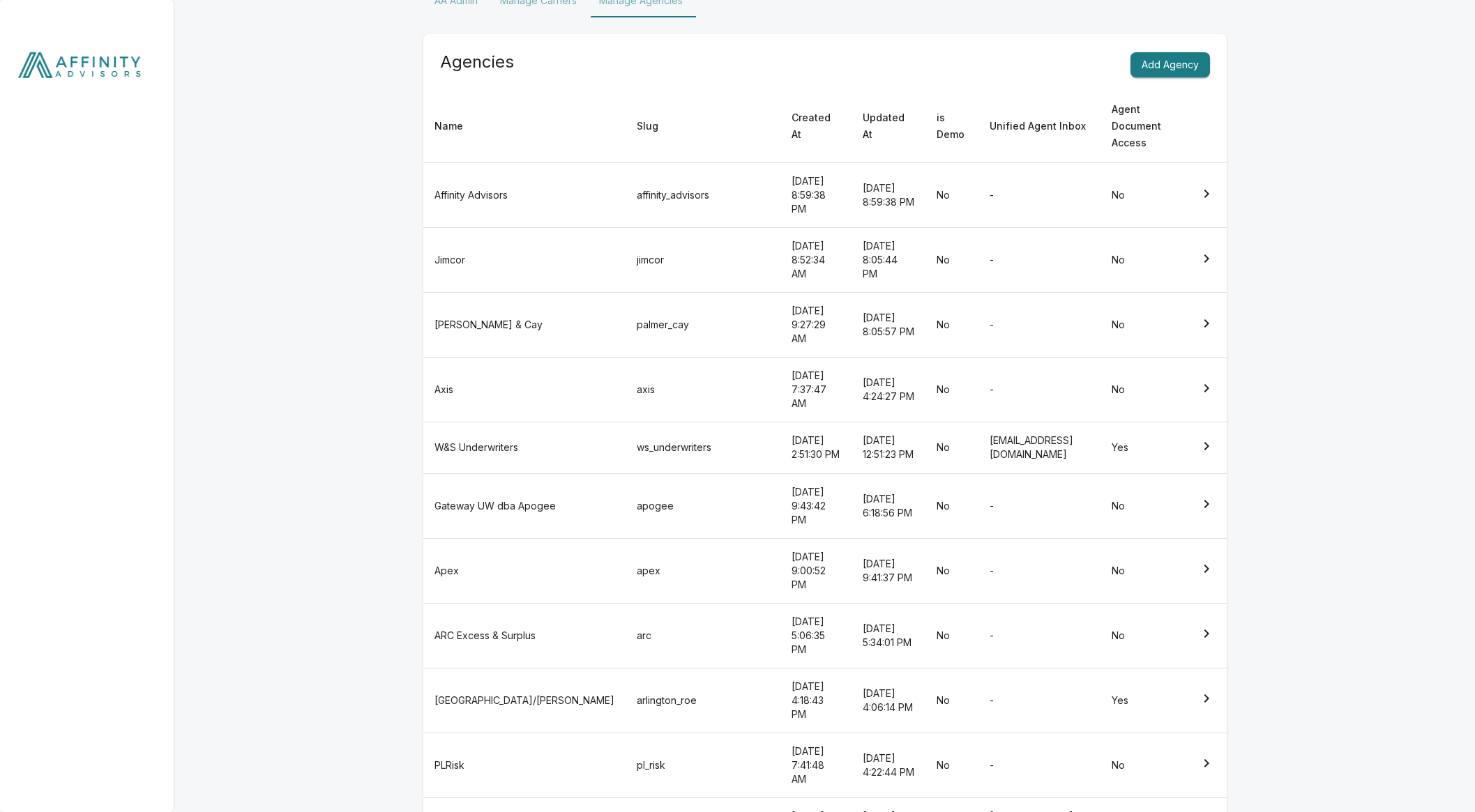
scroll to position [142, 0]
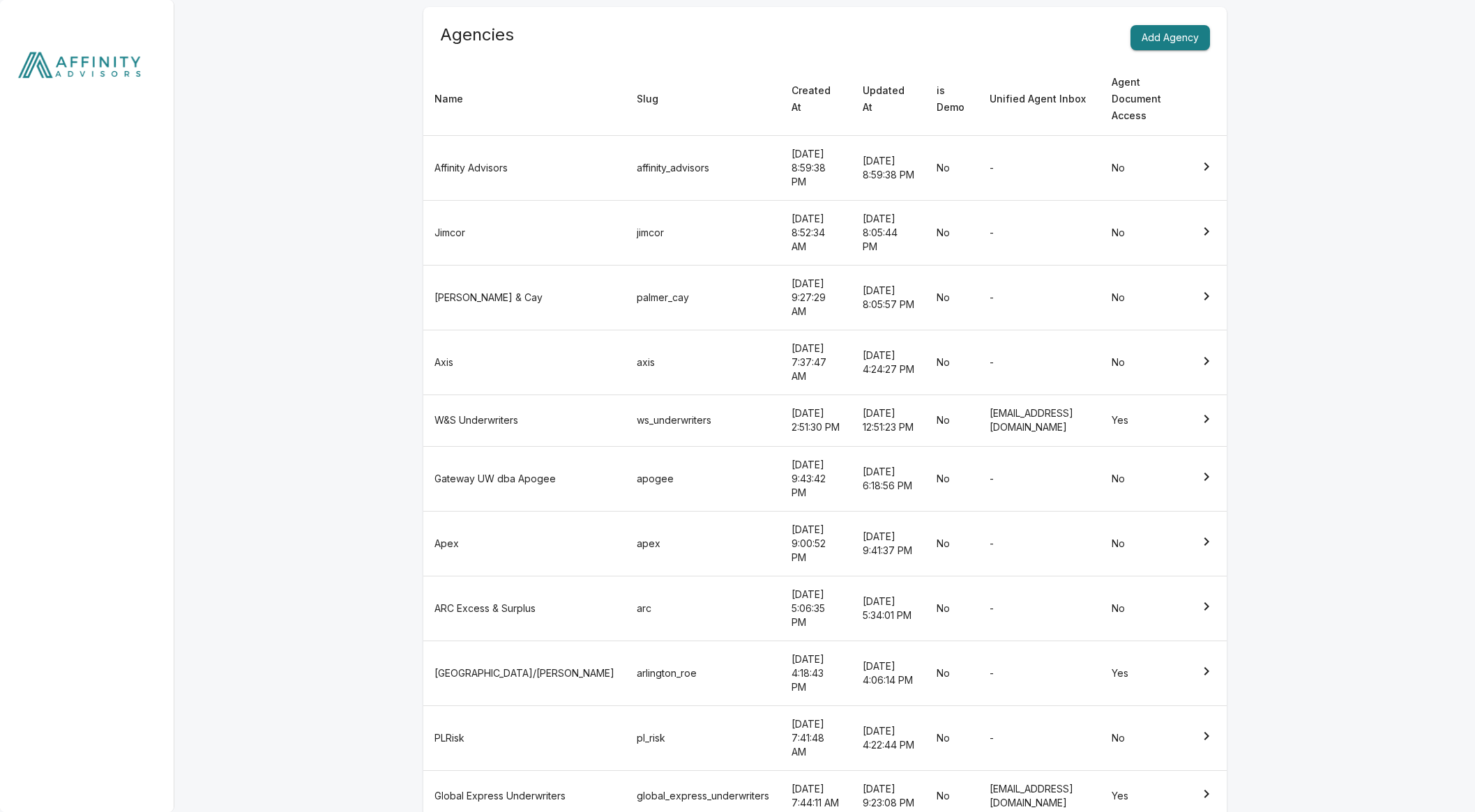
click at [481, 771] on td "Global Express Underwriters" at bounding box center [524, 796] width 203 height 51
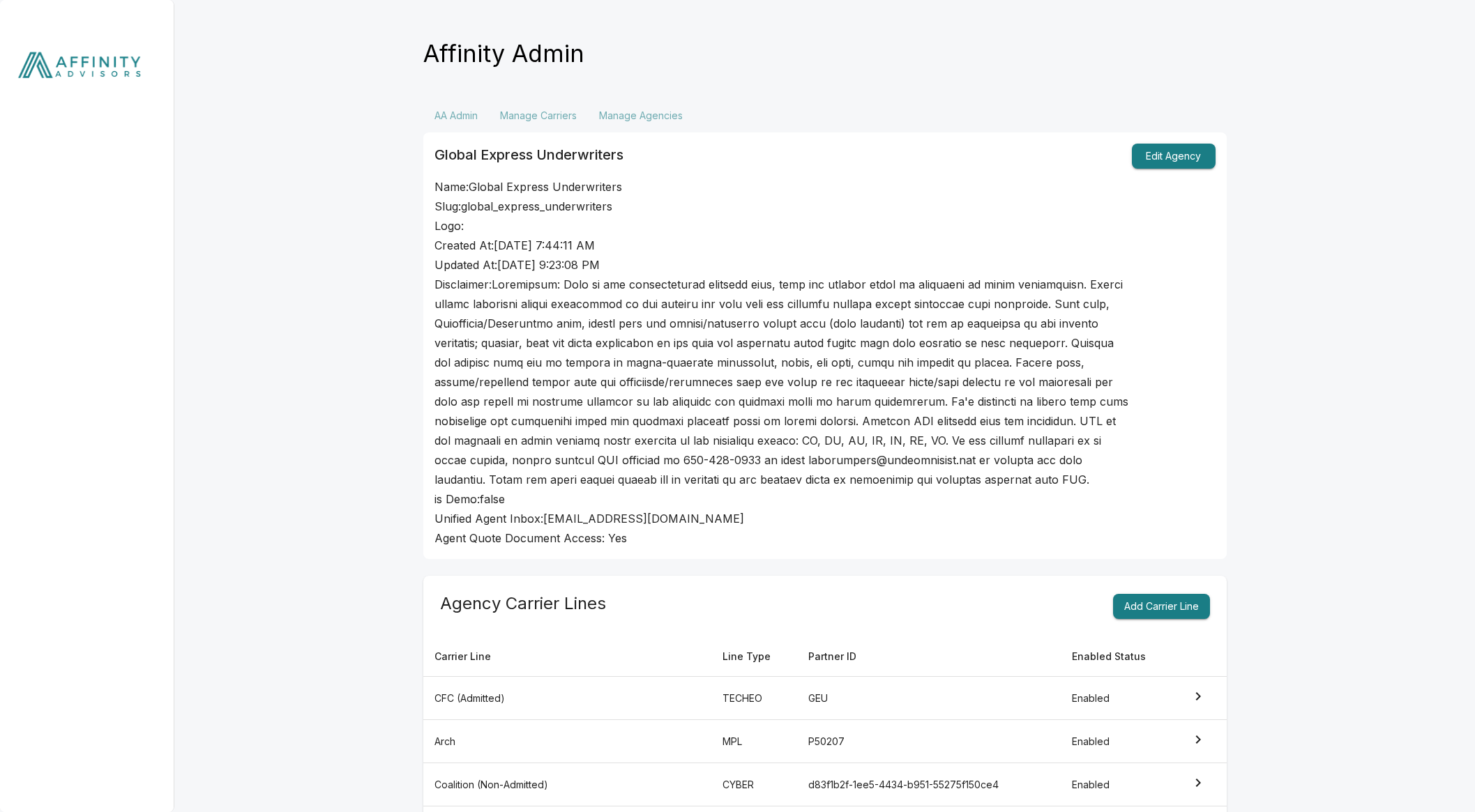
click at [638, 116] on button "Manage Agencies" at bounding box center [641, 115] width 106 height 33
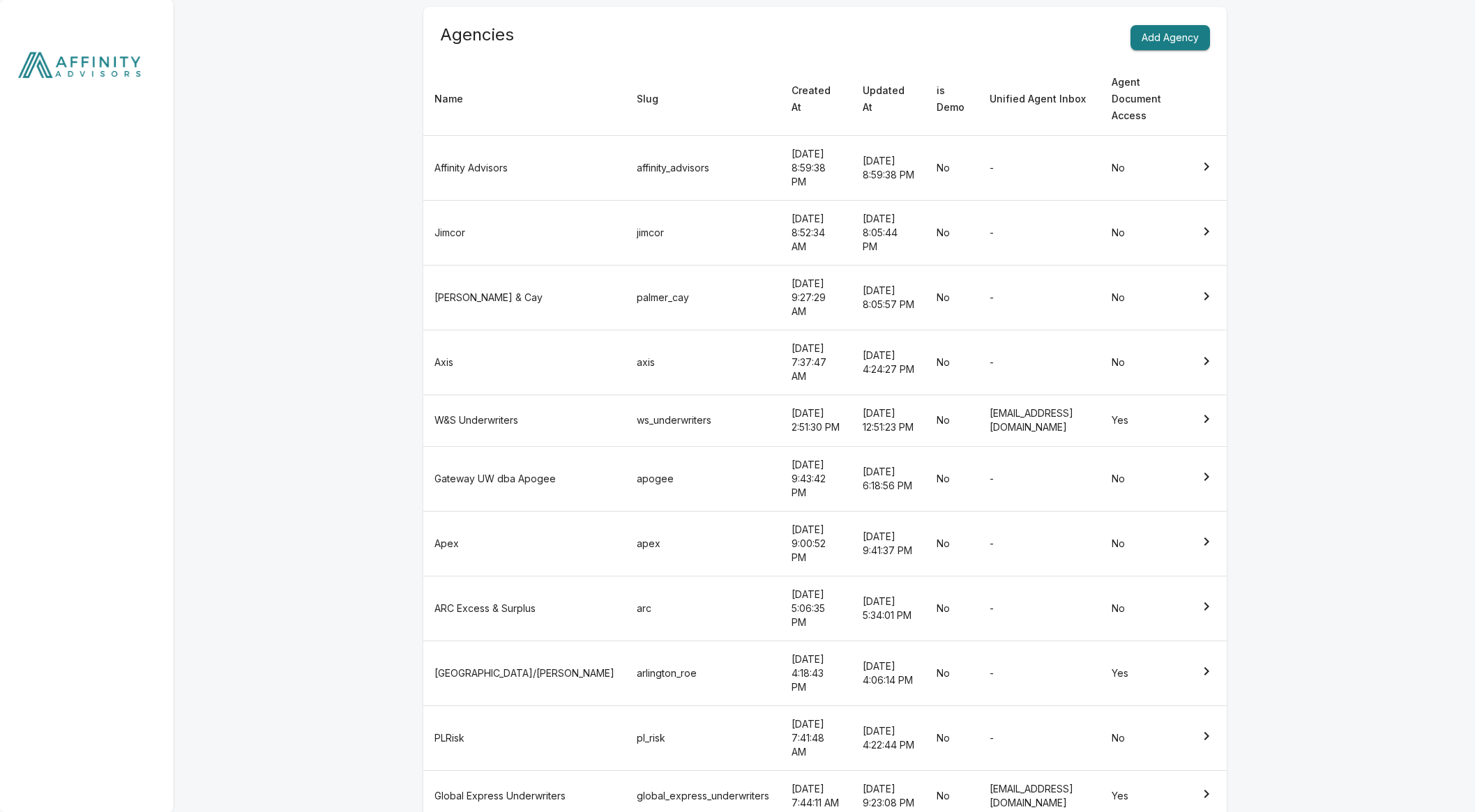
click at [499, 641] on td "[GEOGRAPHIC_DATA]/[PERSON_NAME]" at bounding box center [524, 673] width 203 height 65
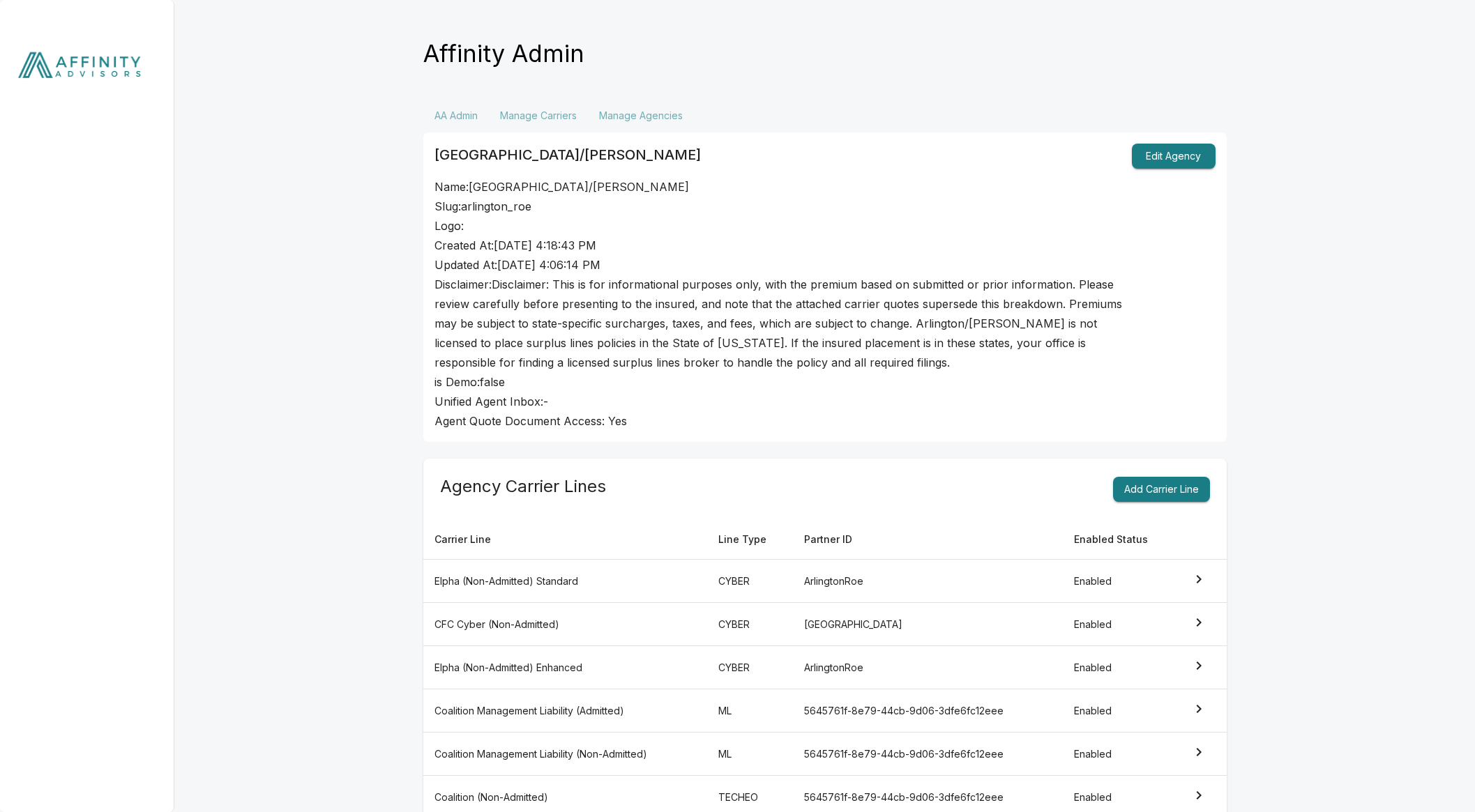
click at [627, 102] on button "Manage Agencies" at bounding box center [641, 115] width 106 height 33
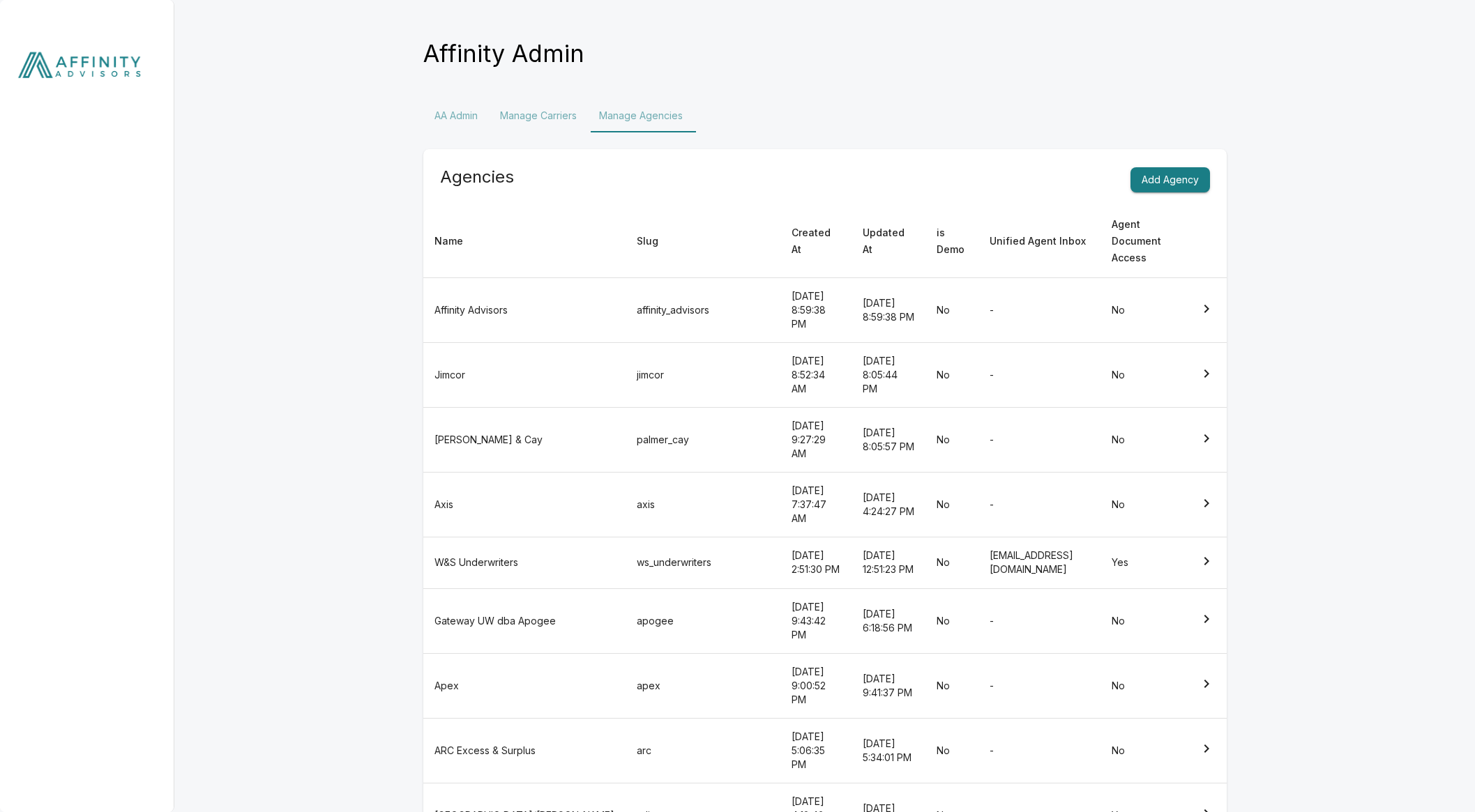
click at [91, 77] on img at bounding box center [87, 68] width 175 height 137
